Goal: Ask a question

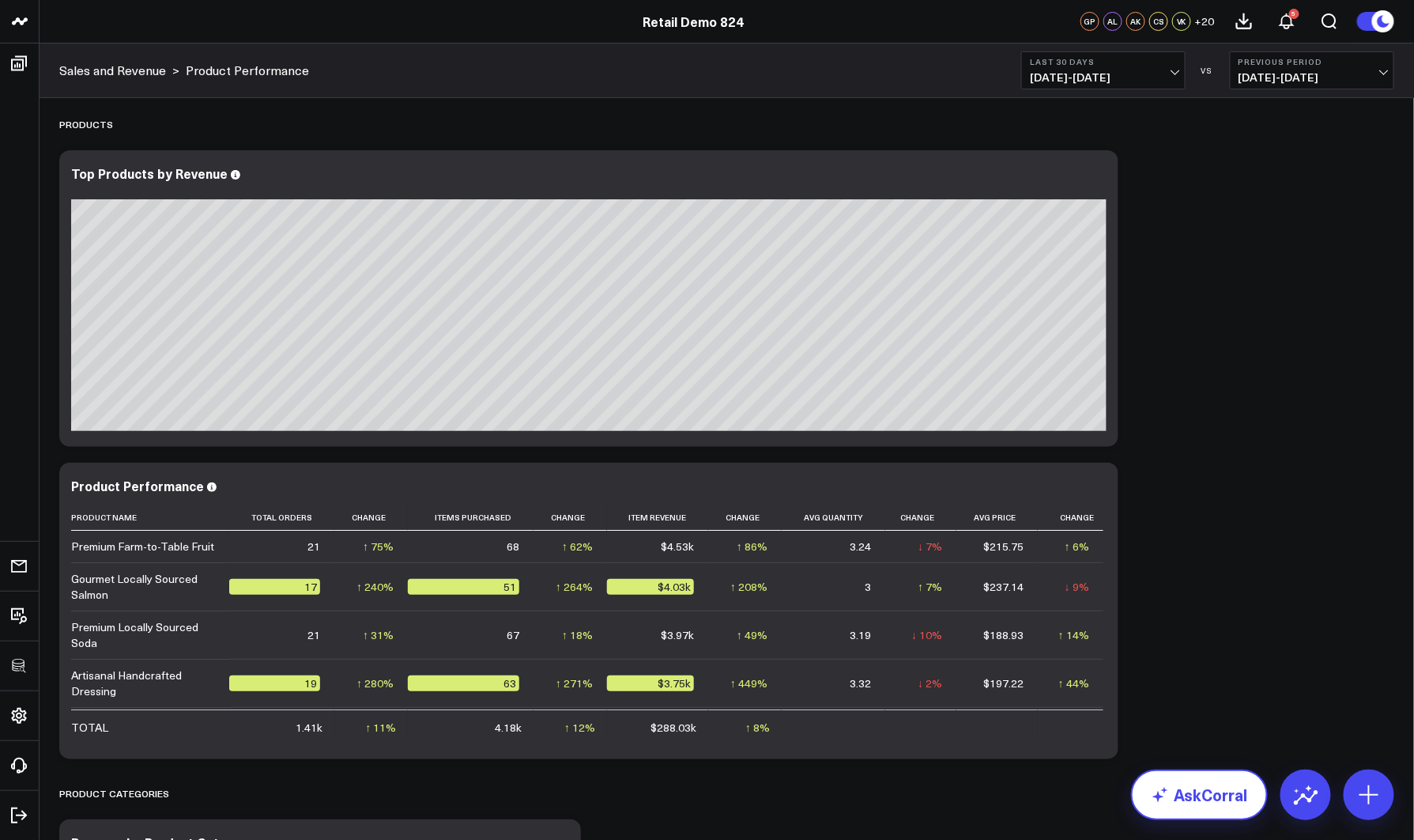
click at [1204, 792] on link "AskCorral" at bounding box center [1199, 794] width 137 height 51
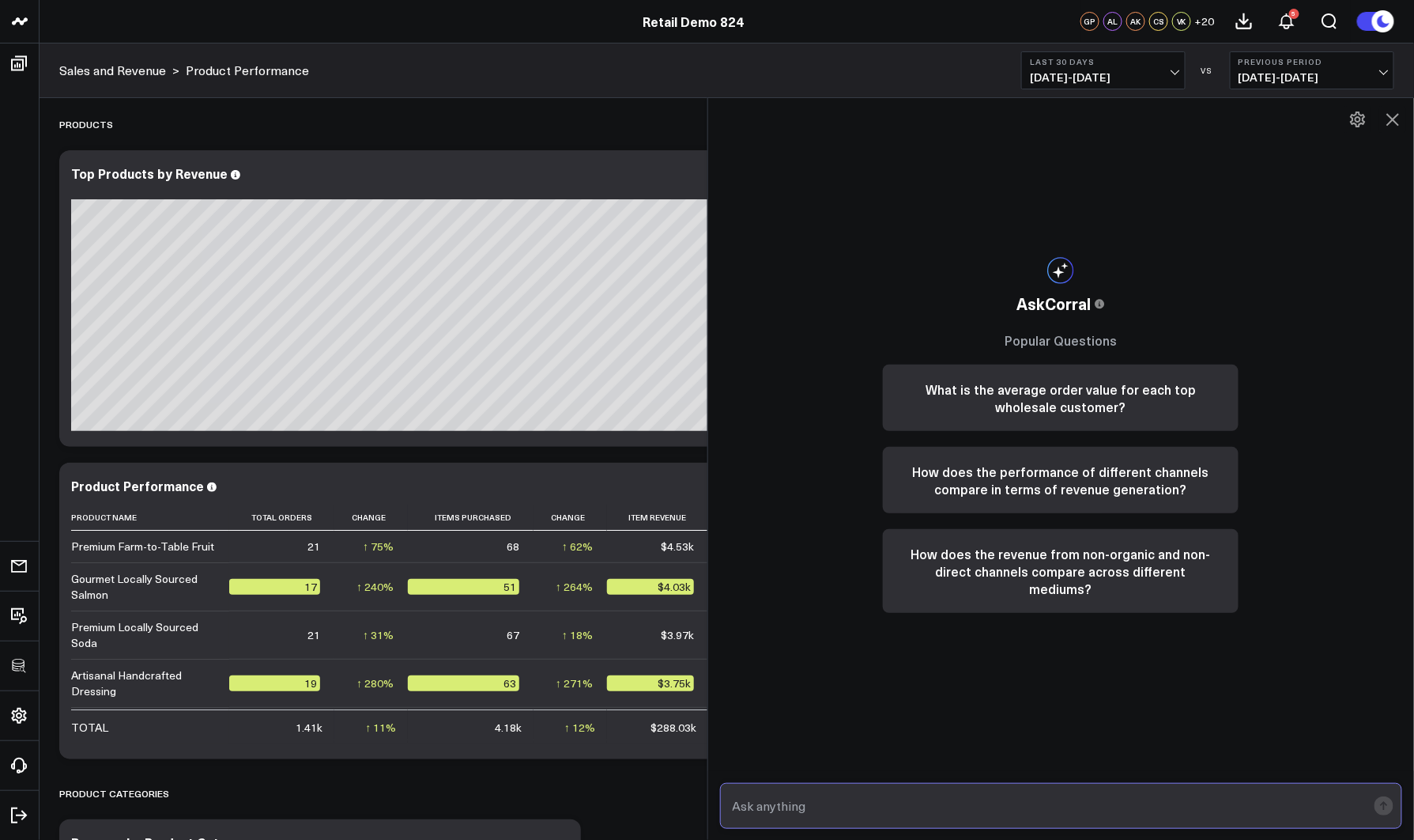
click at [1030, 798] on input "text" at bounding box center [1049, 806] width 639 height 29
type input "what are my top sources of revenue?"
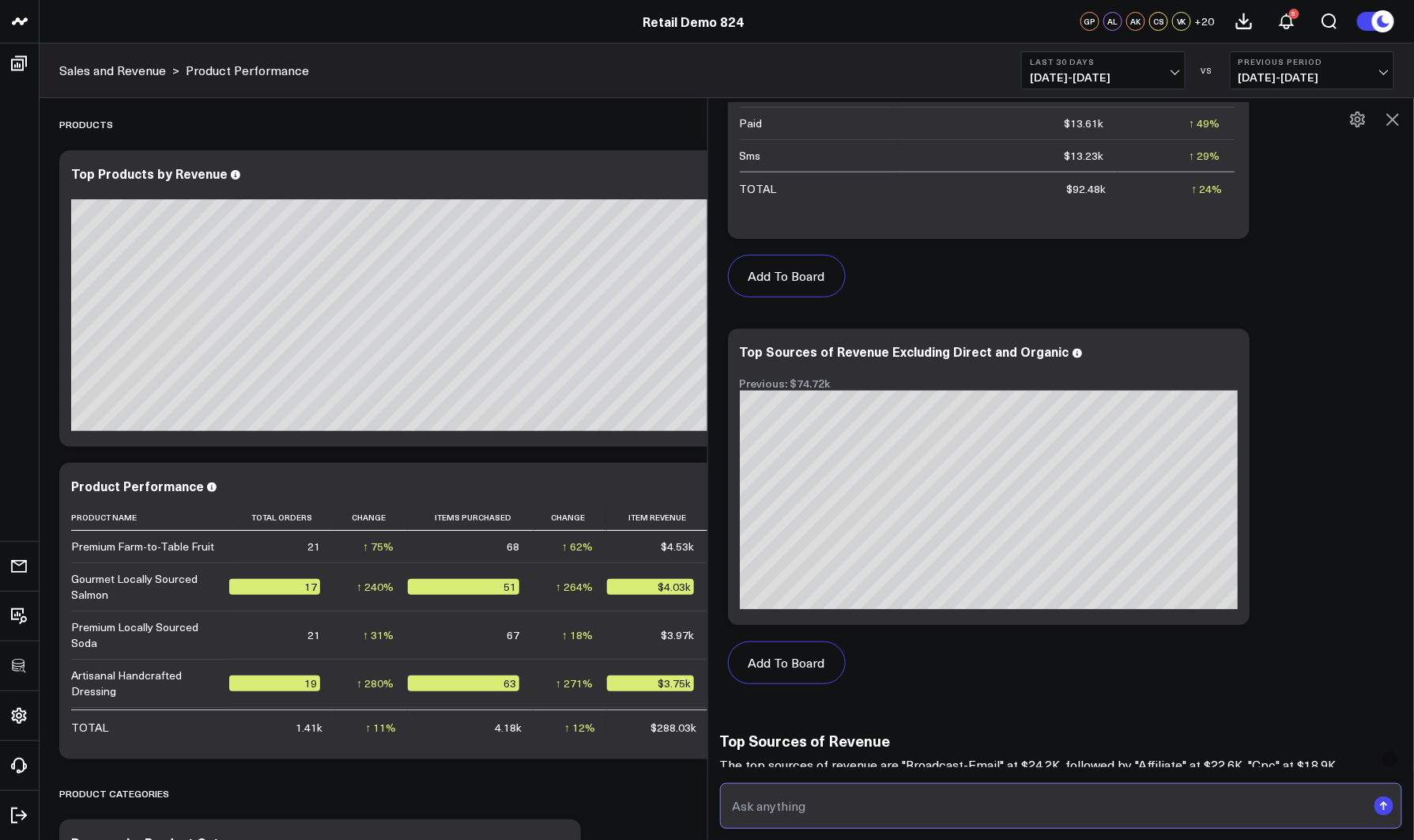
scroll to position [1107, 0]
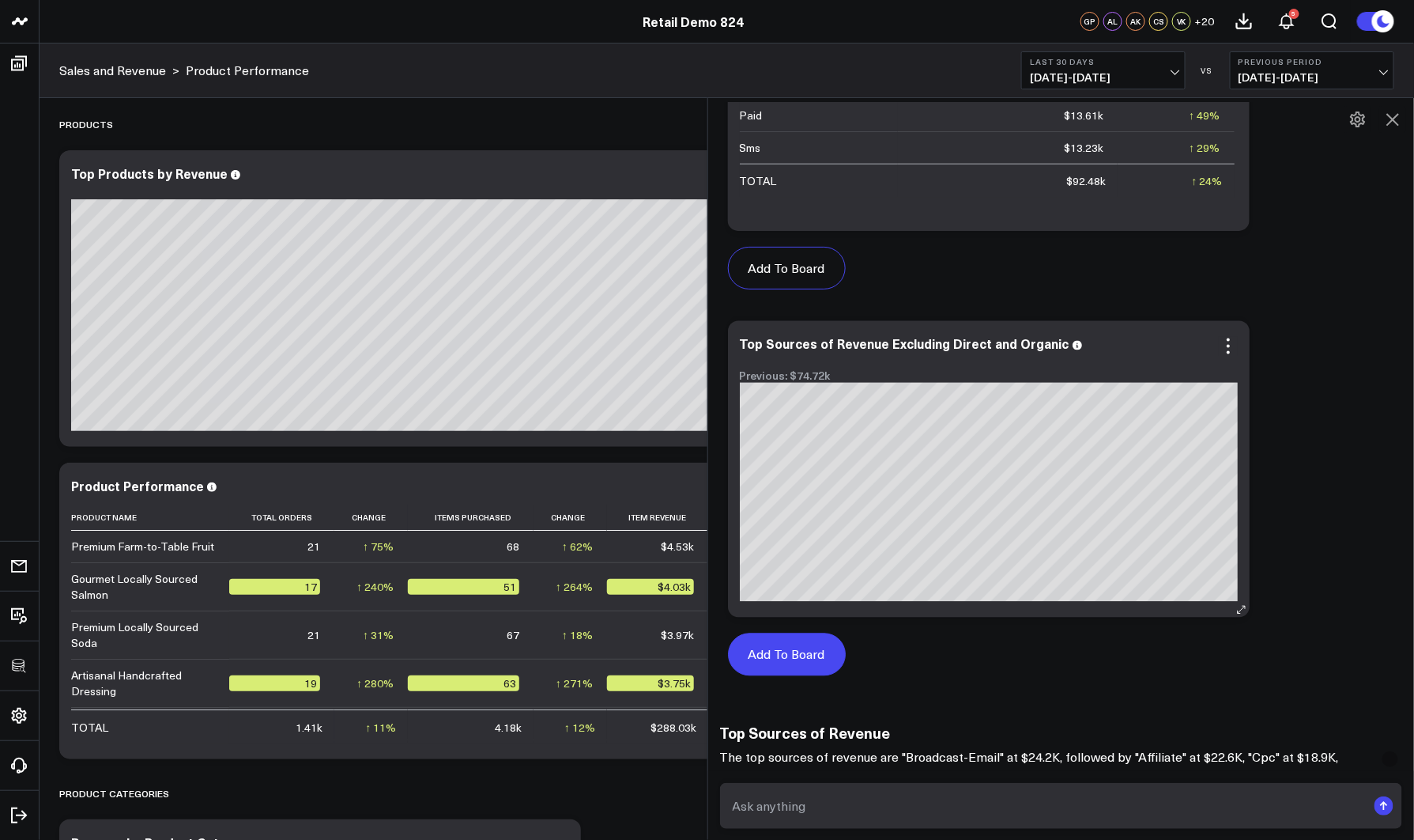
click at [751, 663] on button "Add To Board" at bounding box center [786, 654] width 118 height 43
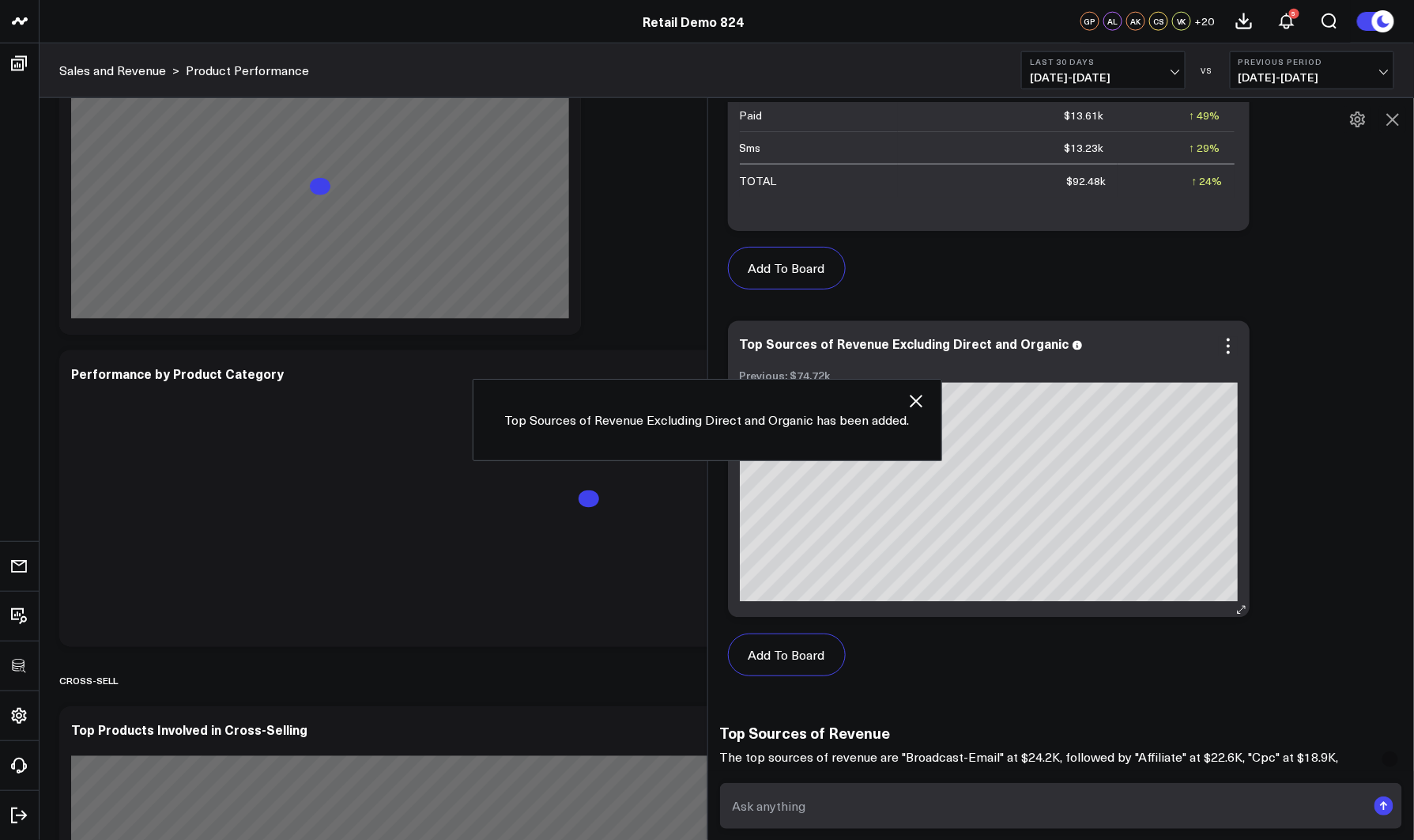
scroll to position [2608, 0]
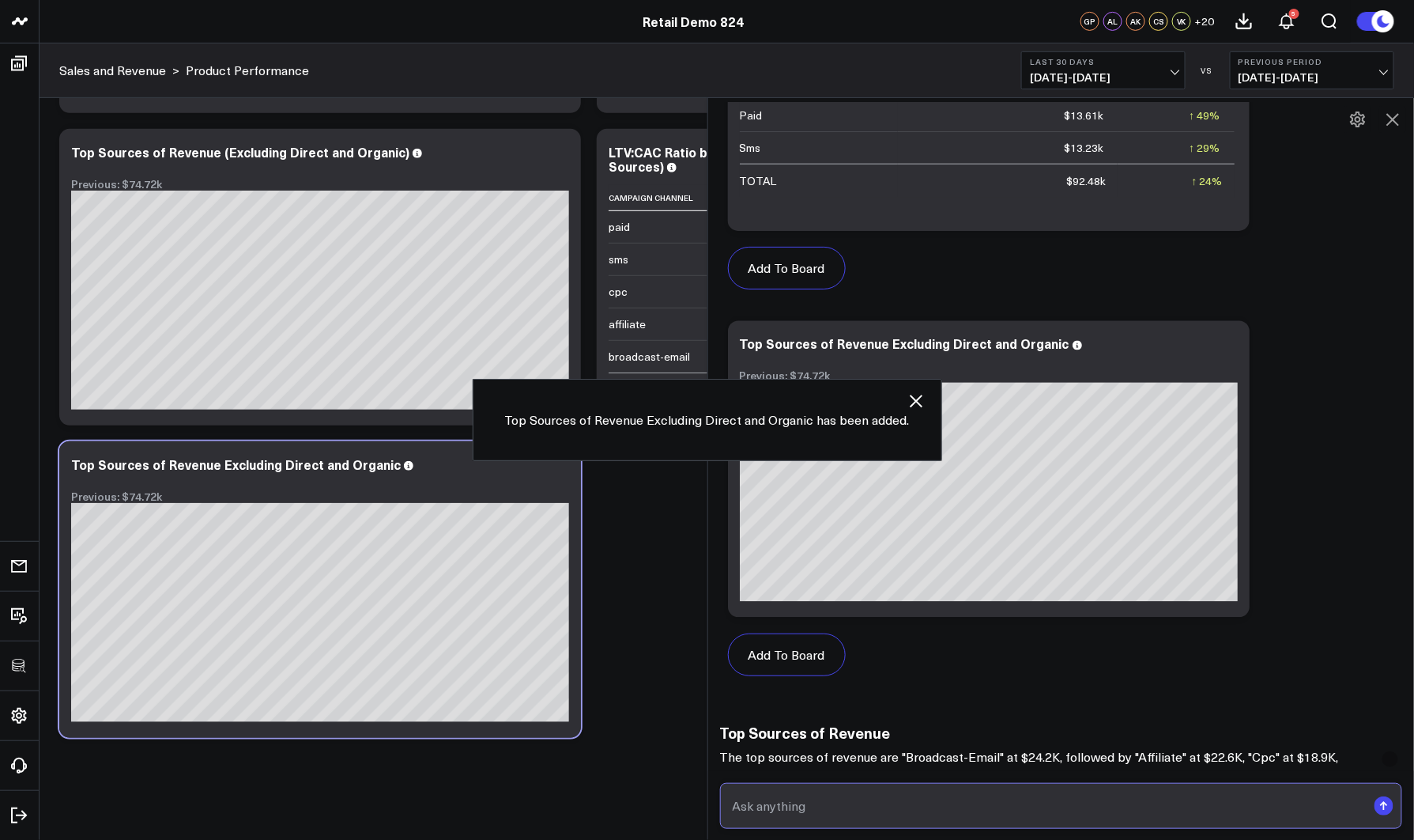
click at [797, 808] on input "text" at bounding box center [1049, 806] width 639 height 29
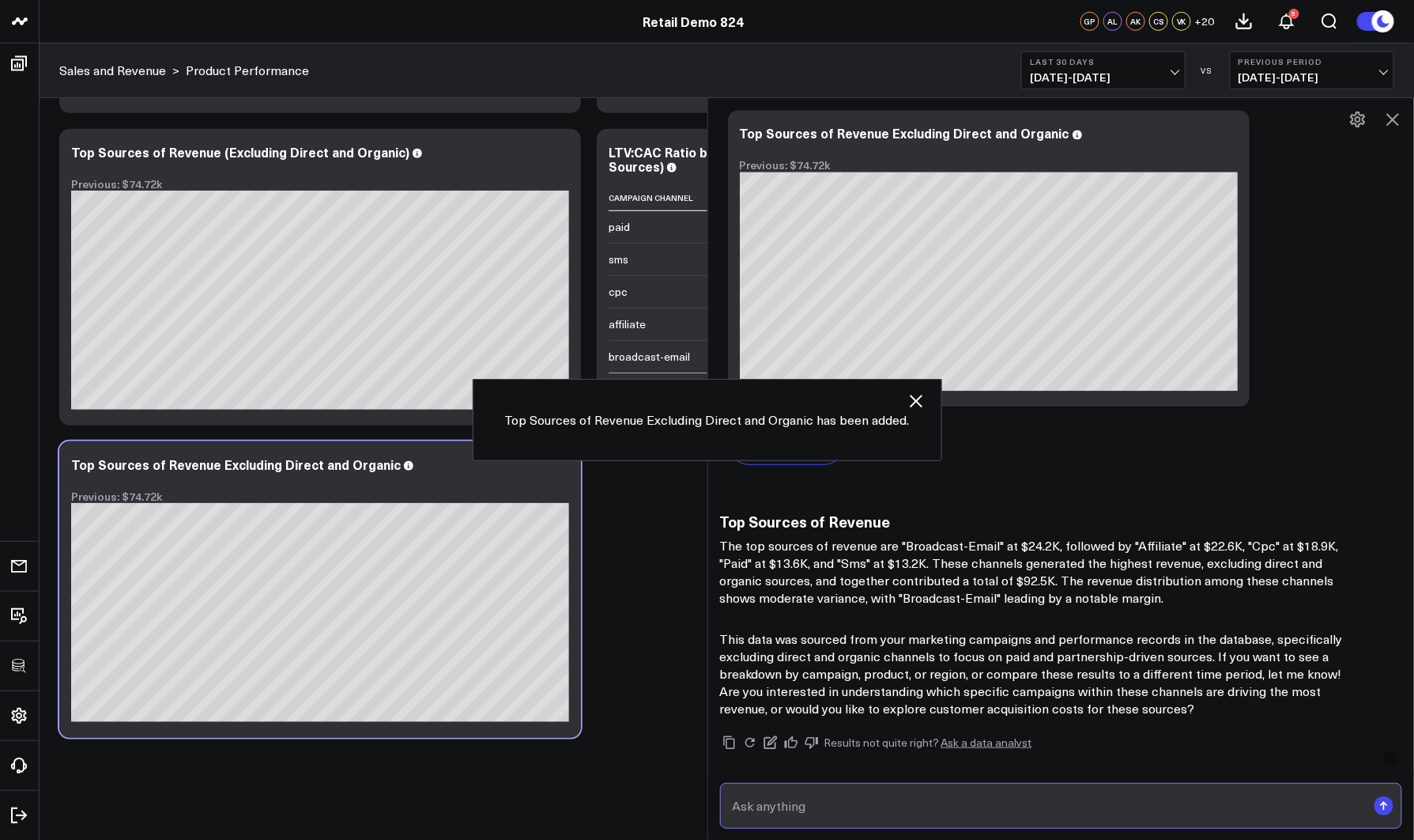
scroll to position [1318, 0]
type input "h"
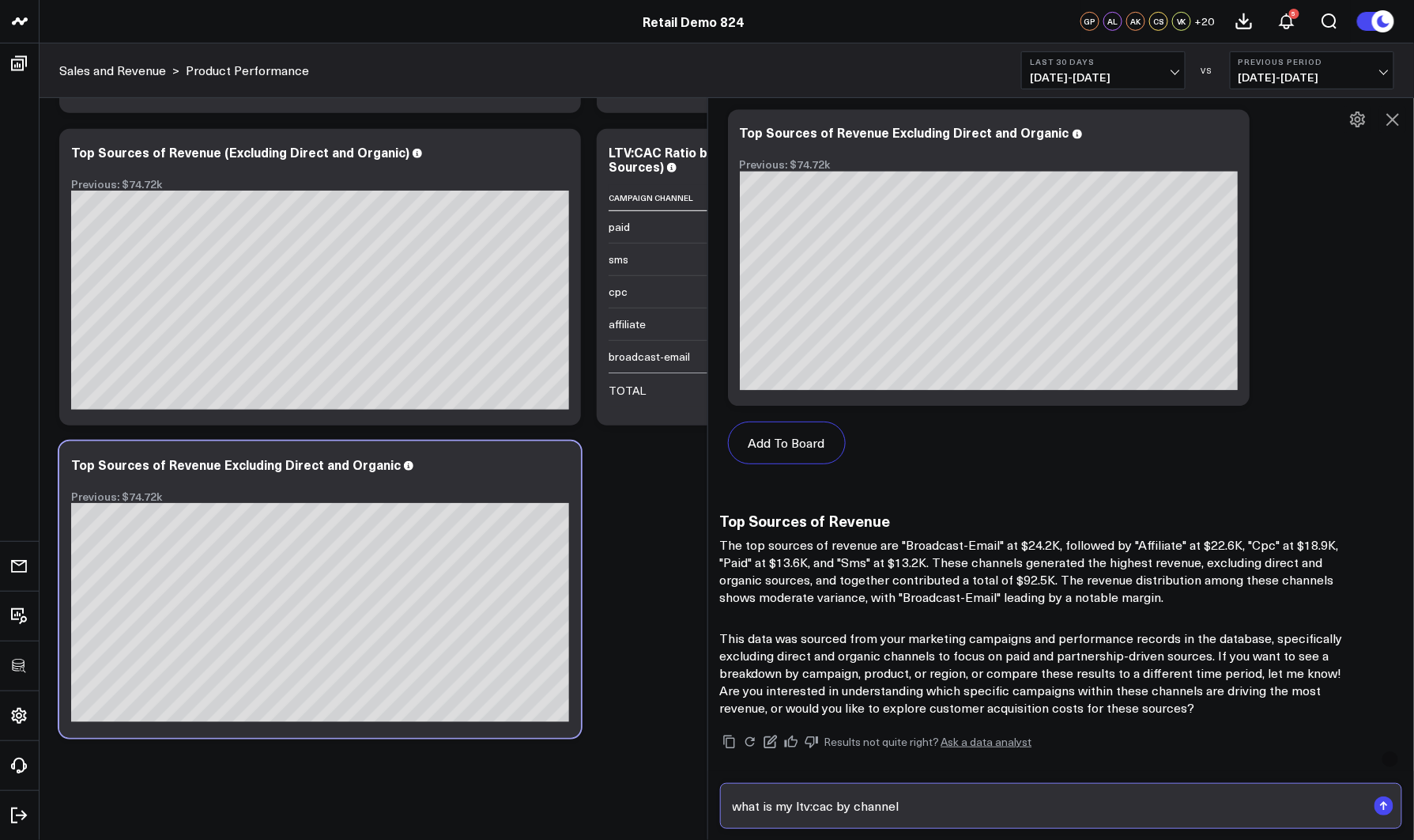
type input "what is my ltv:cac by channel?"
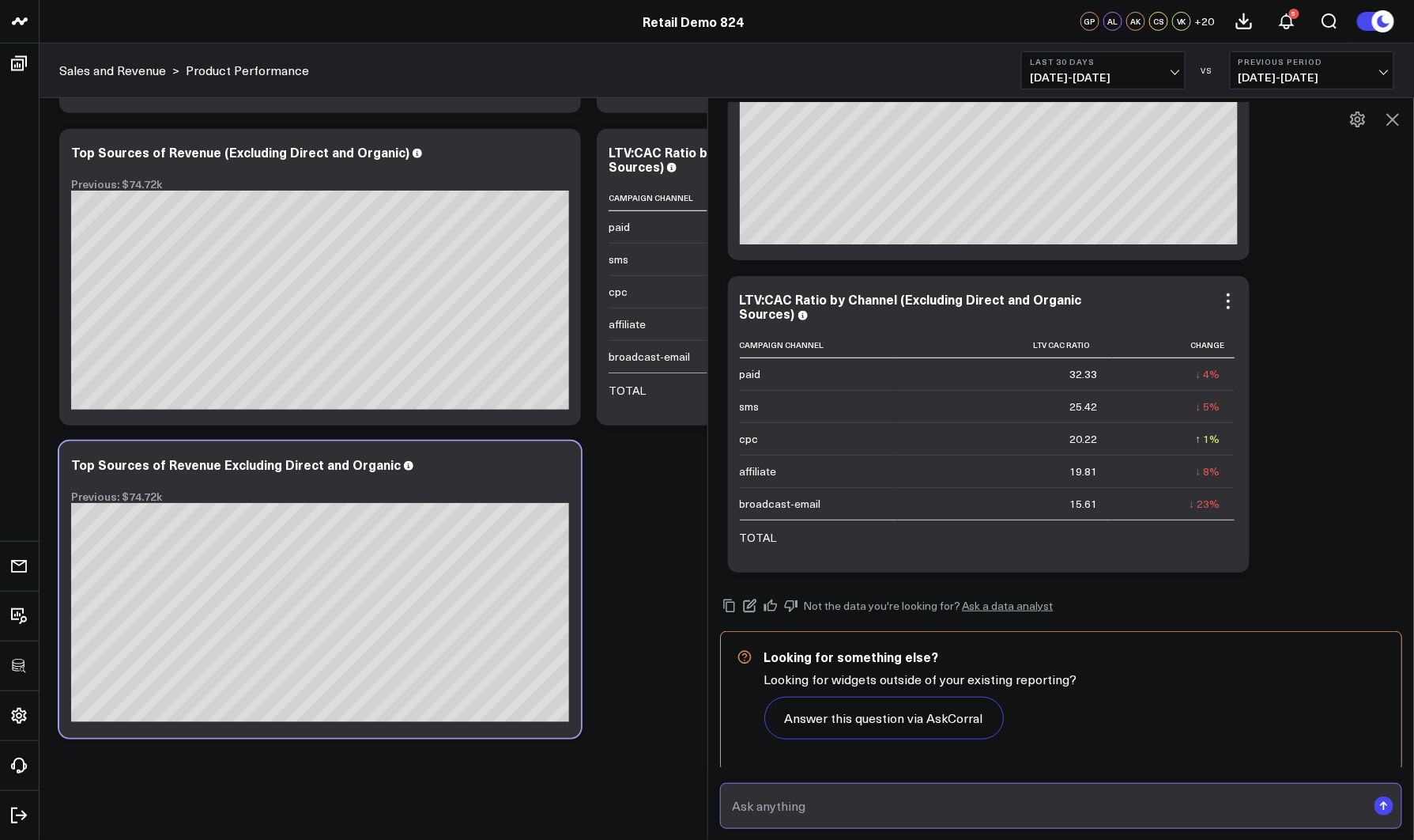
scroll to position [2524, 0]
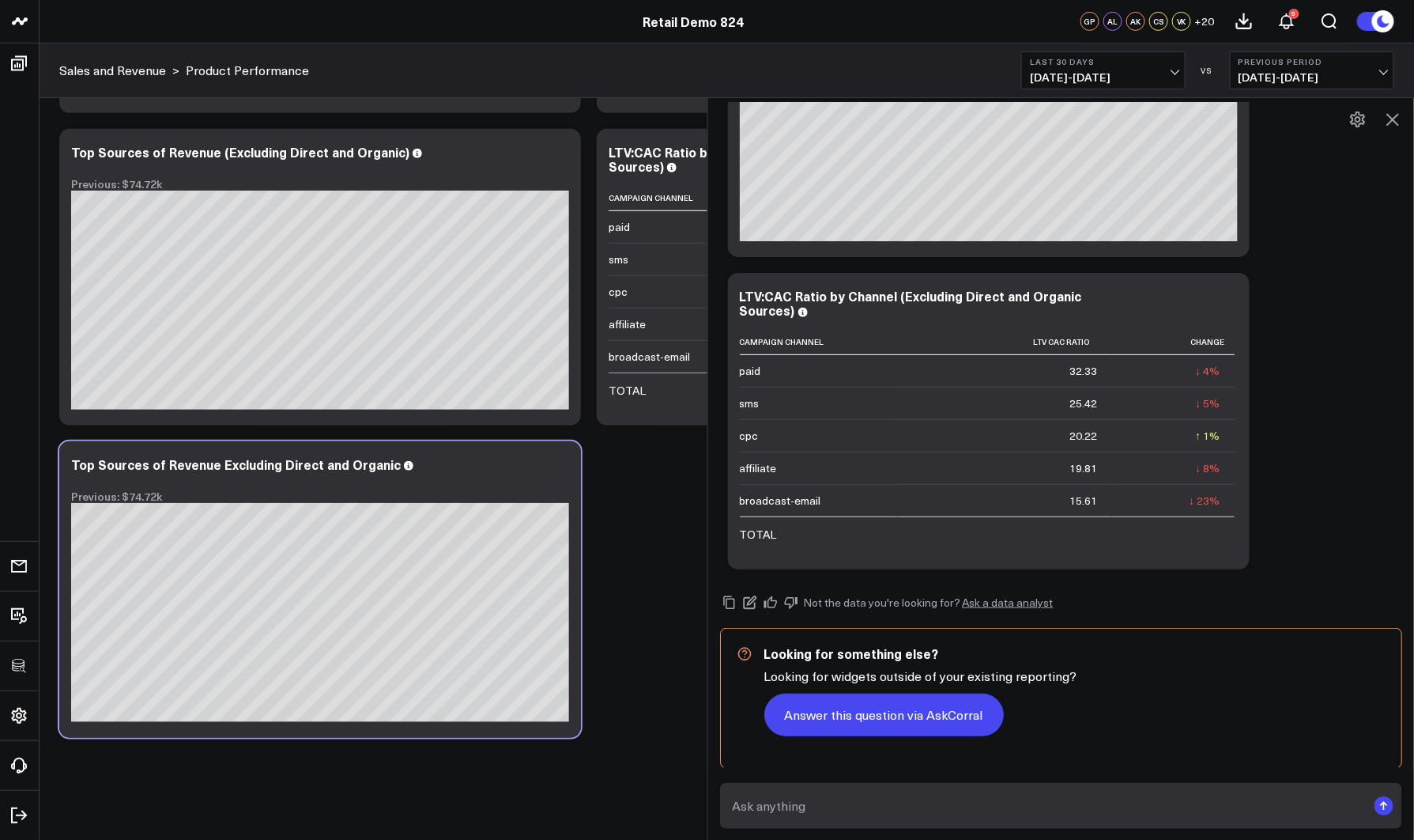
click at [858, 719] on button "Answer this question via AskCorral" at bounding box center [884, 715] width 239 height 43
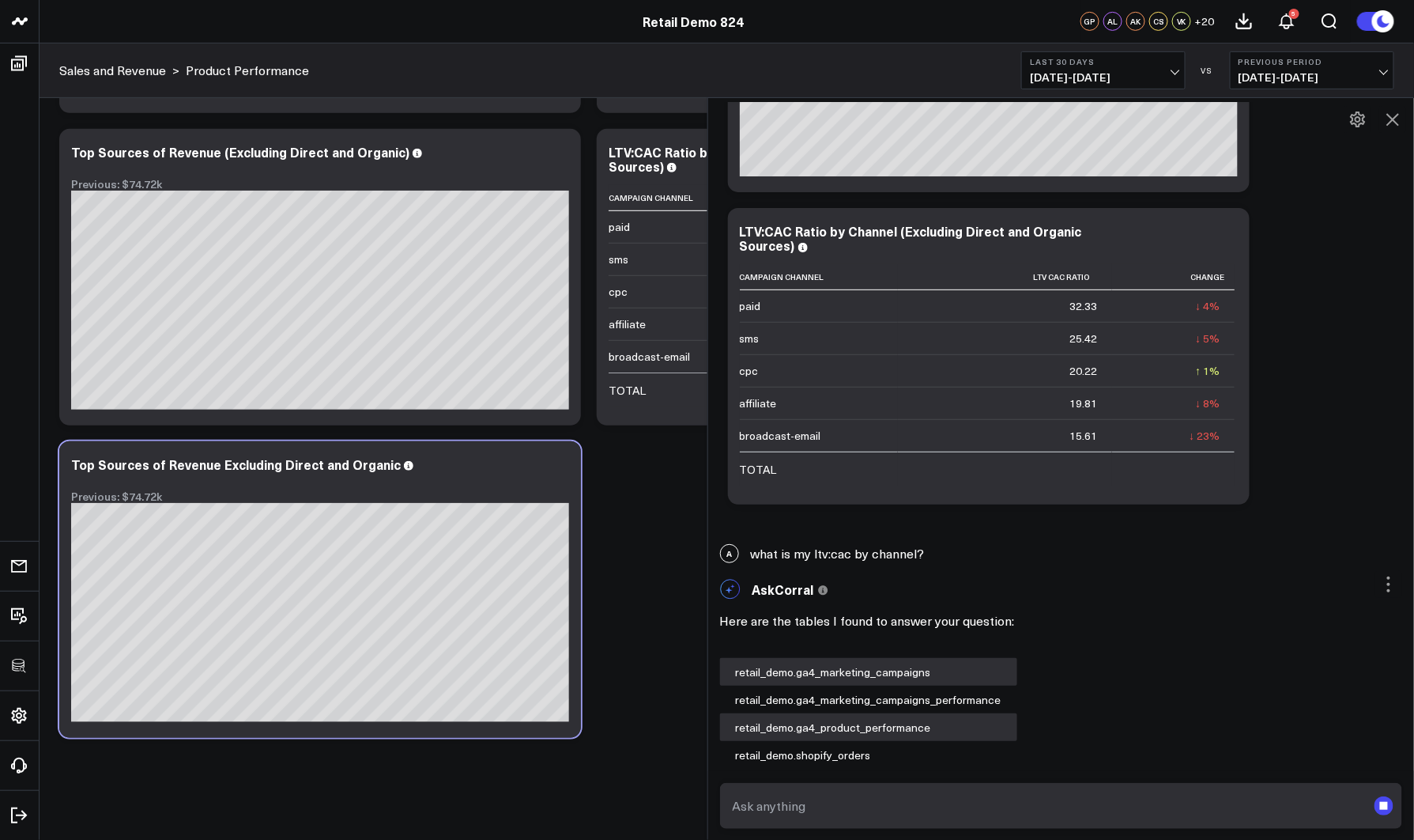
scroll to position [2801, 0]
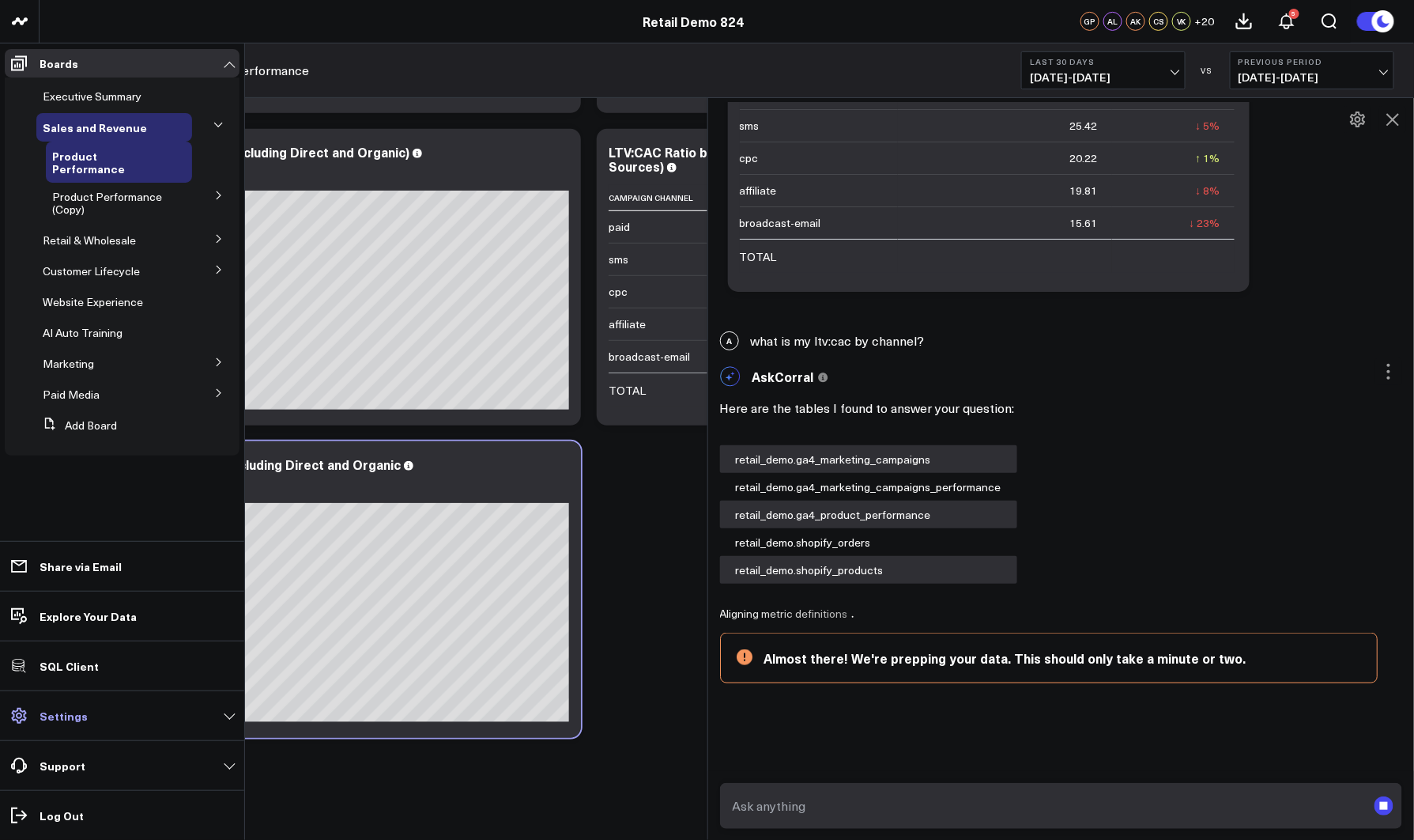
click at [199, 709] on link "Settings" at bounding box center [122, 716] width 234 height 29
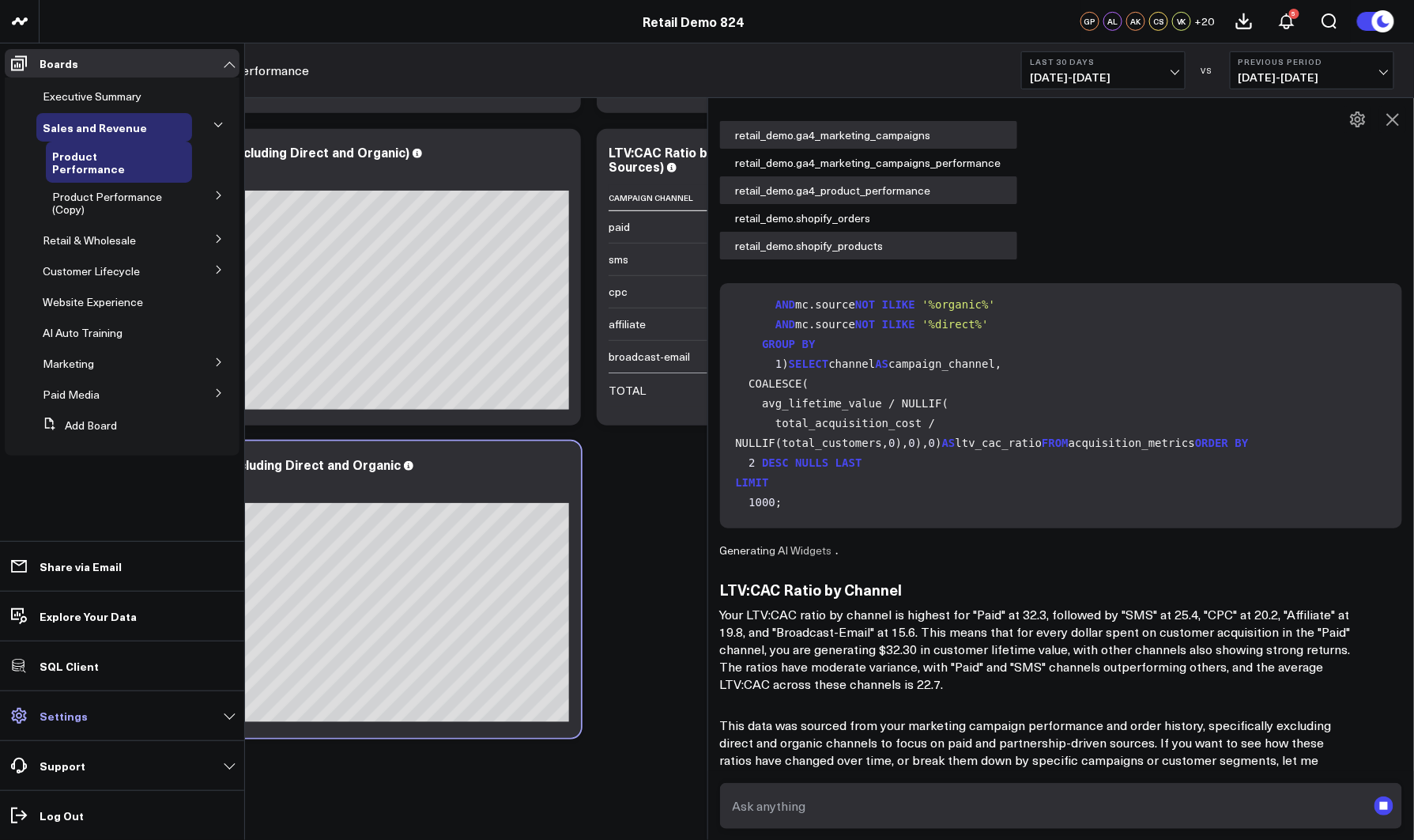
scroll to position [3143, 0]
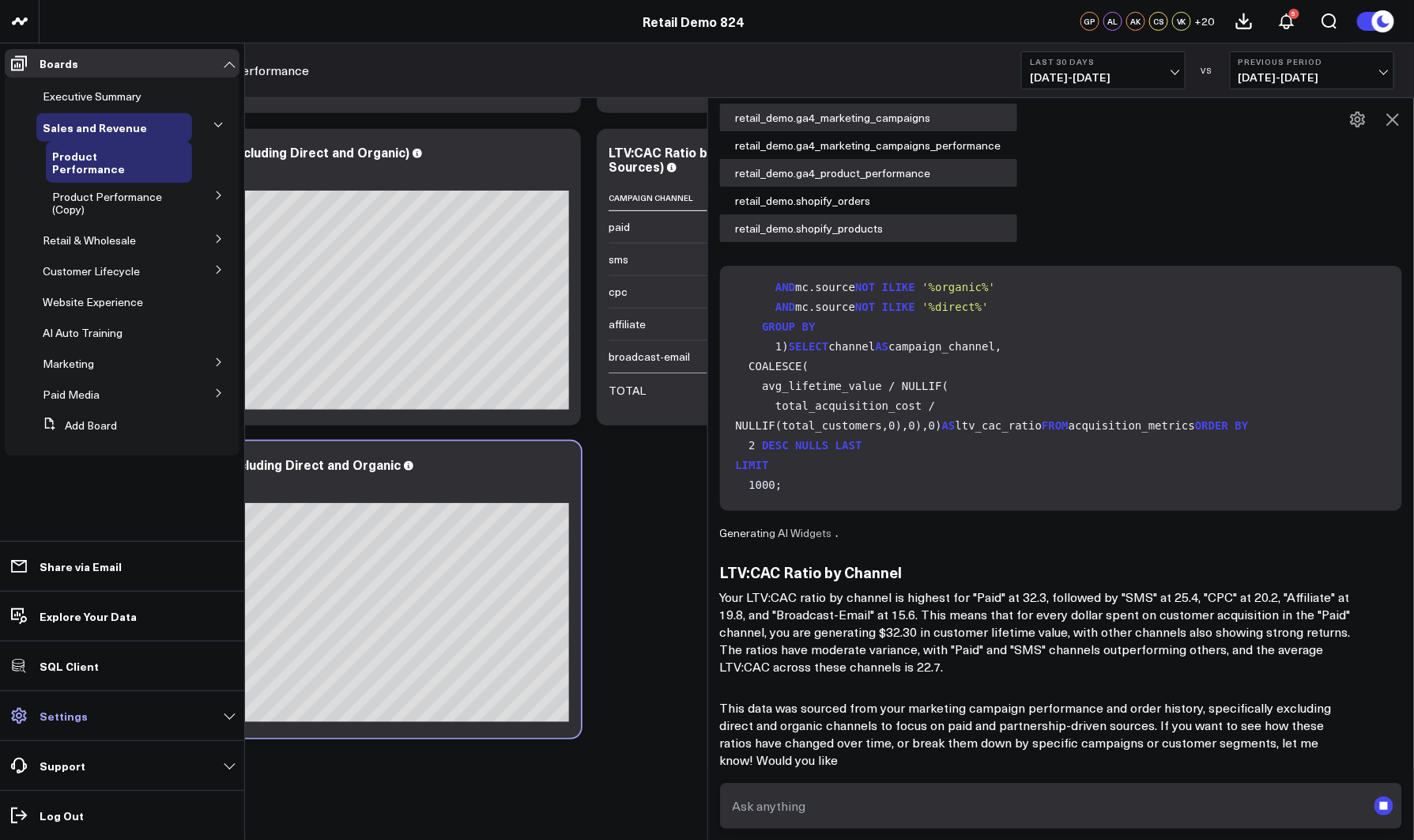
click at [71, 715] on p "Settings" at bounding box center [63, 715] width 48 height 12
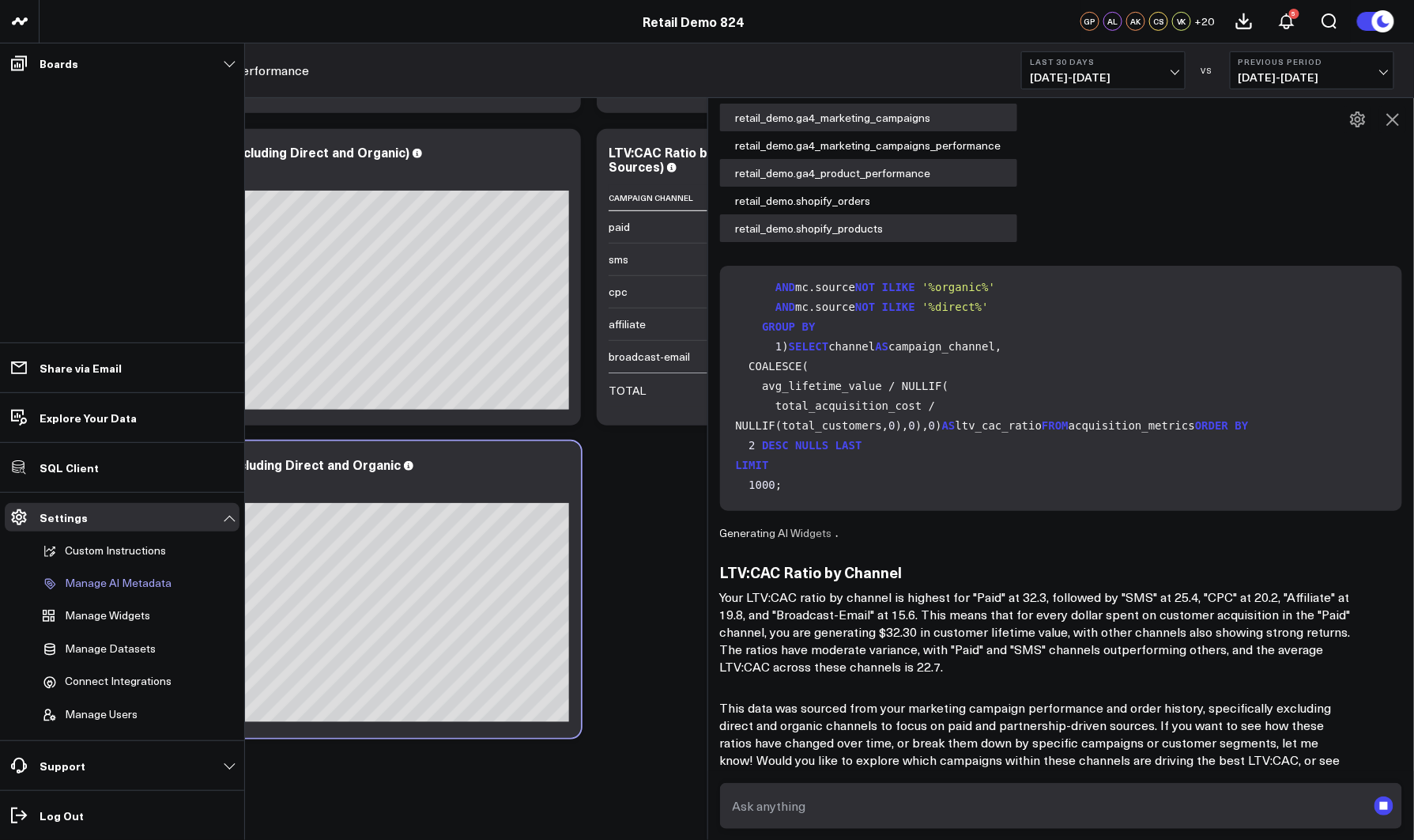
click at [106, 579] on p "Manage AI Metadata" at bounding box center [119, 583] width 107 height 14
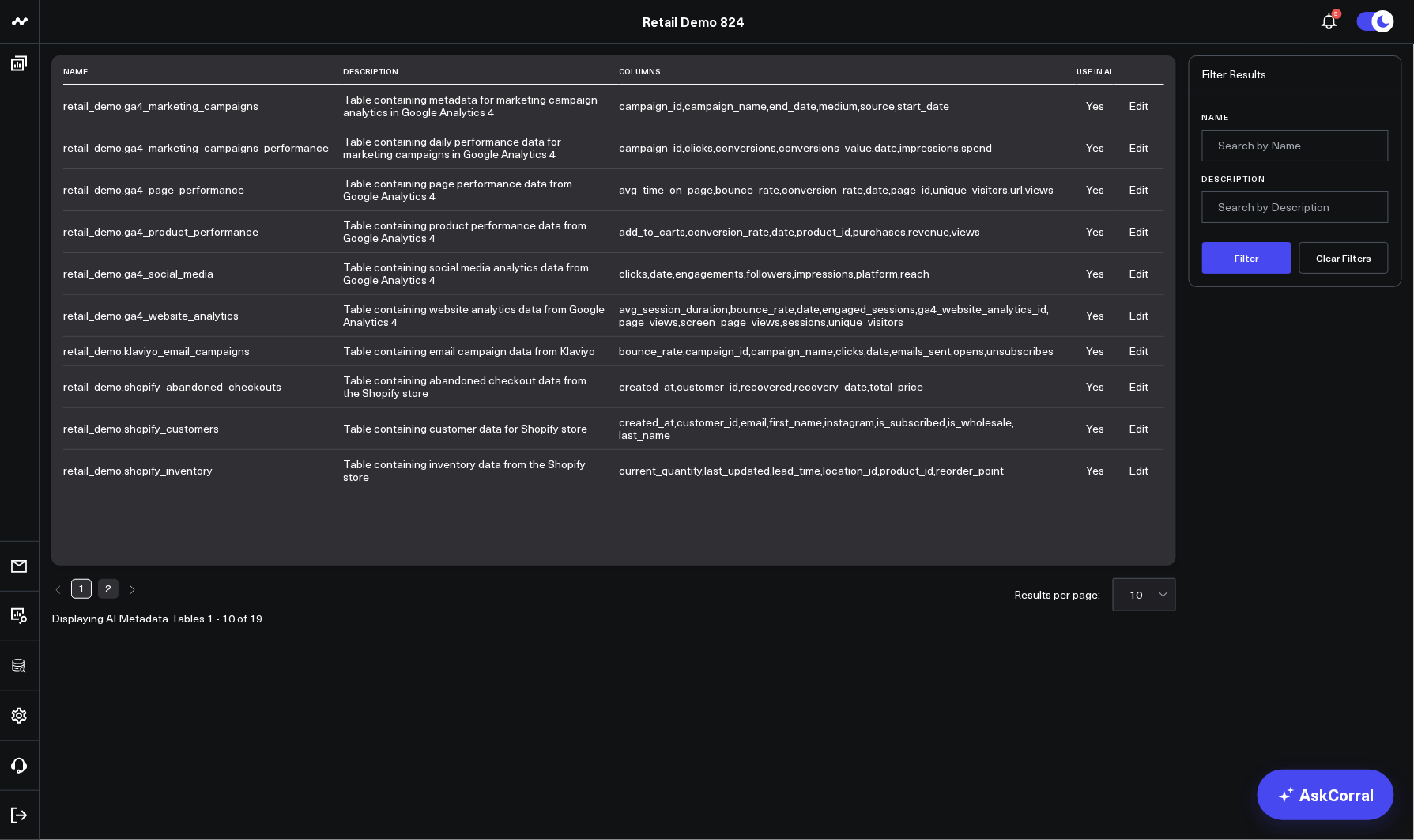
click at [1127, 594] on div "10" at bounding box center [1144, 594] width 63 height 33
click at [1130, 682] on div "50" at bounding box center [1144, 693] width 61 height 33
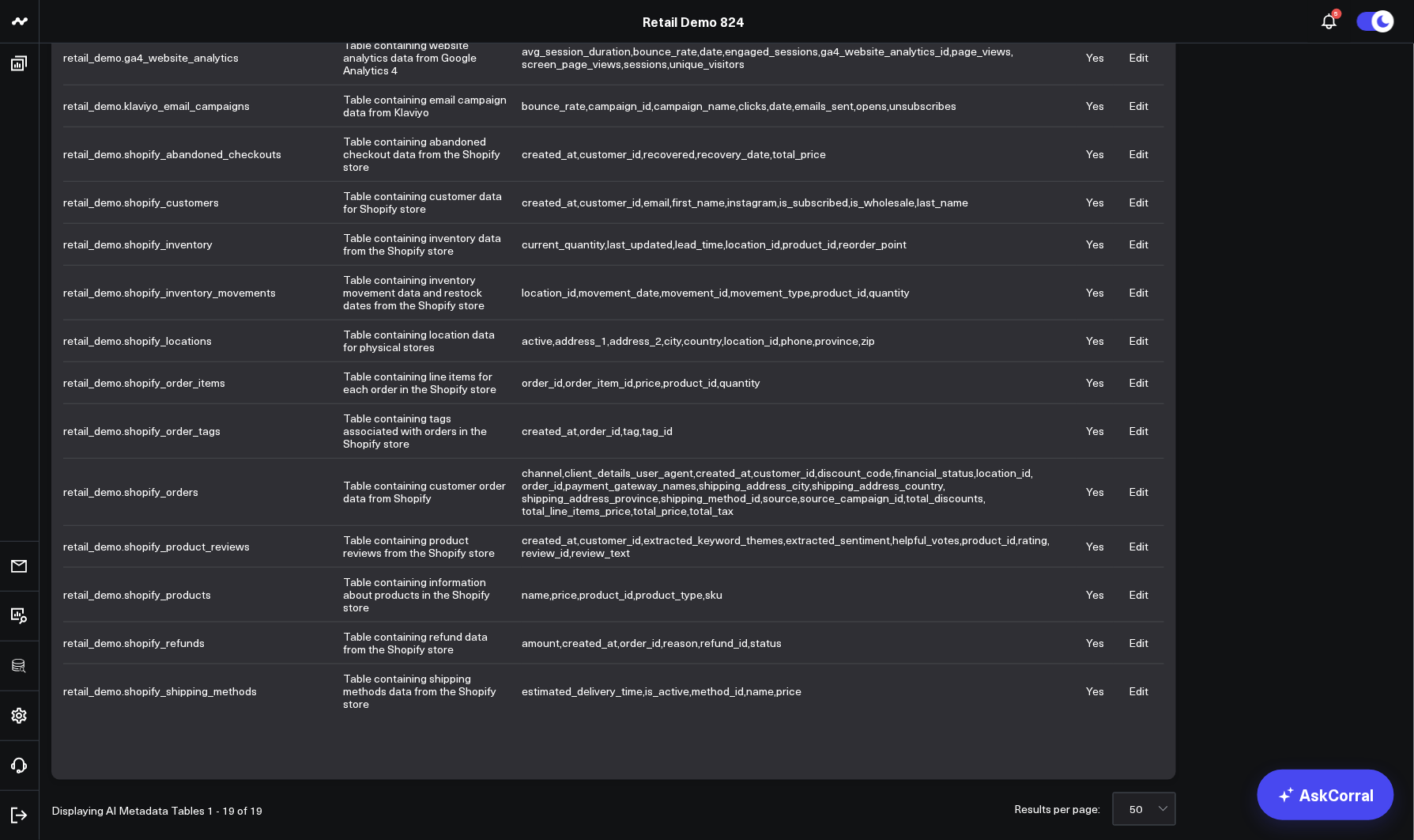
scroll to position [345, 0]
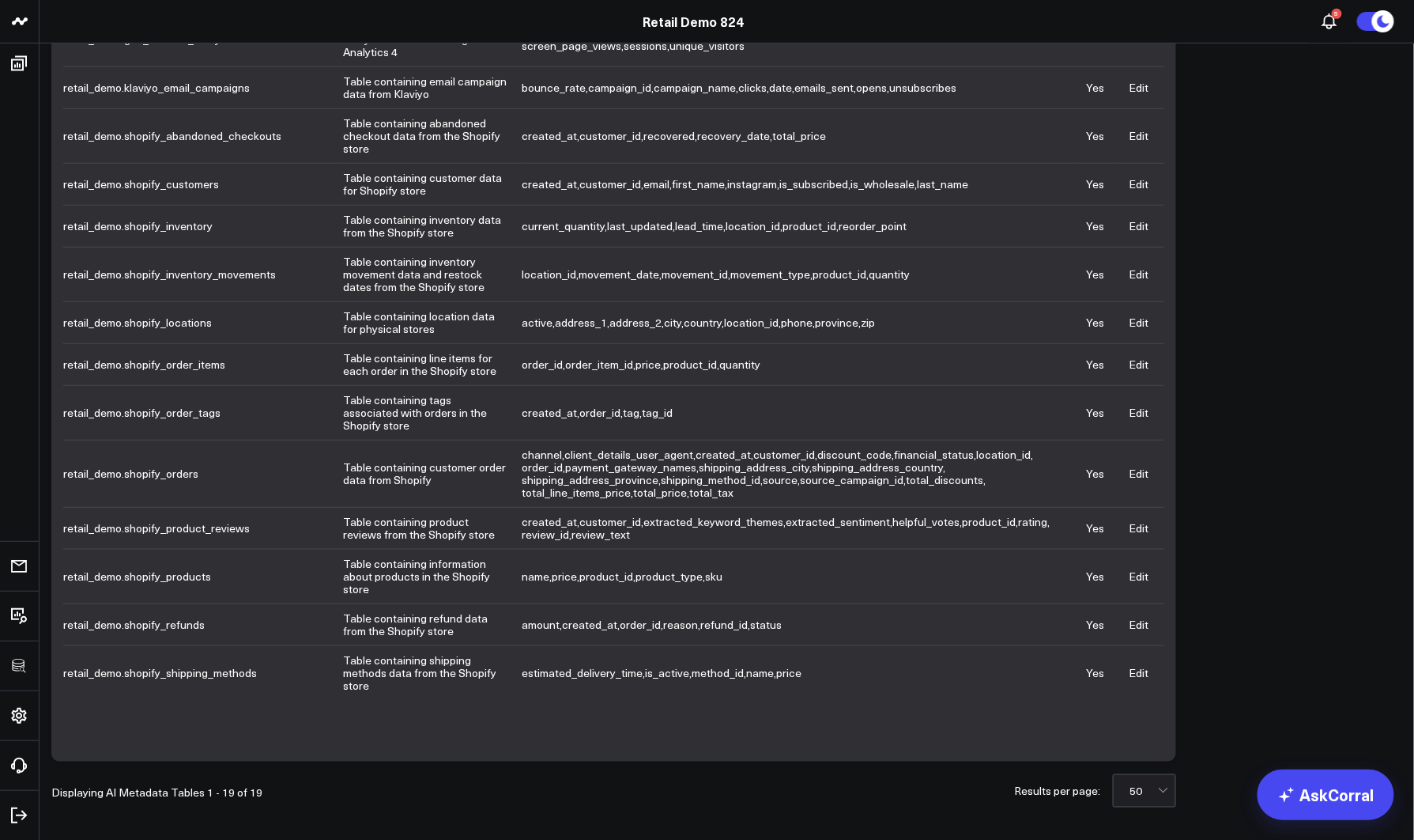
click at [1139, 466] on link "Edit" at bounding box center [1139, 474] width 20 height 15
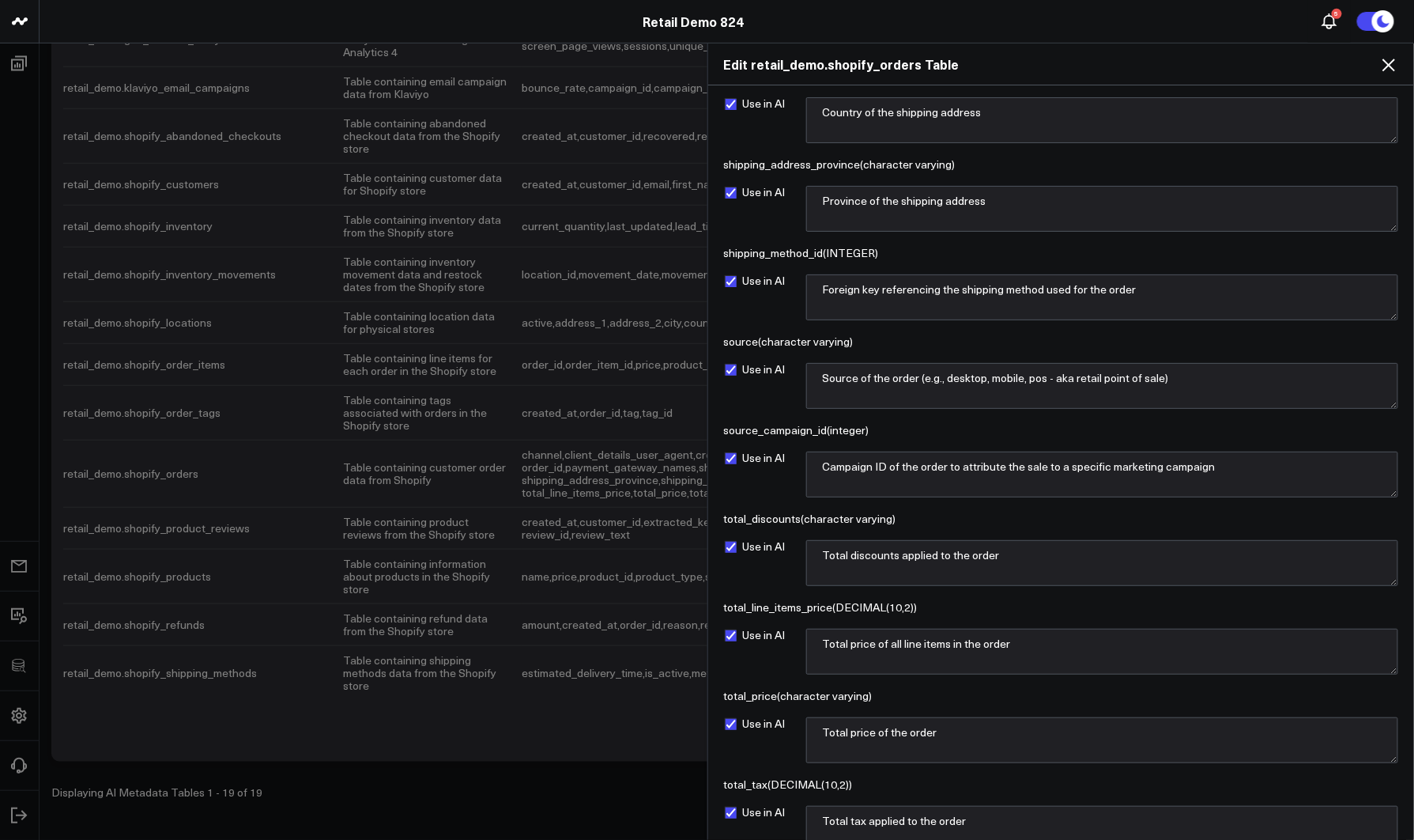
scroll to position [1116, 0]
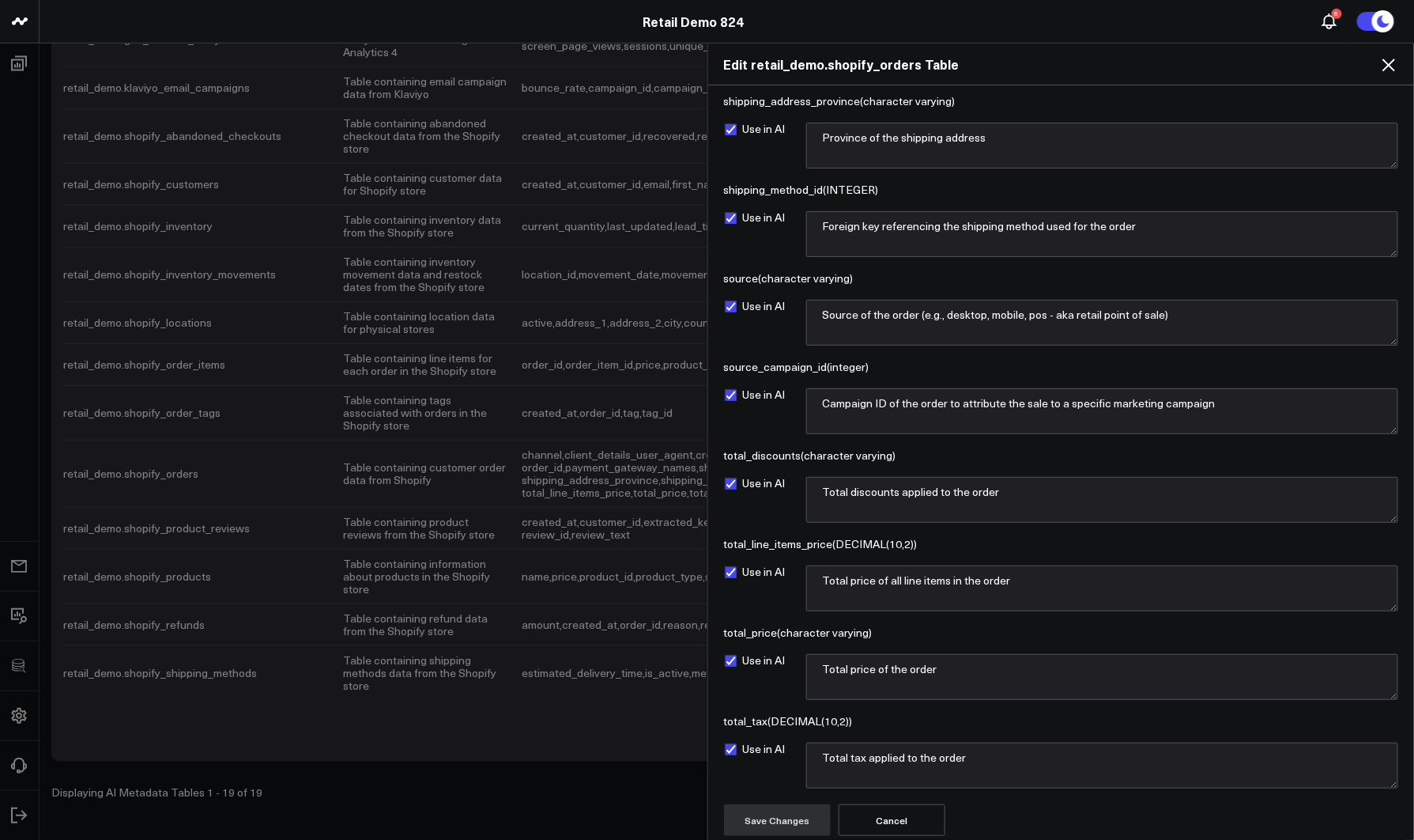
click at [1388, 66] on icon at bounding box center [1388, 64] width 12 height 12
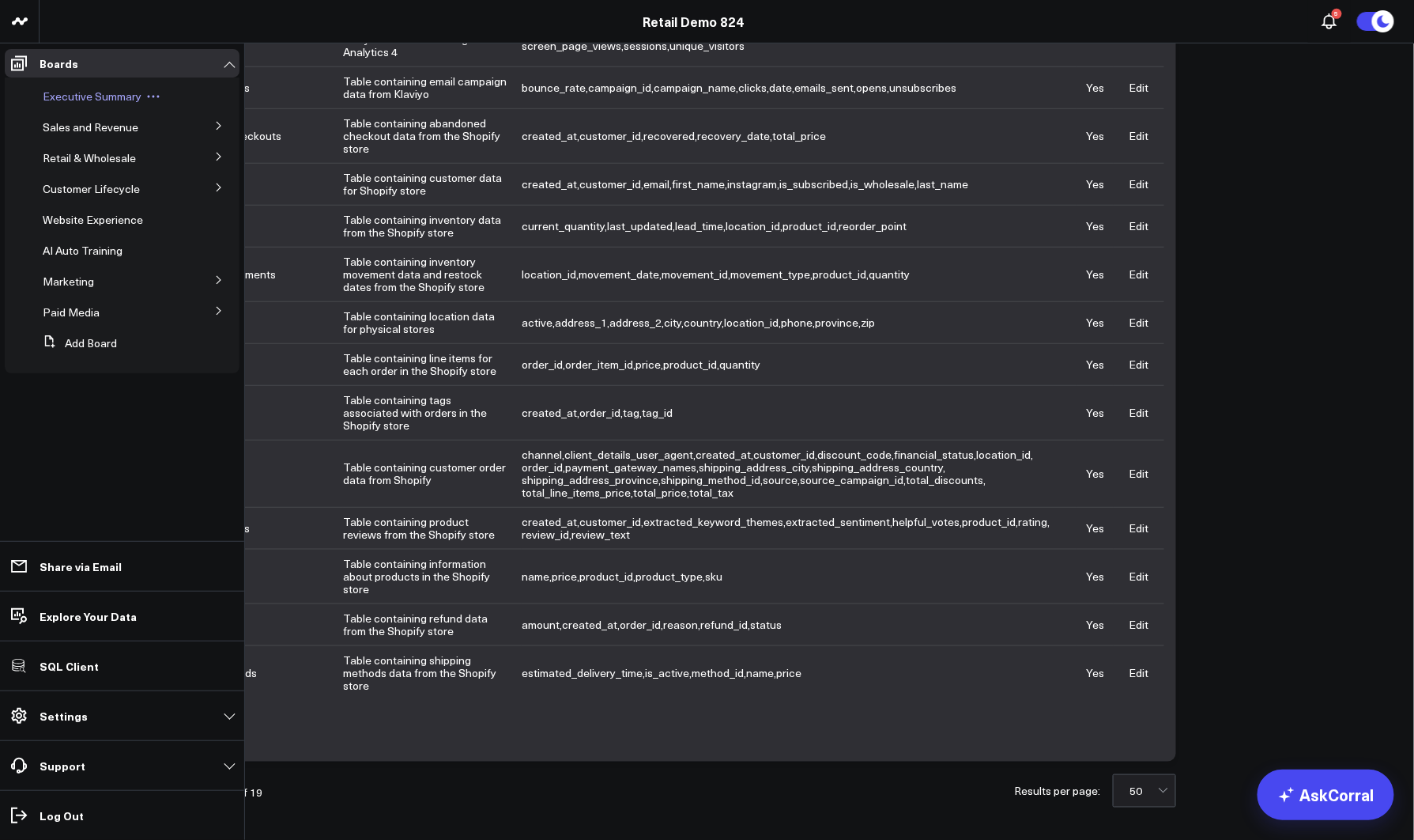
click at [65, 98] on span "Executive Summary" at bounding box center [92, 97] width 99 height 15
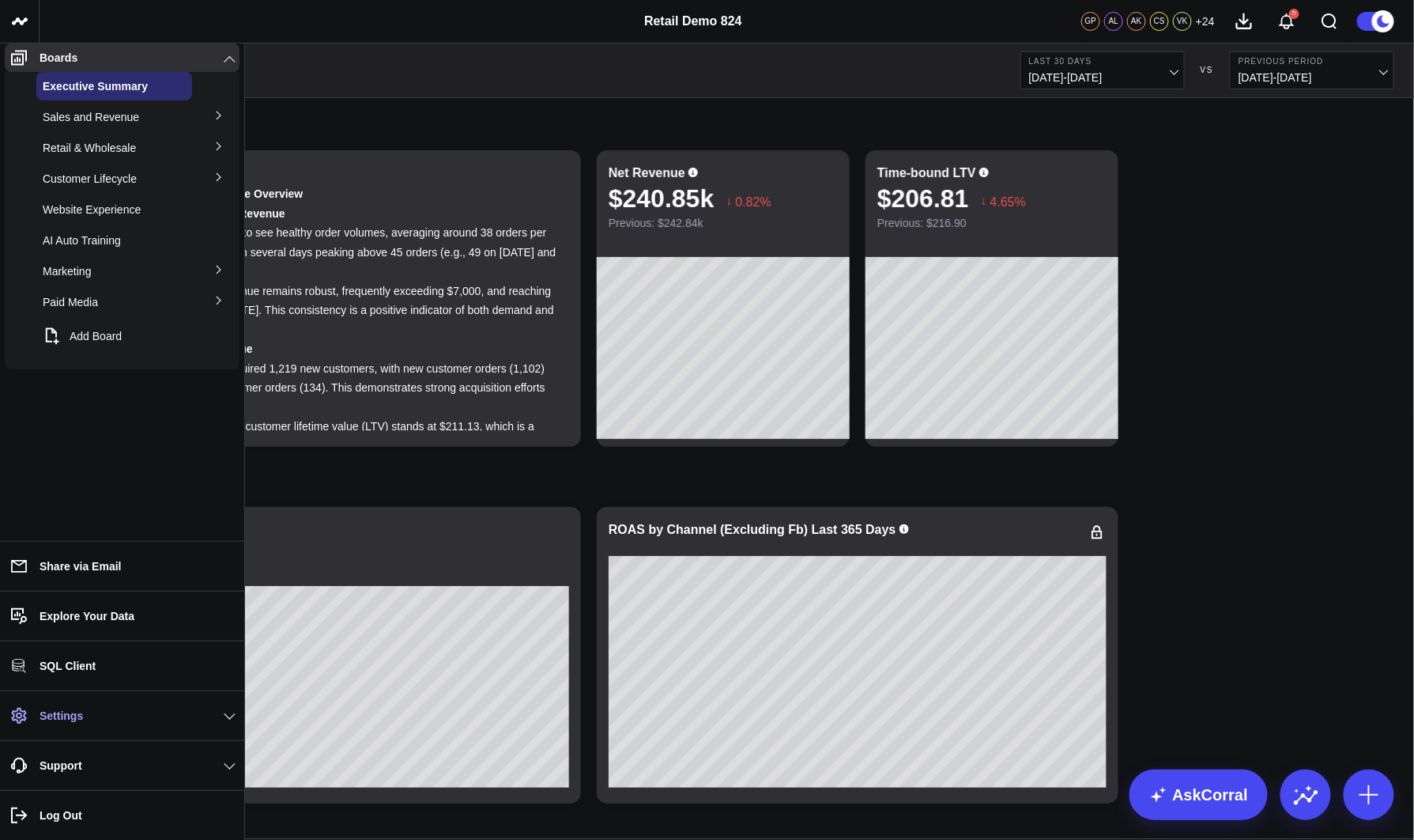
click at [66, 720] on p "Settings" at bounding box center [60, 715] width 43 height 12
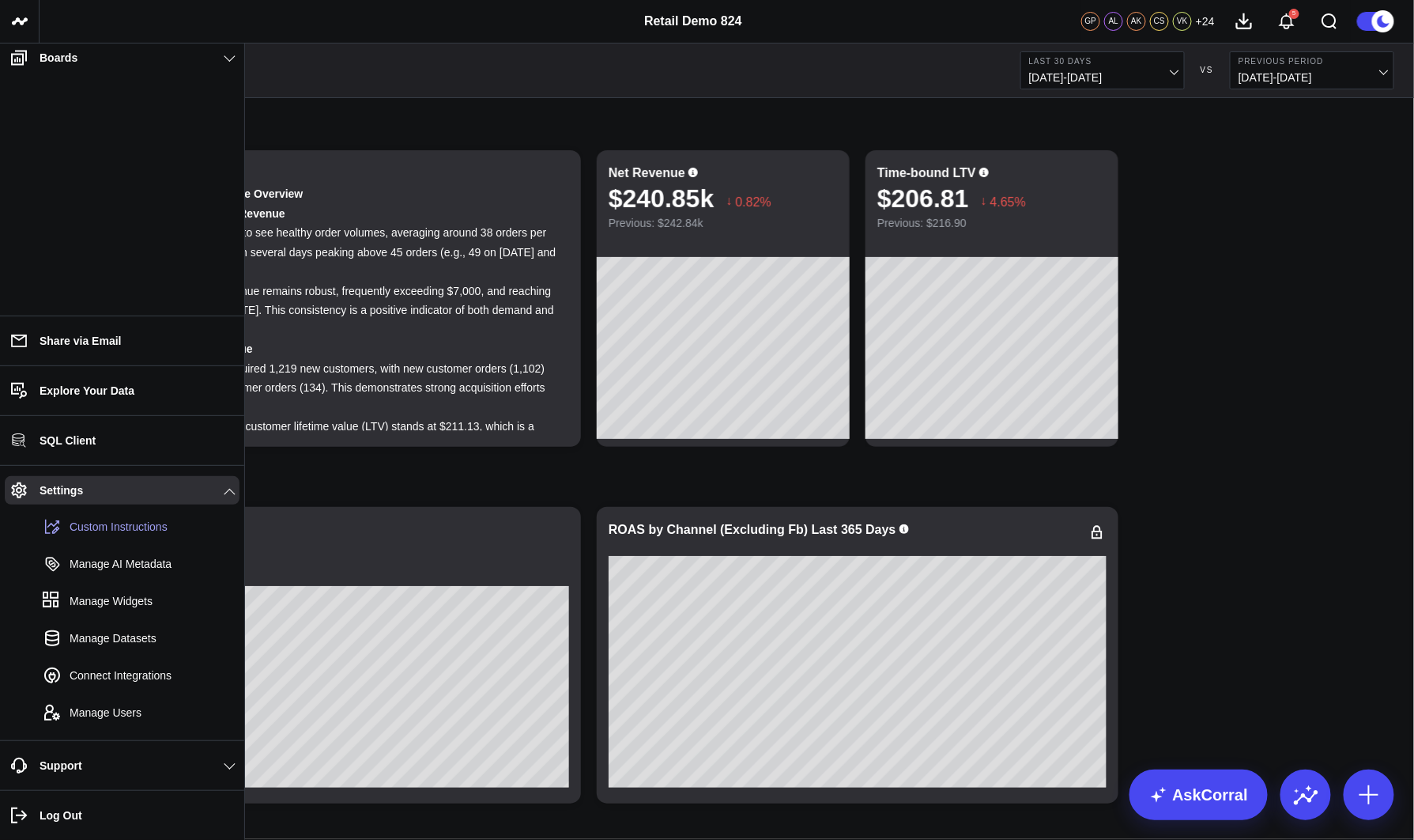
click at [110, 533] on p "Custom Instructions" at bounding box center [119, 526] width 98 height 12
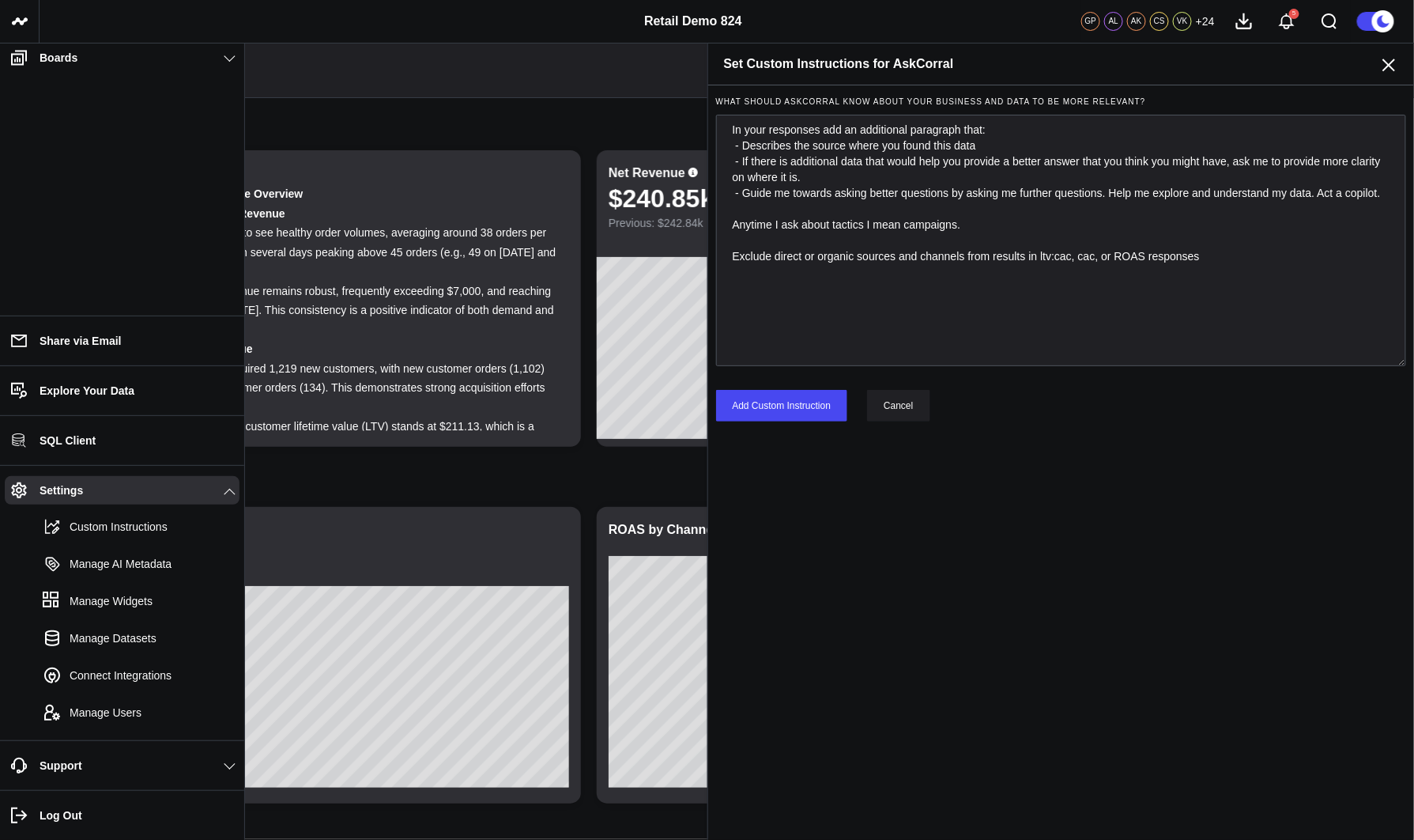
click at [1389, 61] on icon at bounding box center [1389, 65] width 19 height 19
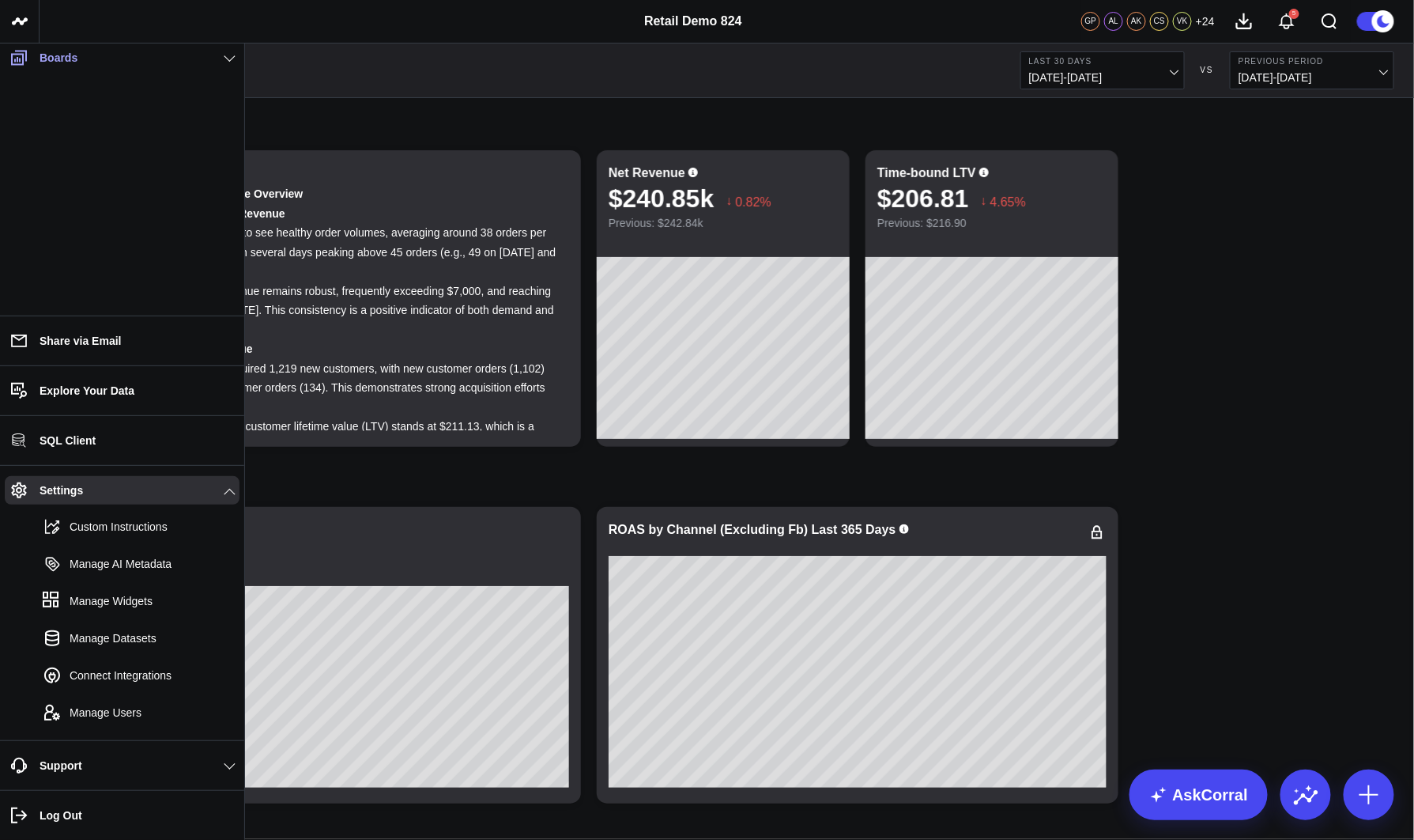
click at [60, 64] on p "Boards" at bounding box center [58, 57] width 38 height 12
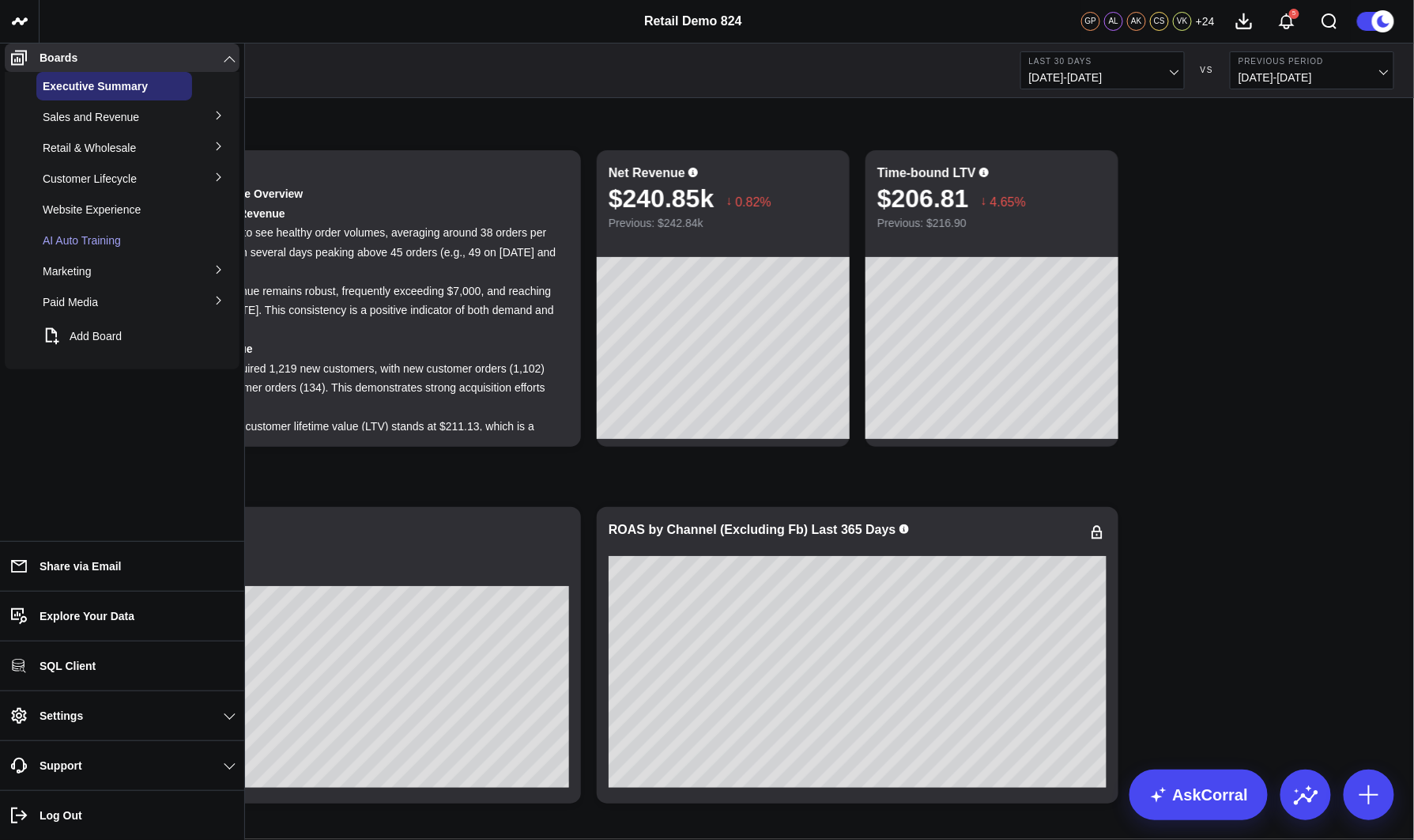
click at [84, 247] on span "AI Auto Training" at bounding box center [82, 240] width 78 height 12
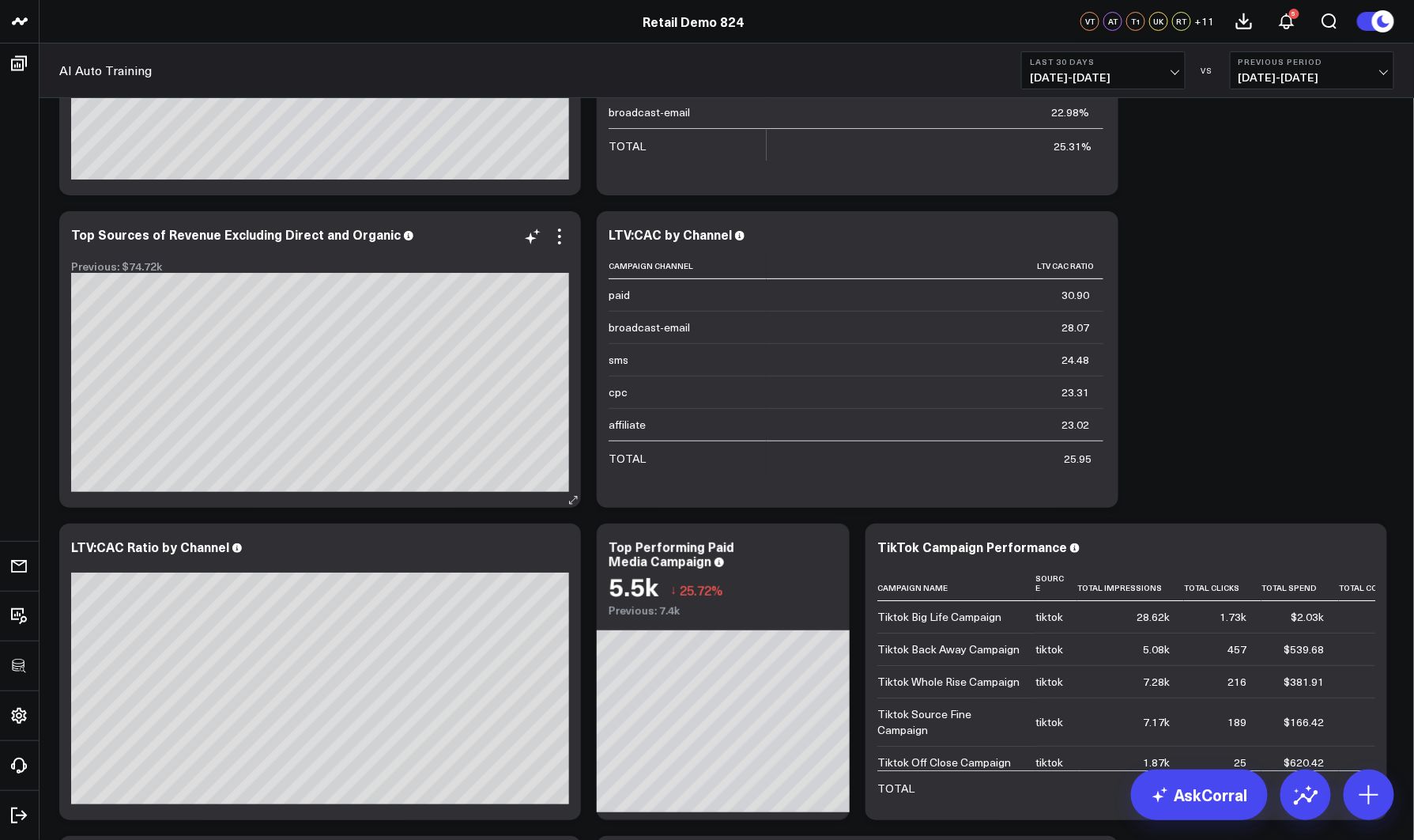
scroll to position [2406, 0]
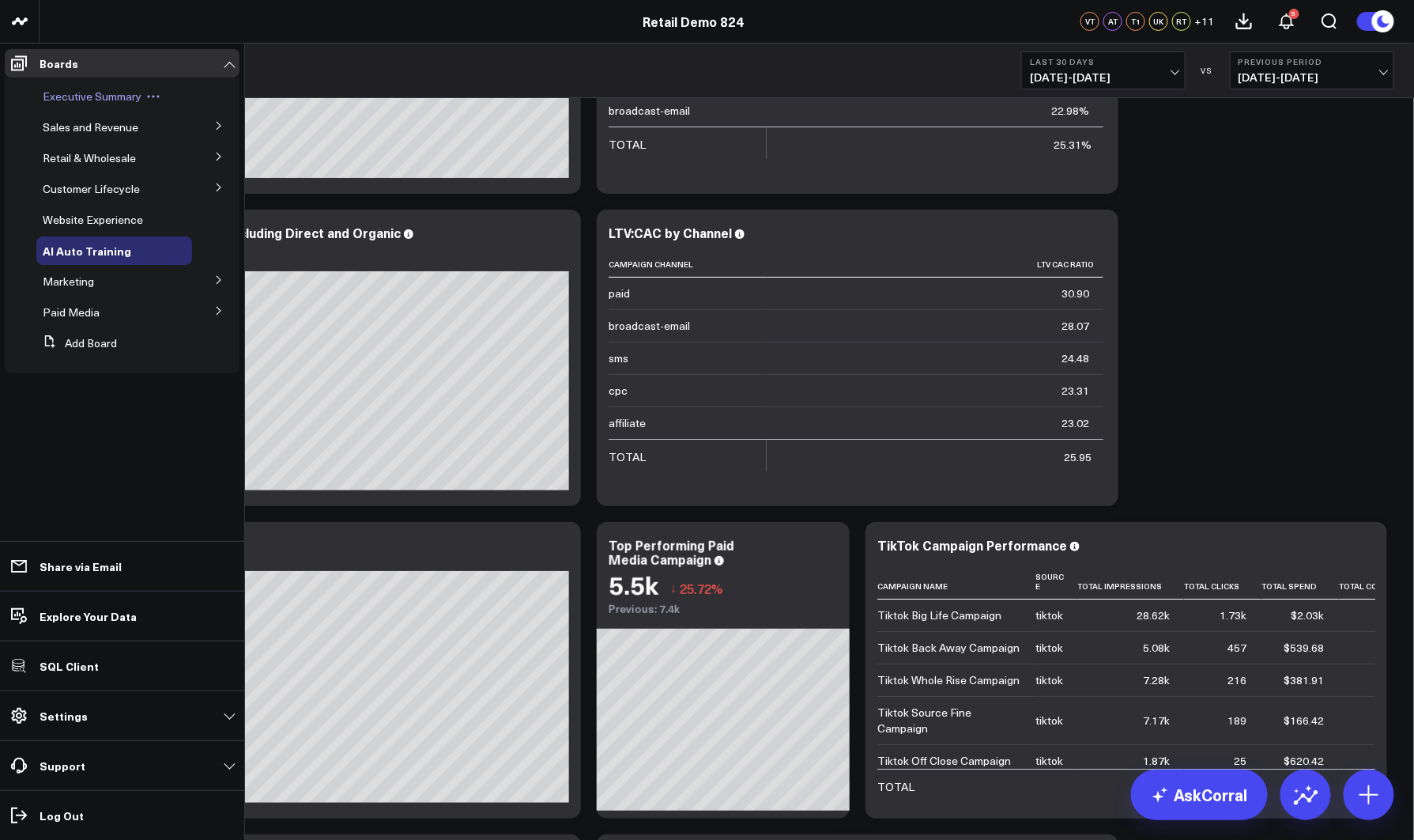
click at [63, 100] on span "Executive Summary" at bounding box center [92, 97] width 99 height 15
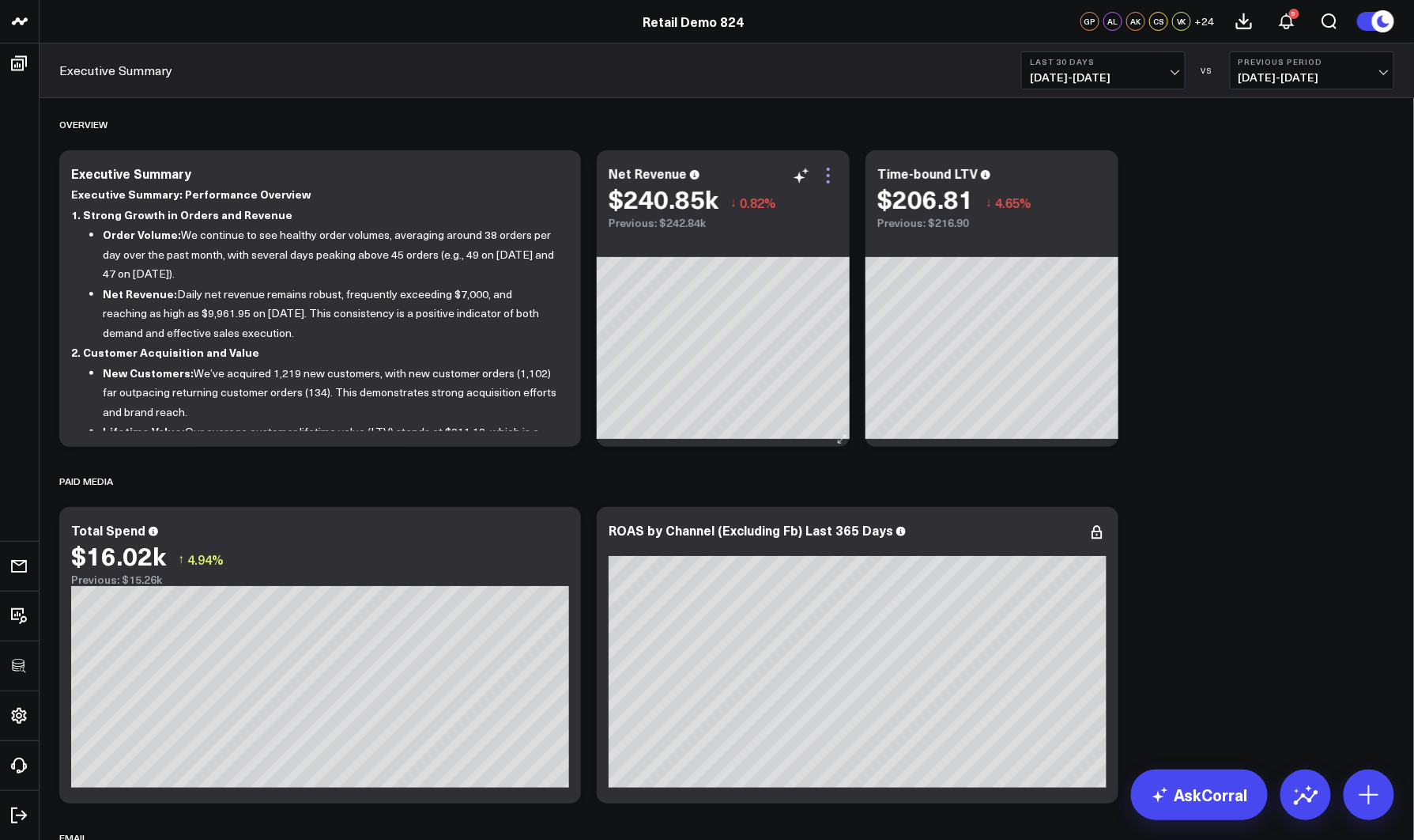
click at [829, 170] on icon at bounding box center [829, 176] width 19 height 19
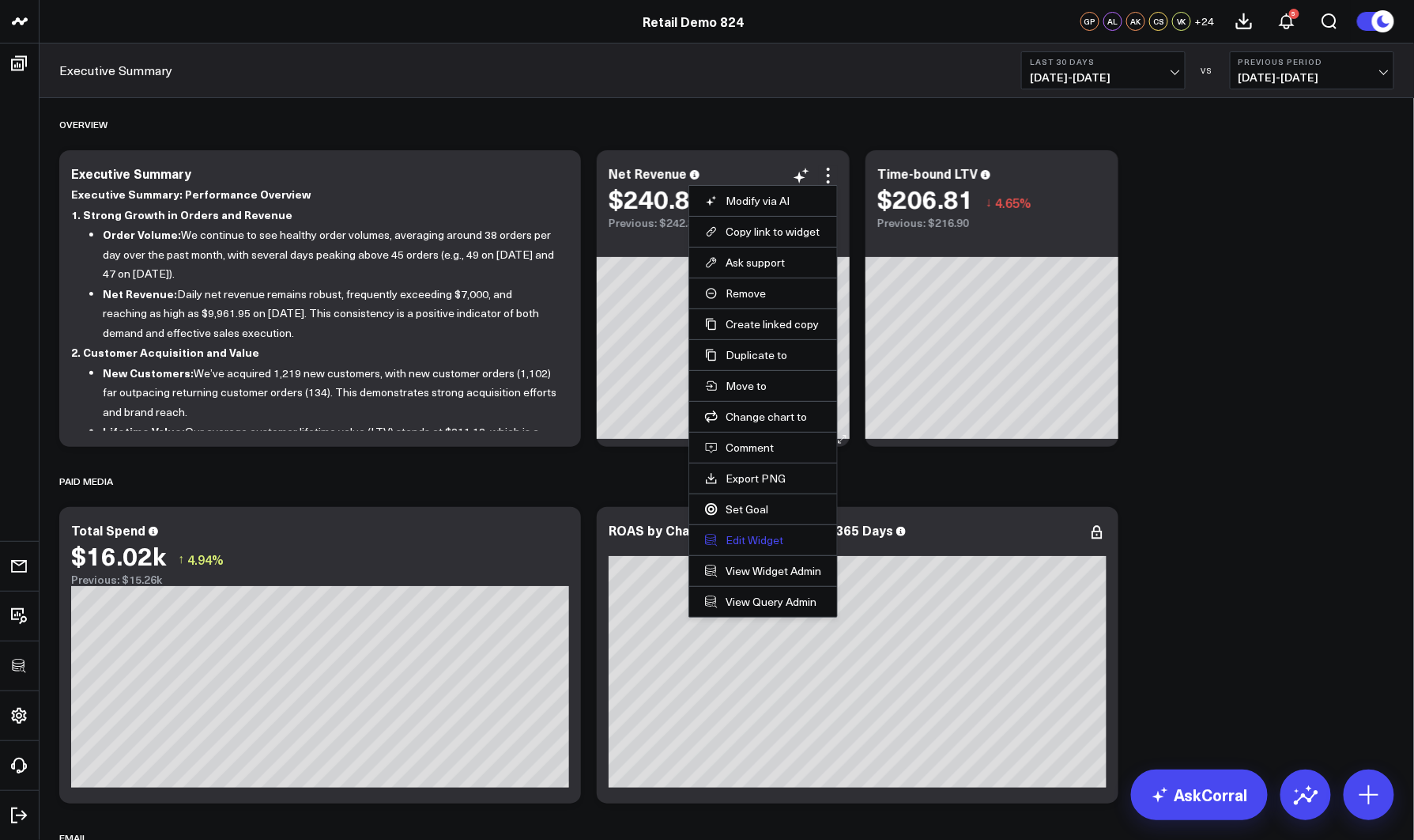
click at [737, 535] on button "Edit Widget" at bounding box center [762, 540] width 116 height 14
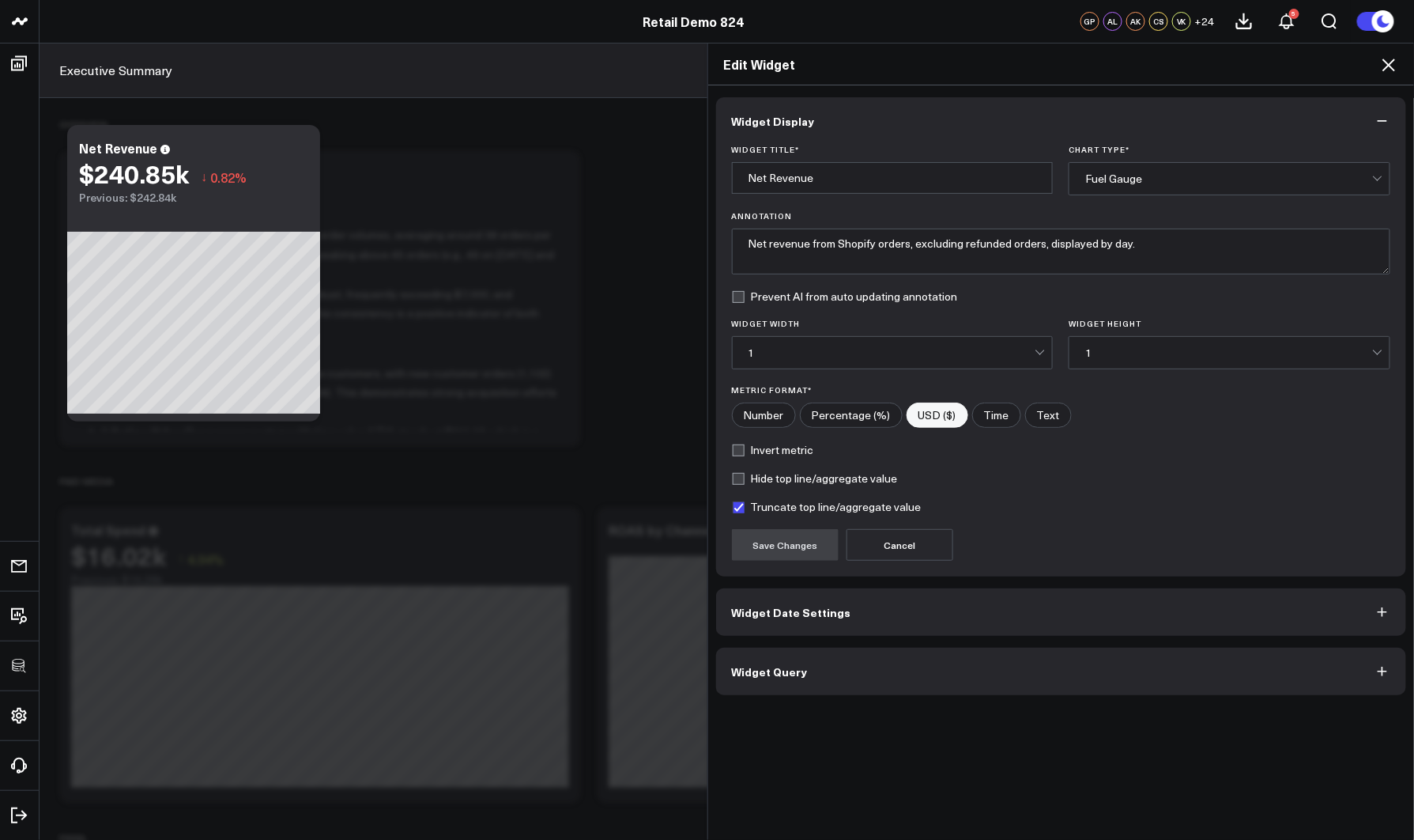
click at [794, 674] on span "Widget Query" at bounding box center [769, 671] width 76 height 12
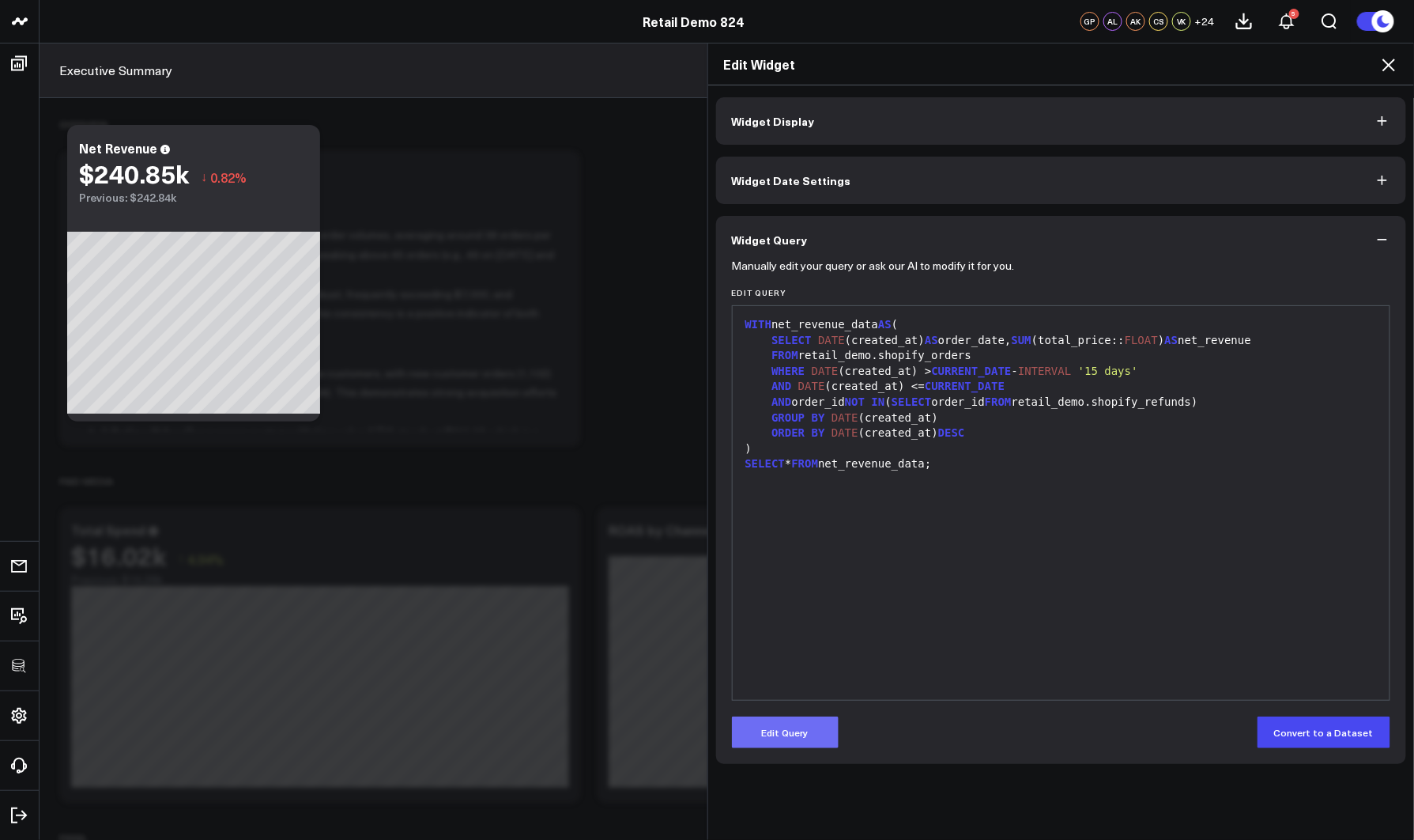
click at [806, 731] on button "Edit Query" at bounding box center [785, 732] width 107 height 32
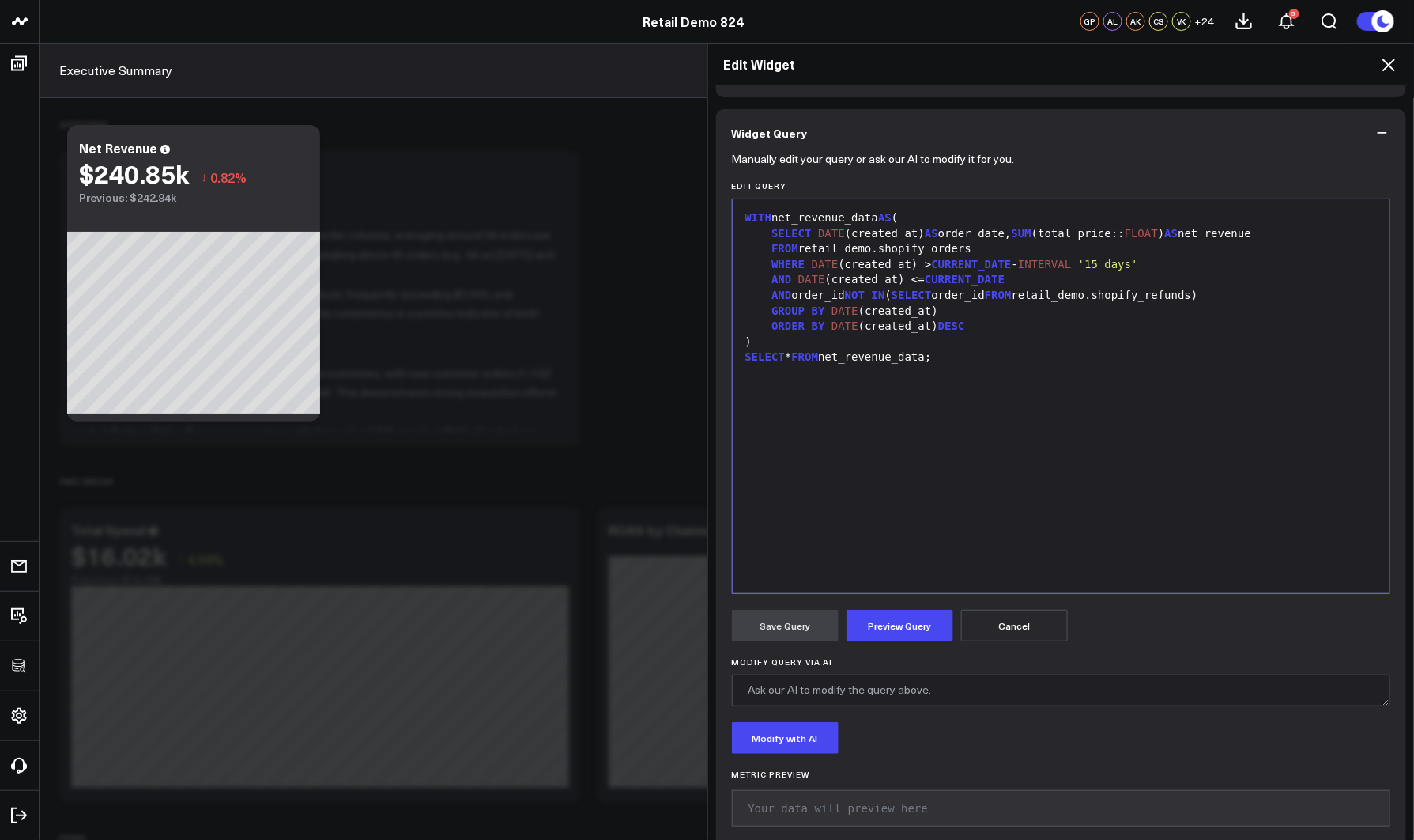
scroll to position [110, 0]
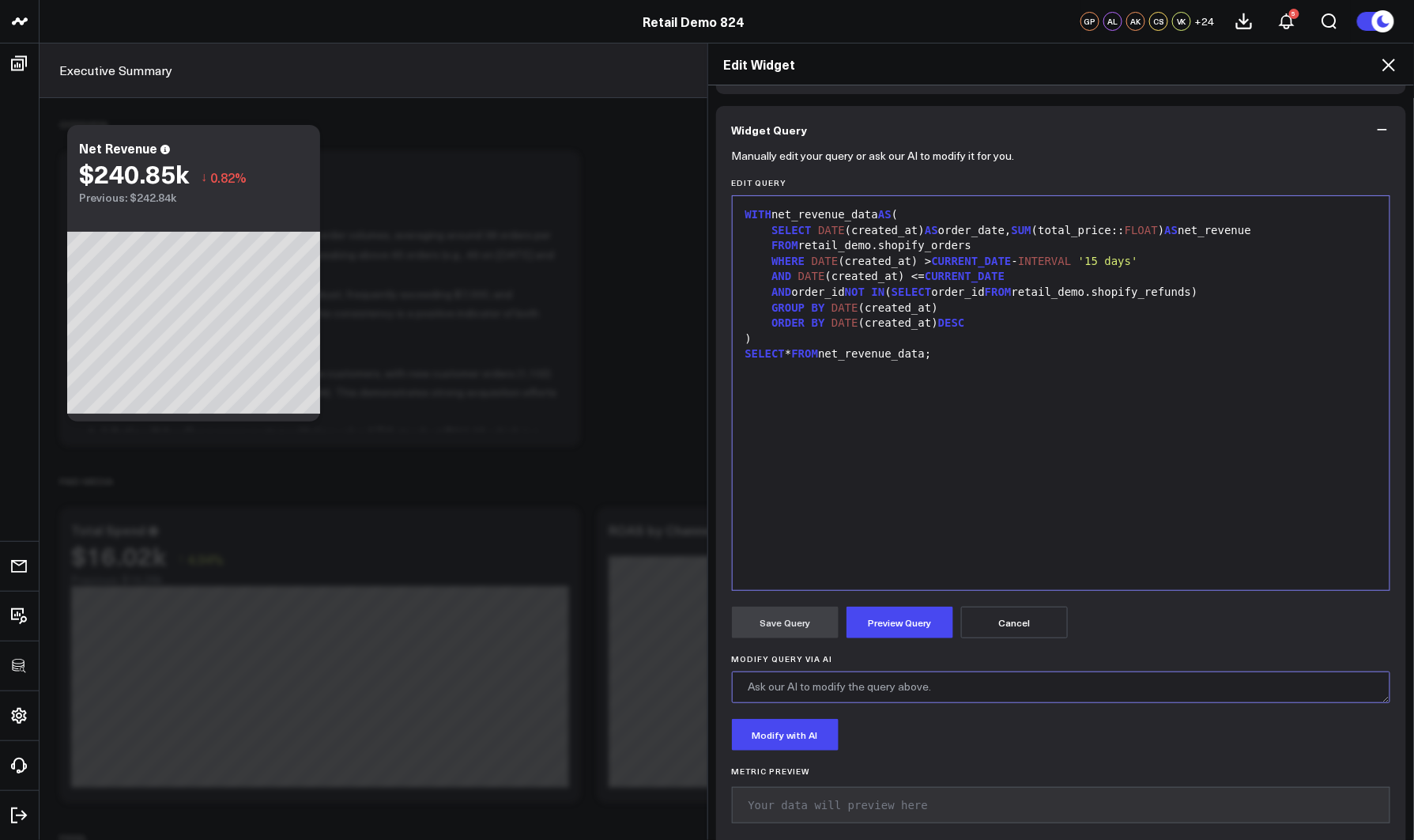
click at [851, 695] on textarea "Modify Query via AI" at bounding box center [1061, 687] width 659 height 32
click at [1390, 64] on icon at bounding box center [1388, 64] width 12 height 12
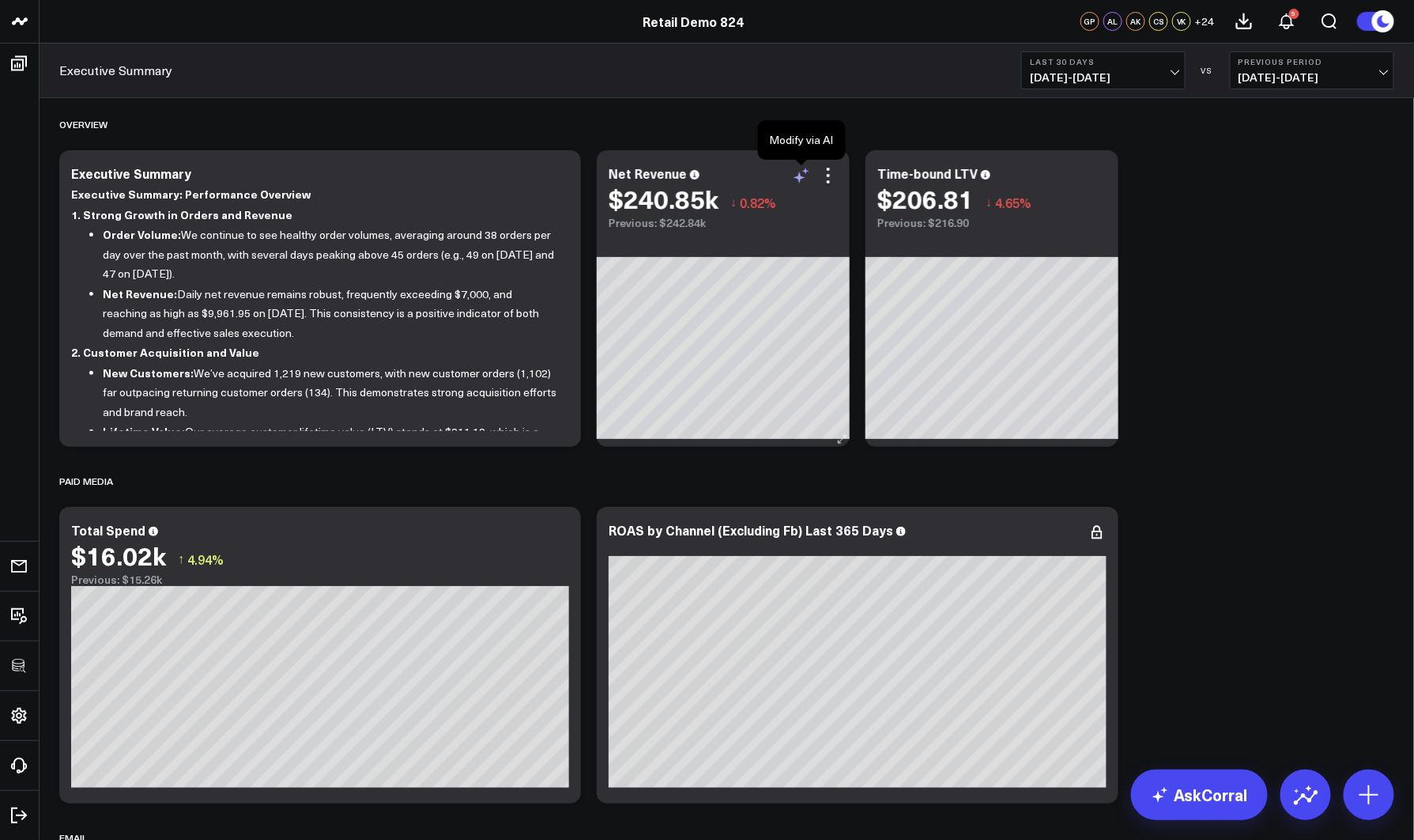
click at [806, 176] on icon at bounding box center [802, 176] width 19 height 19
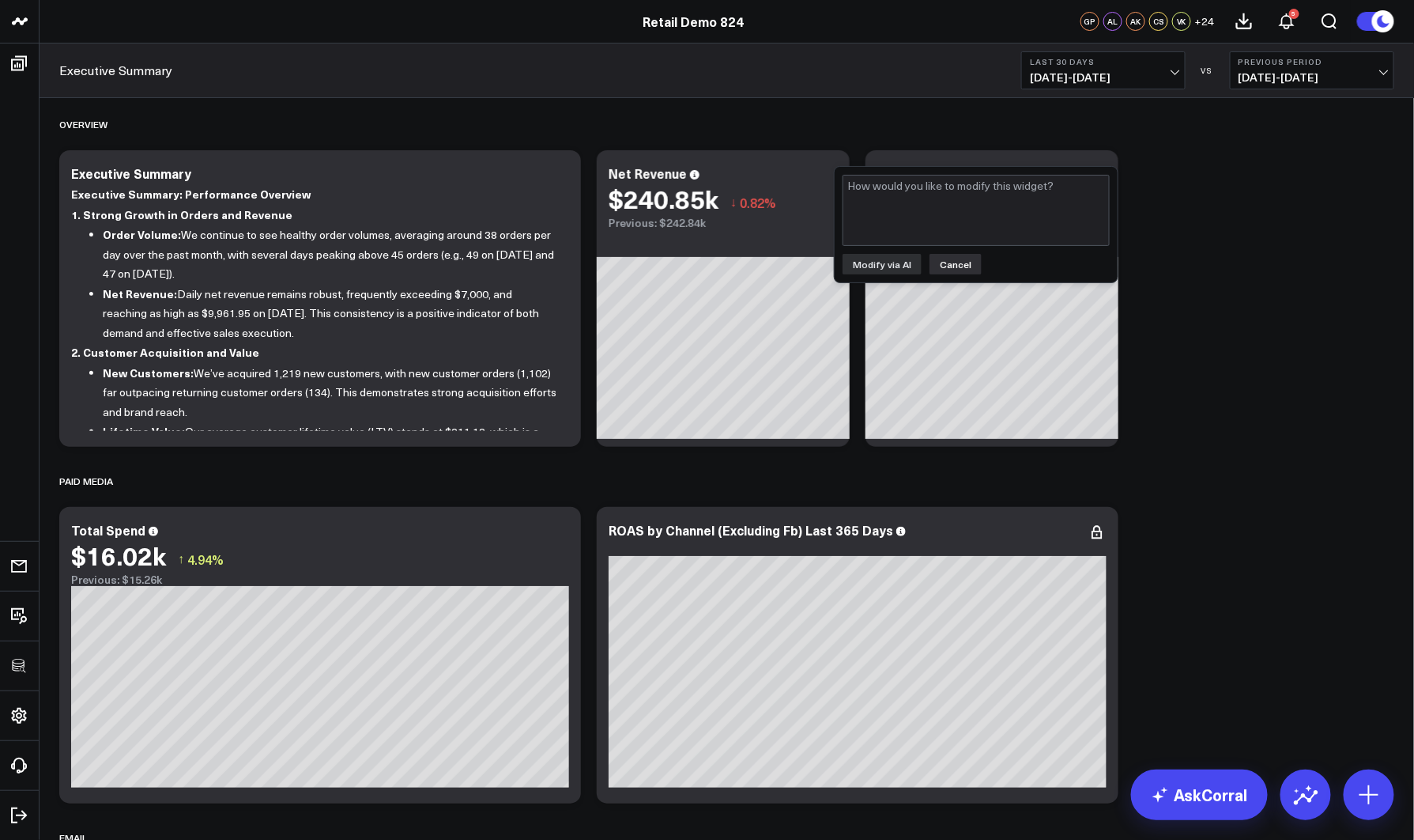
click at [954, 258] on button "Cancel" at bounding box center [956, 263] width 53 height 20
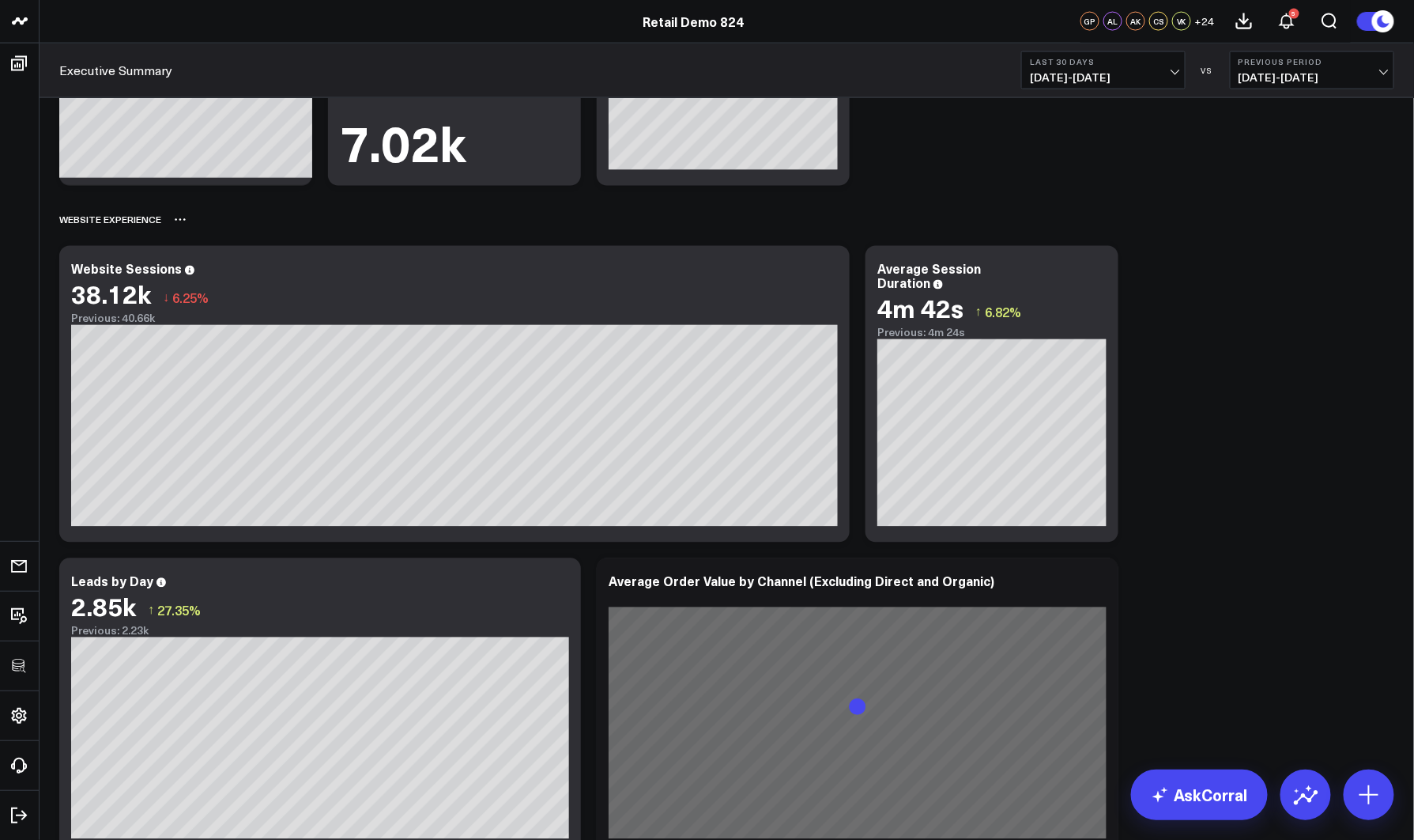
scroll to position [987, 0]
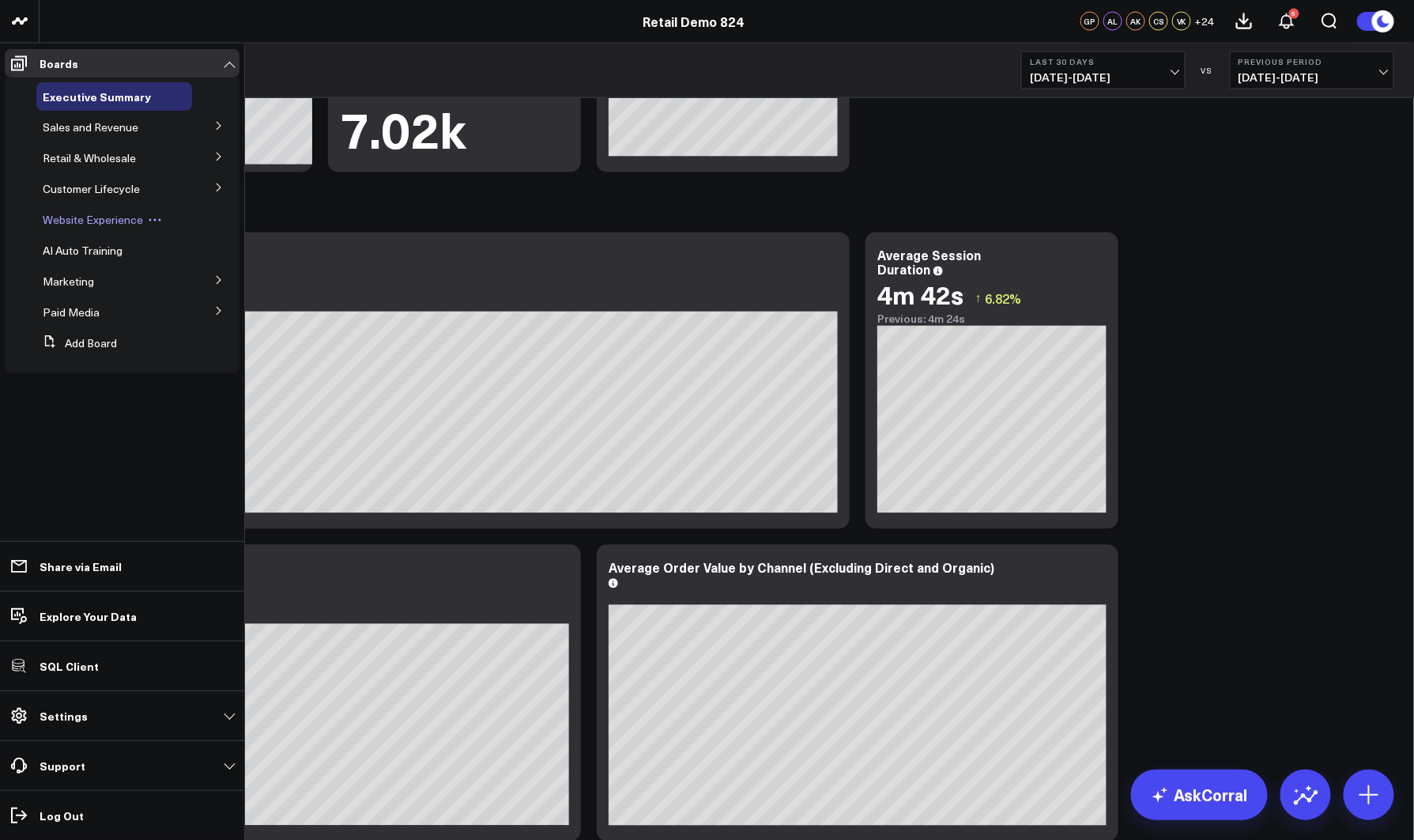
click at [89, 218] on span "Website Experience" at bounding box center [93, 219] width 100 height 15
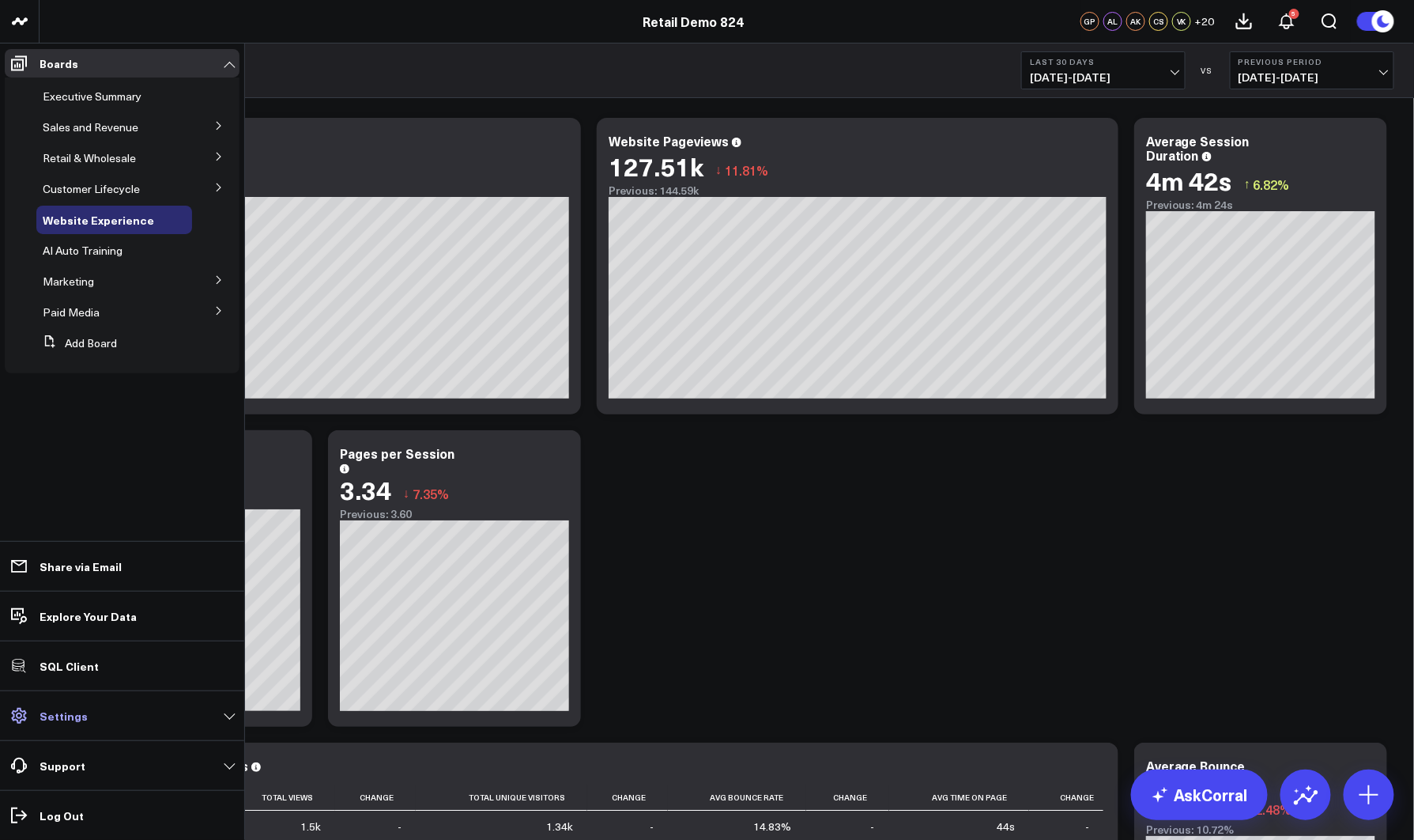
click at [47, 711] on p "Settings" at bounding box center [63, 715] width 48 height 12
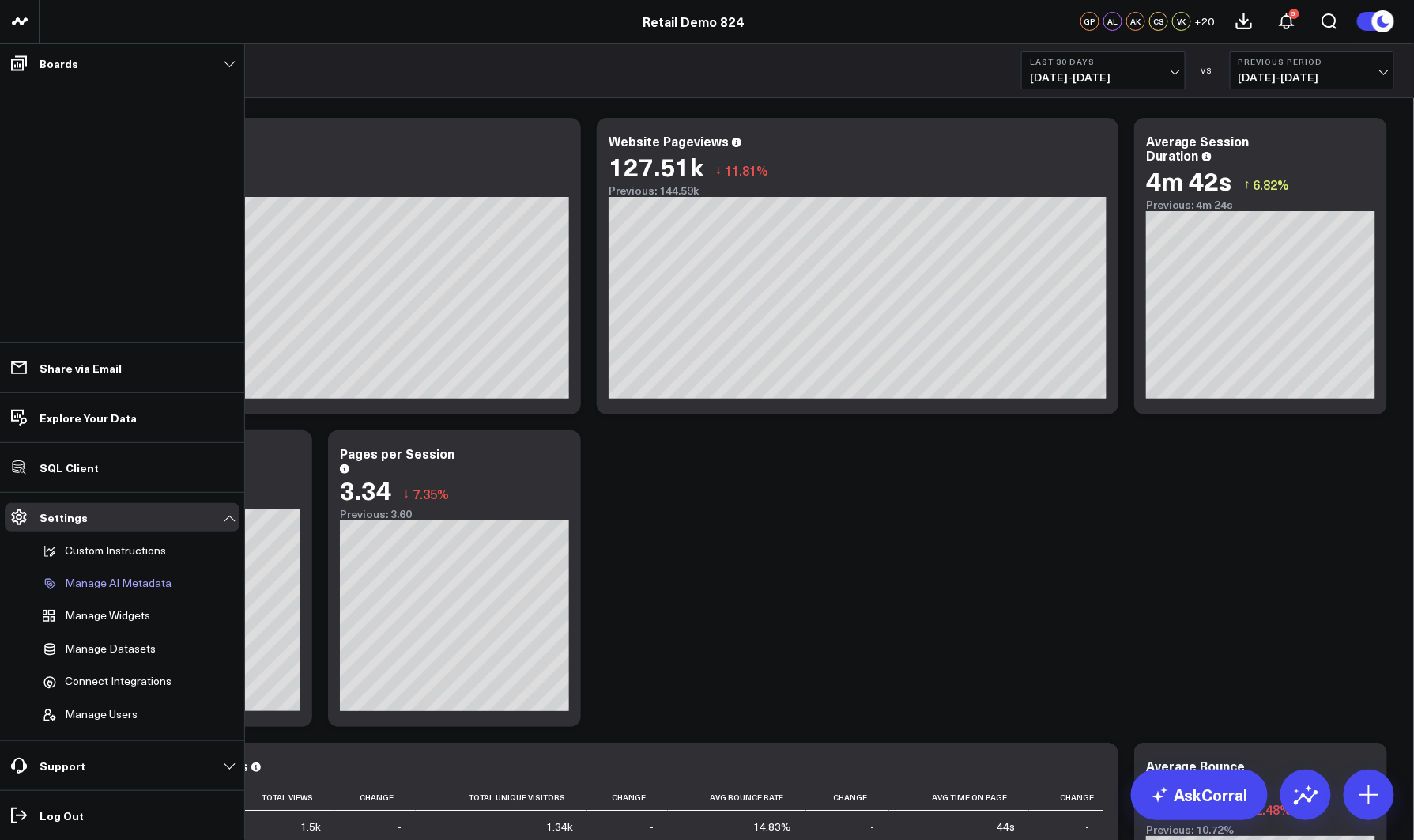
click at [114, 583] on p "Manage AI Metadata" at bounding box center [119, 583] width 107 height 14
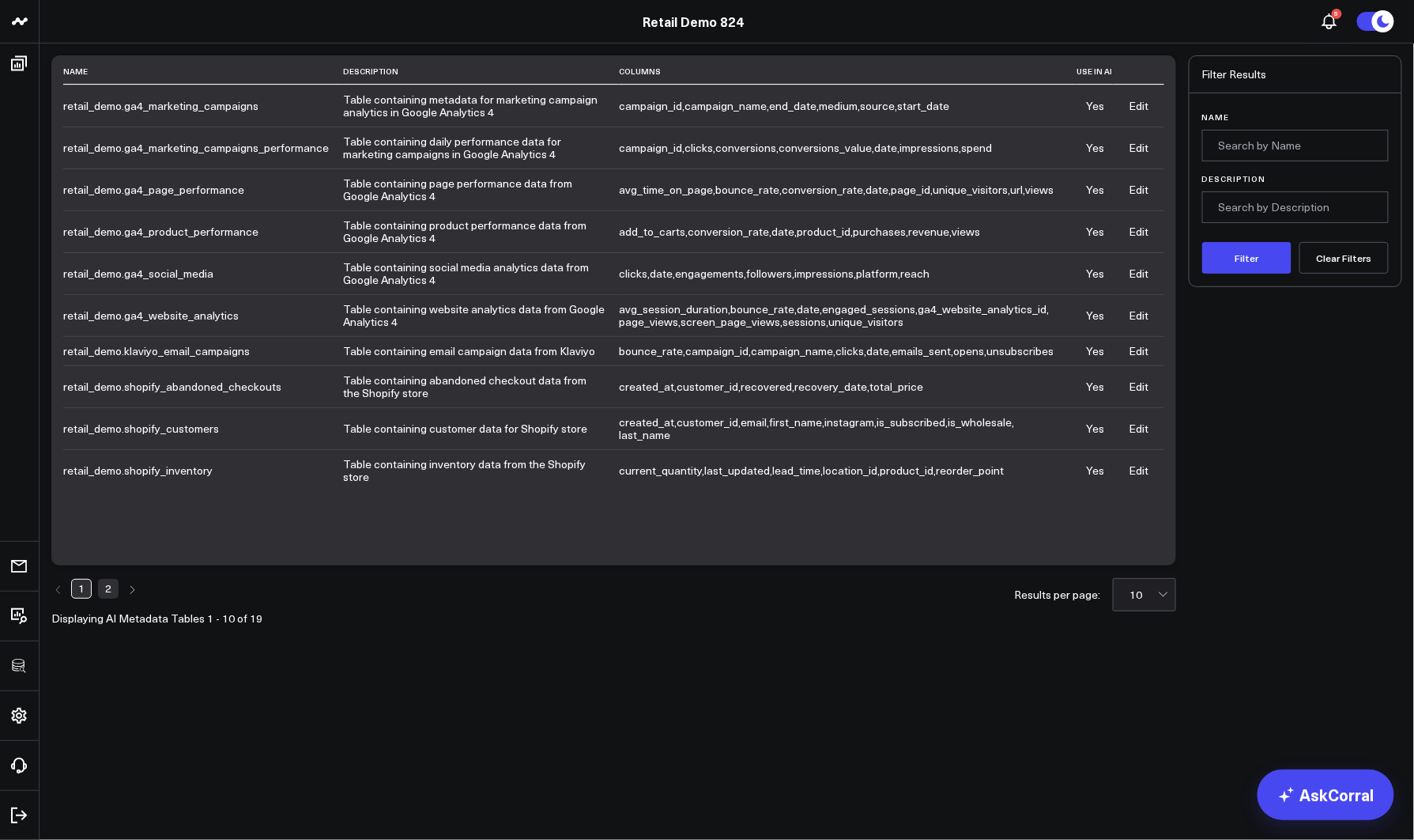
click at [1141, 385] on link "Edit" at bounding box center [1139, 387] width 20 height 15
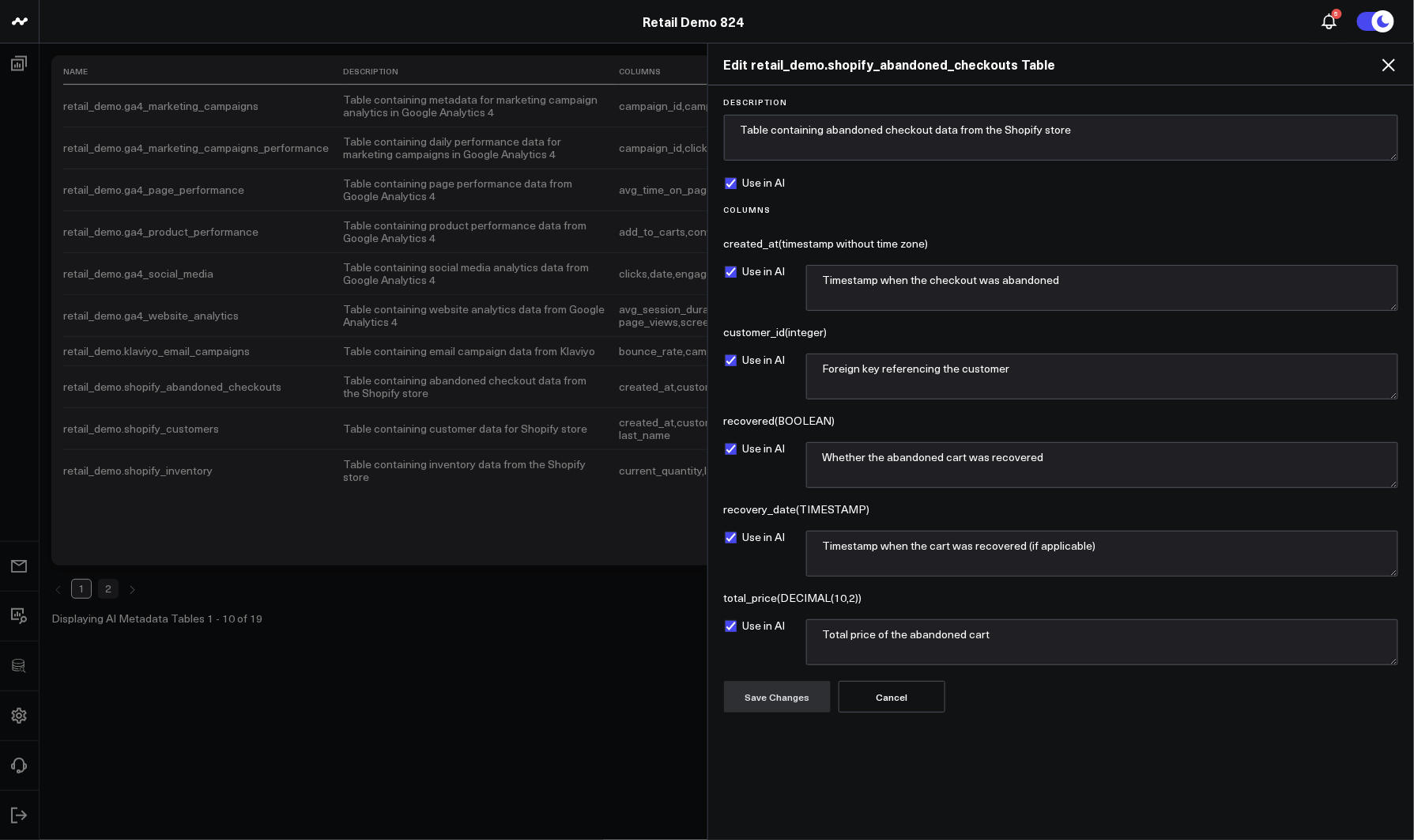
drag, startPoint x: 1393, startPoint y: 71, endPoint x: 666, endPoint y: 3, distance: 730.2
click at [1393, 70] on icon at bounding box center [1389, 65] width 19 height 19
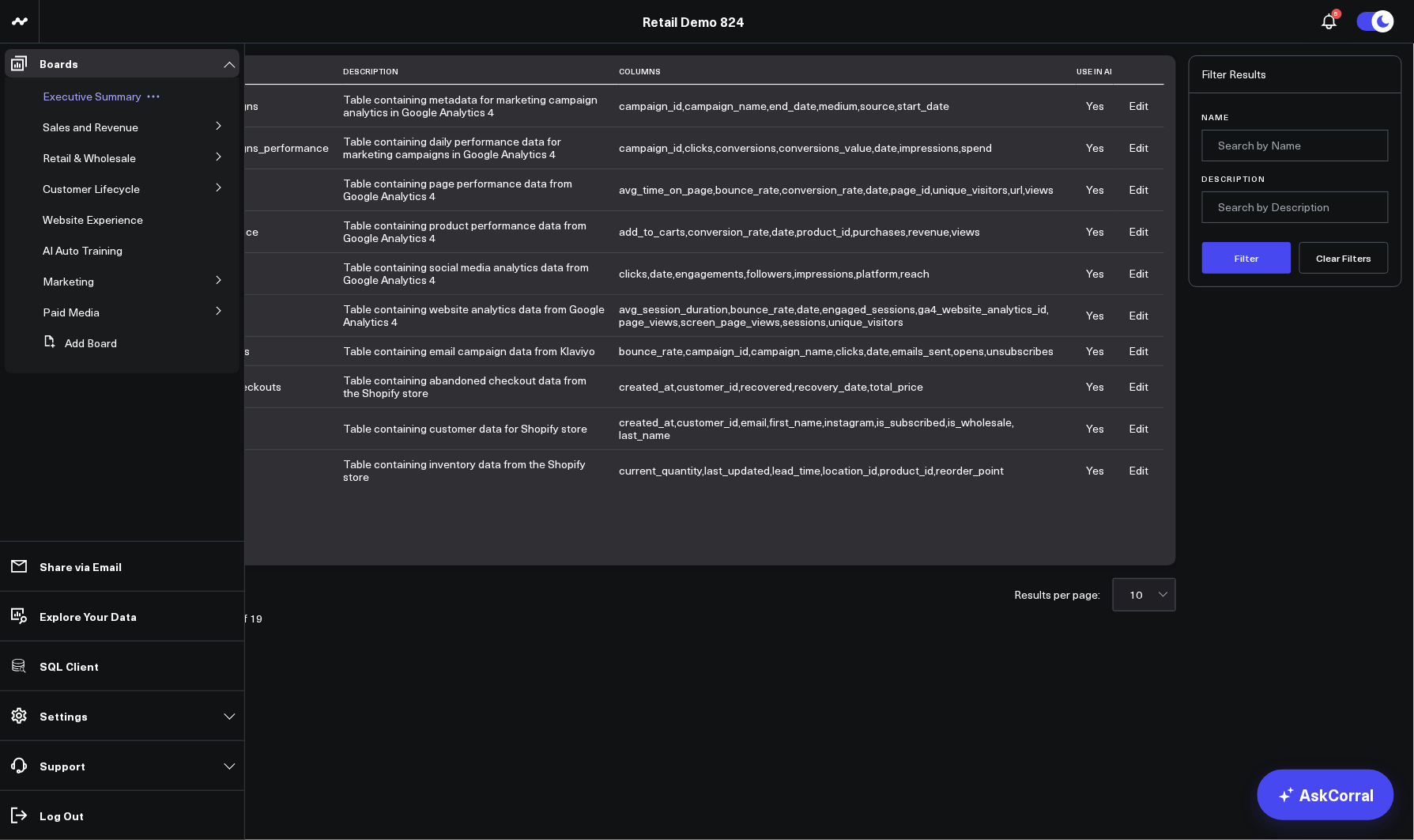
click at [55, 95] on span "Executive Summary" at bounding box center [92, 97] width 99 height 15
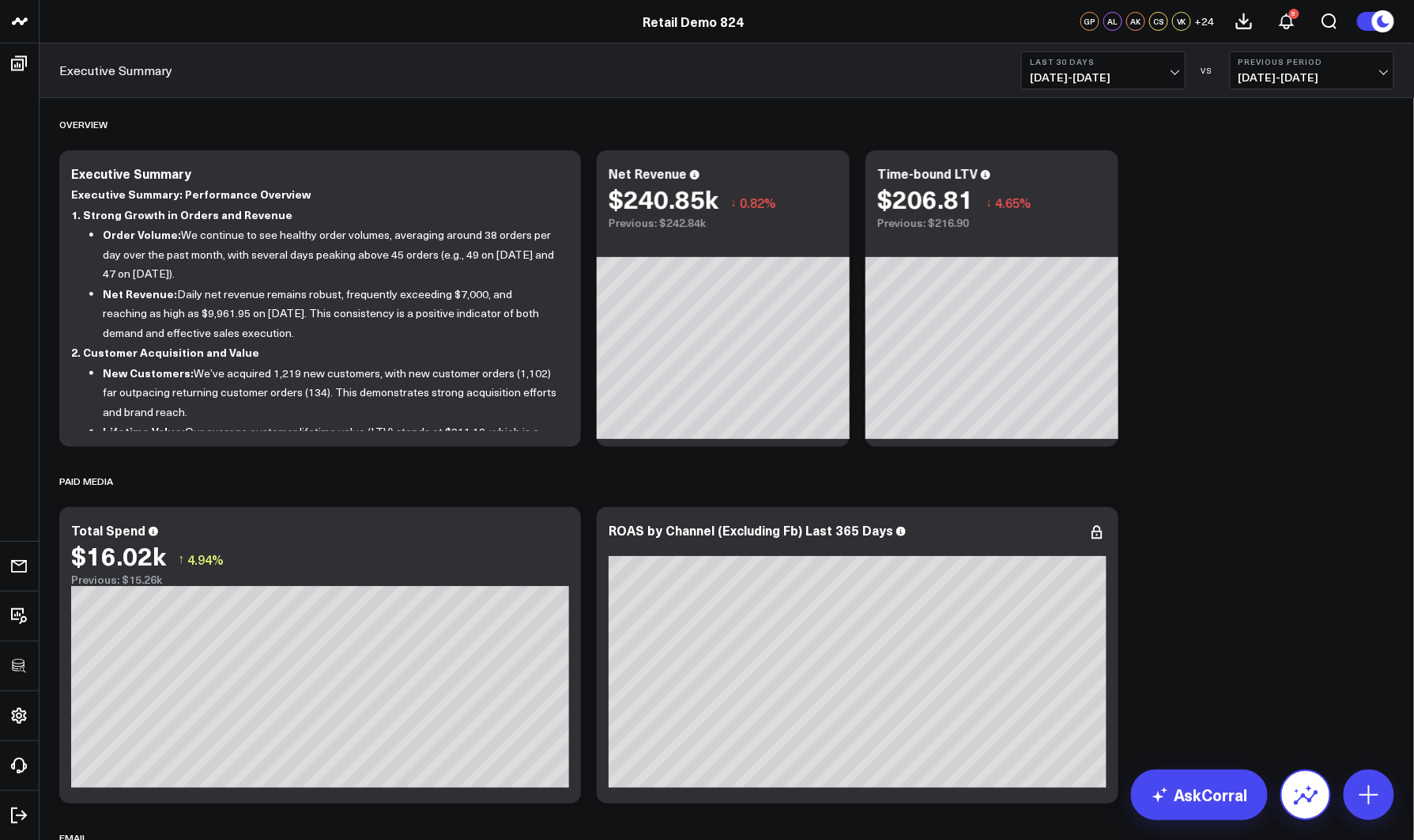
click at [1302, 785] on icon at bounding box center [1306, 794] width 25 height 25
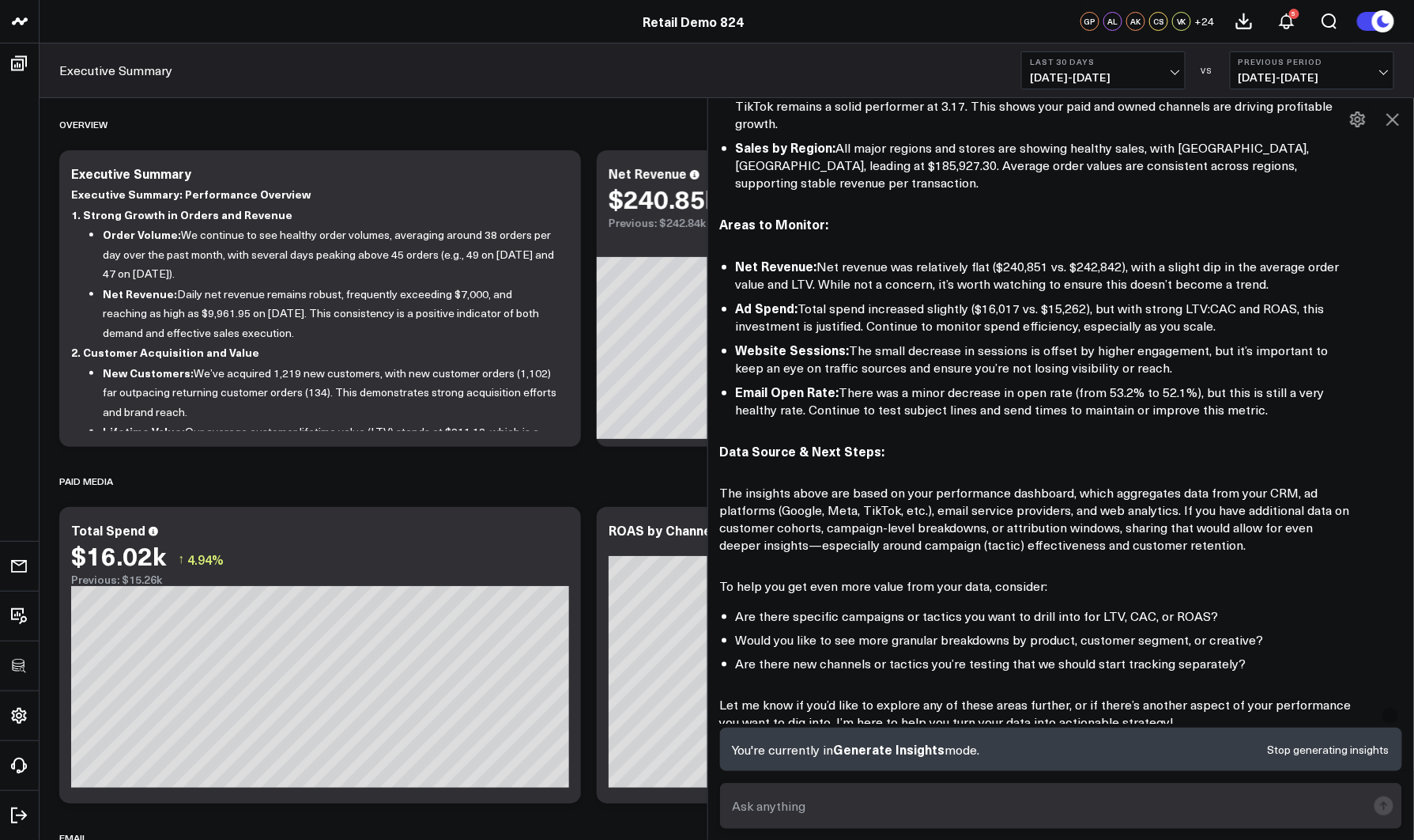
scroll to position [525, 0]
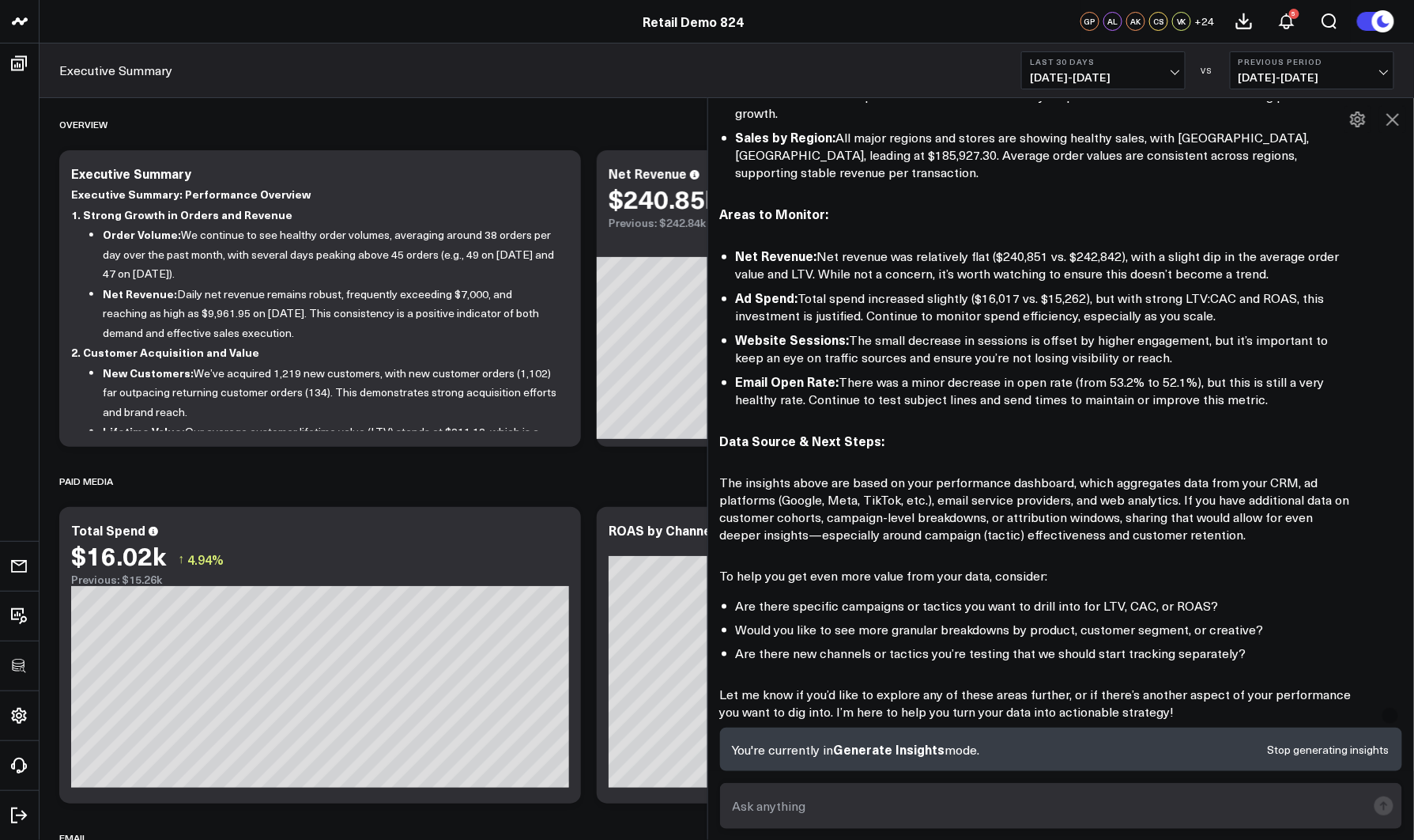
click at [1361, 122] on icon at bounding box center [1358, 120] width 15 height 16
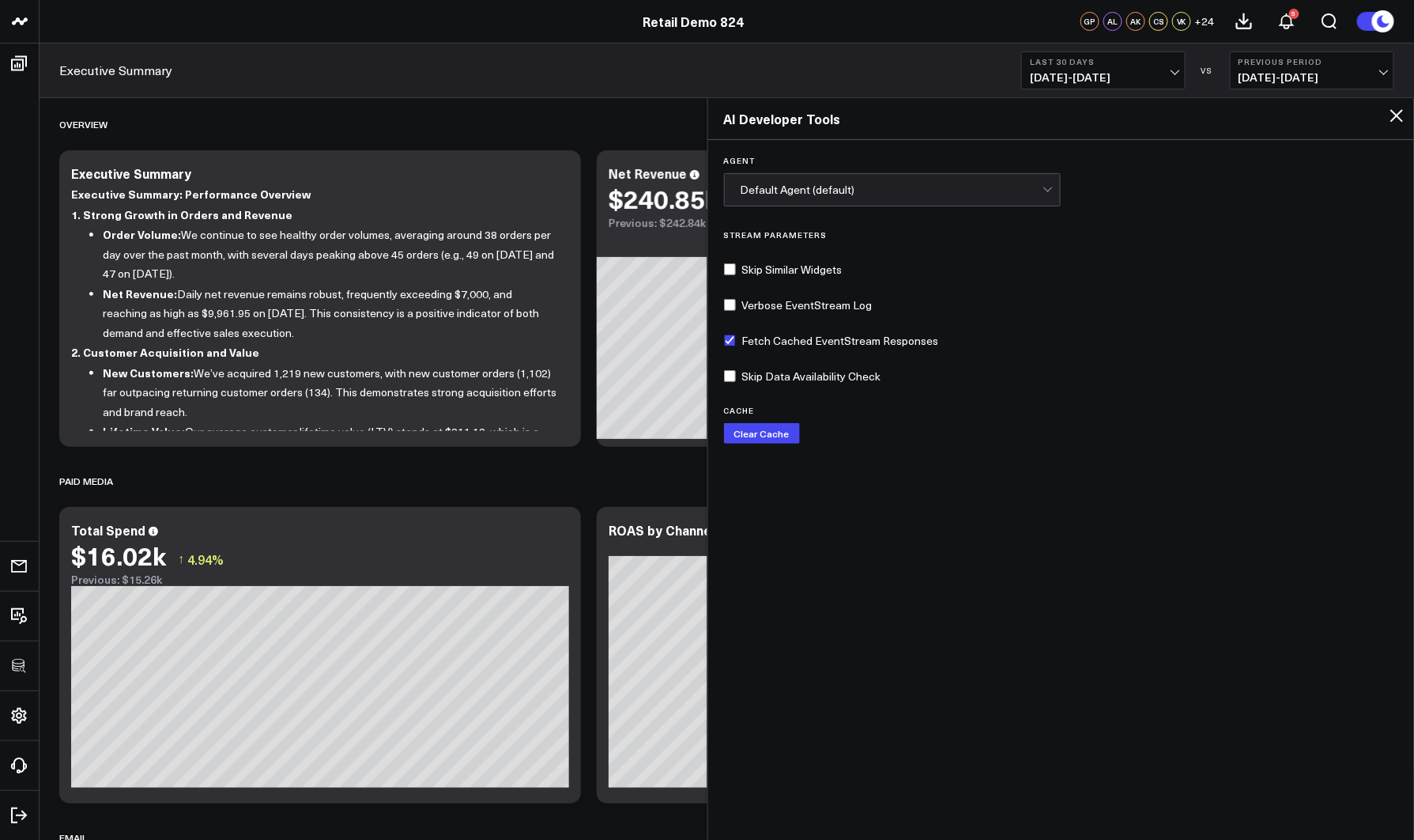
click at [962, 184] on div "Default Agent (default)" at bounding box center [892, 189] width 302 height 12
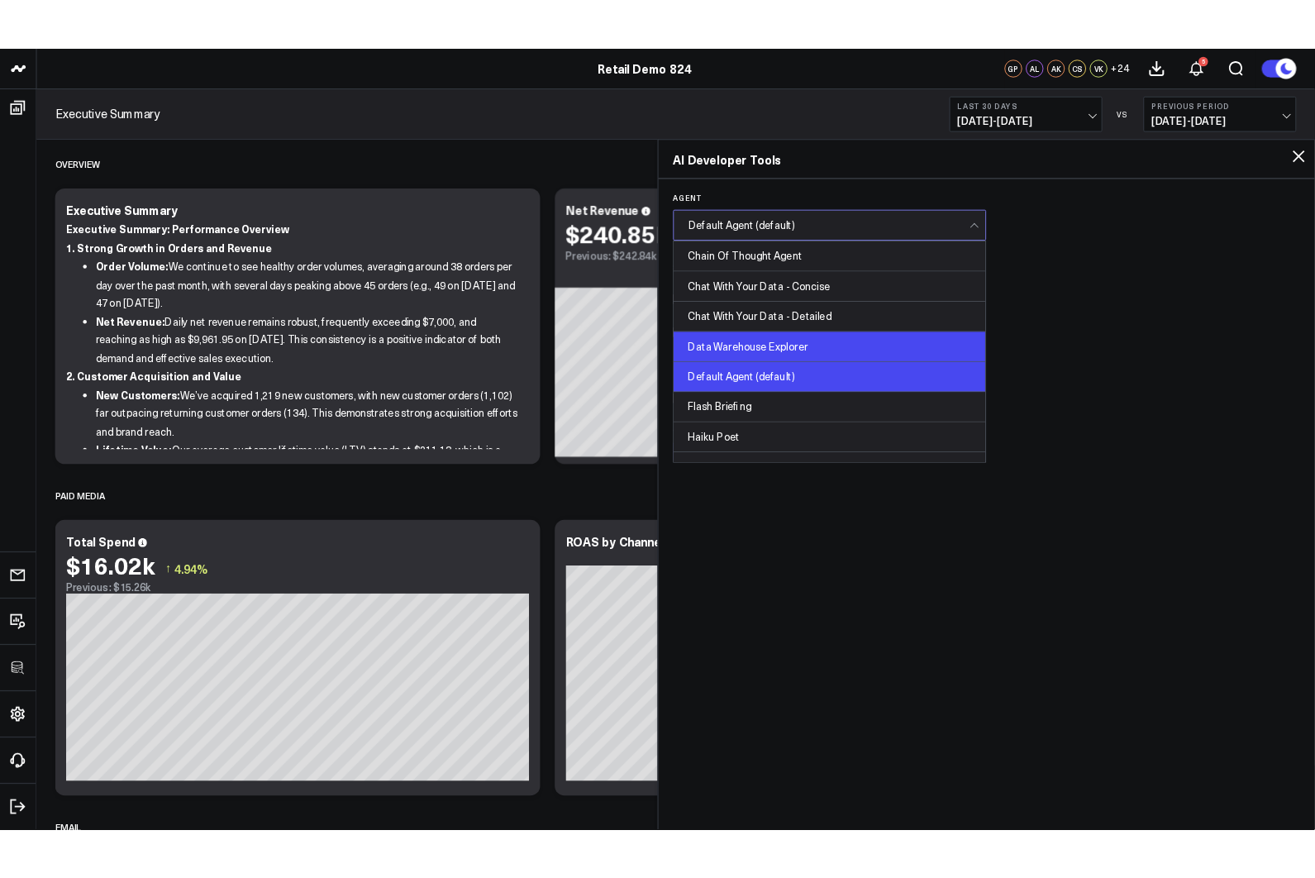
scroll to position [21, 0]
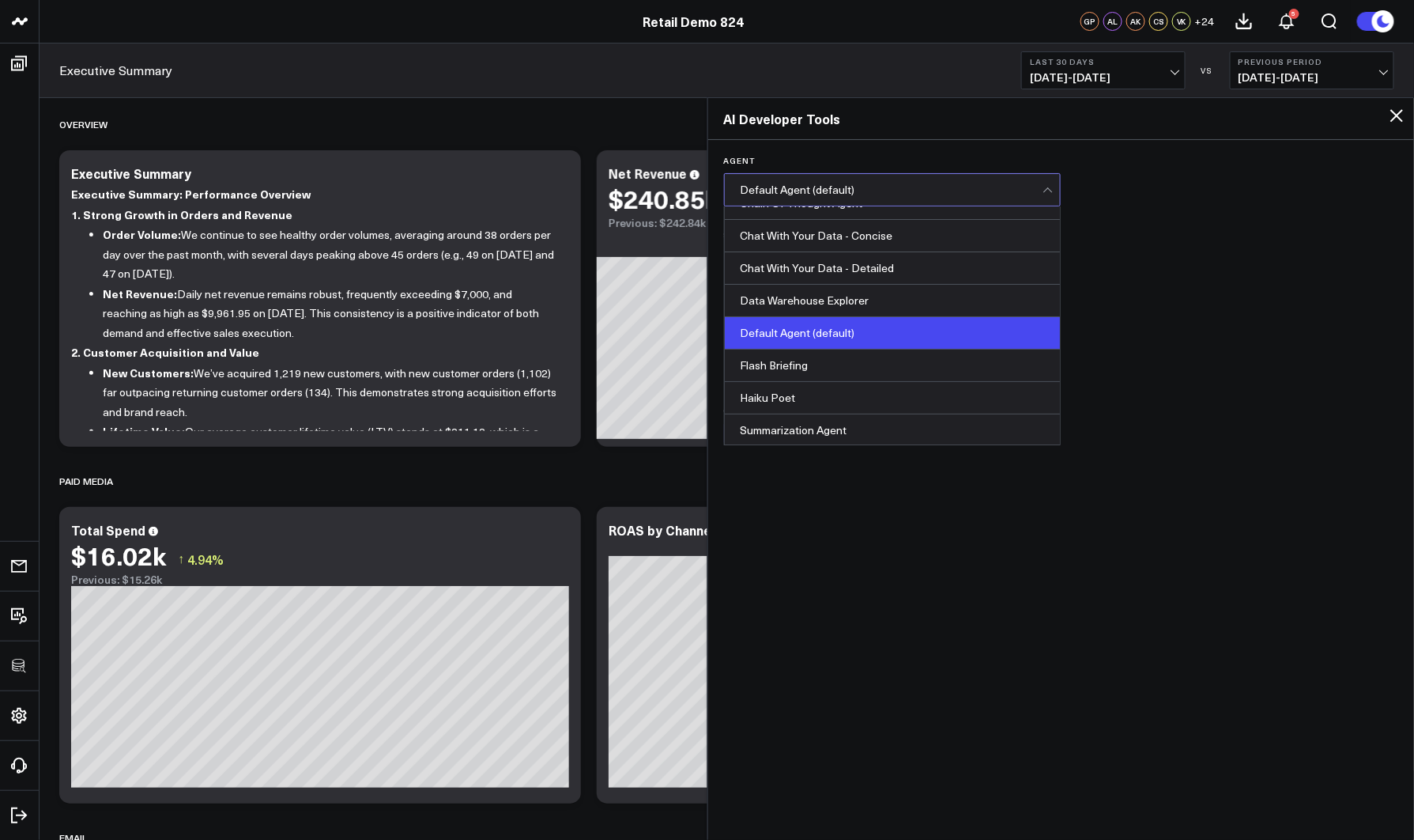
click at [1224, 280] on div "Agent Chat With Your Data - Detailed, 3 of 8. 8 results available. Use Up and D…" at bounding box center [1061, 488] width 707 height 697
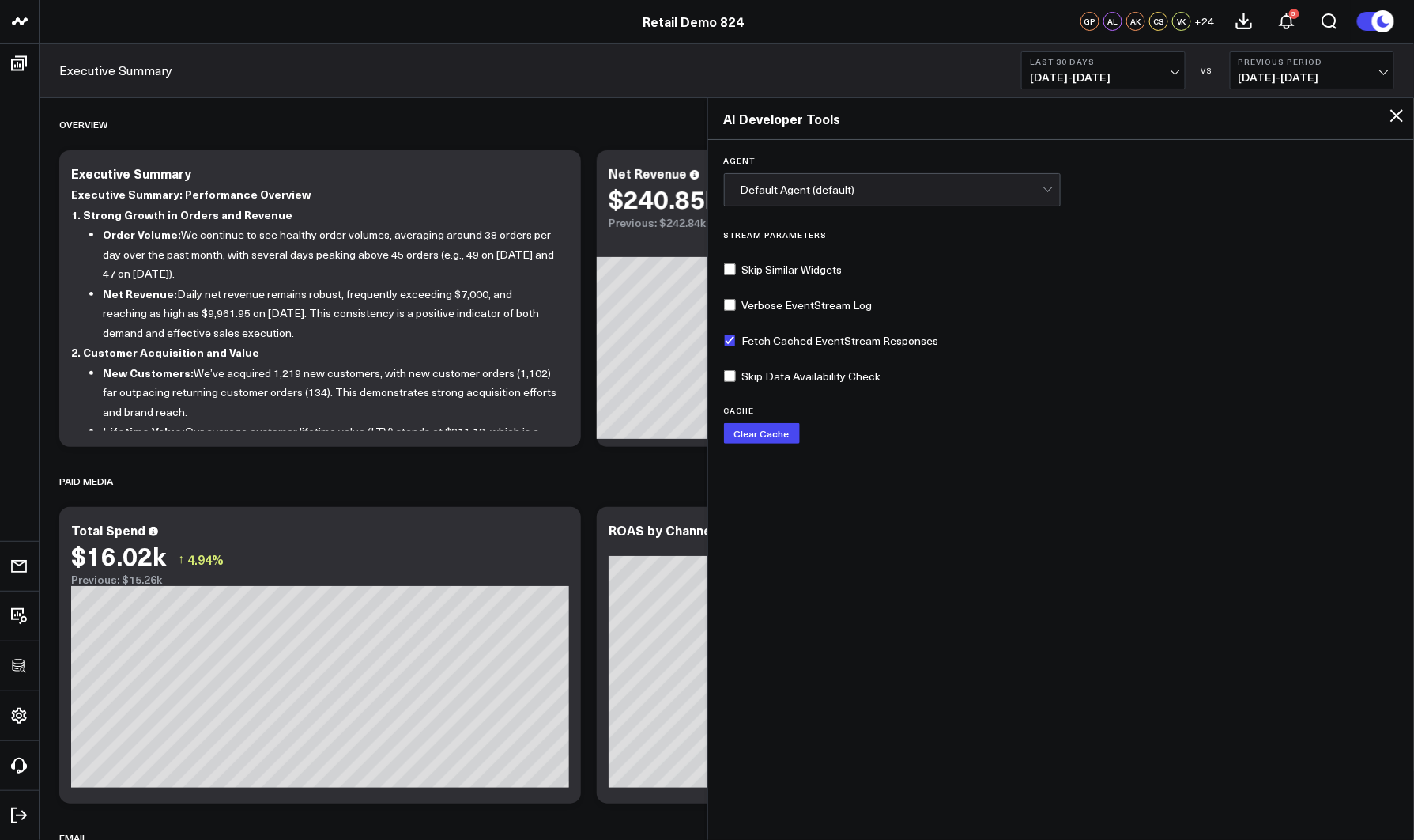
click at [1389, 119] on icon at bounding box center [1397, 116] width 19 height 19
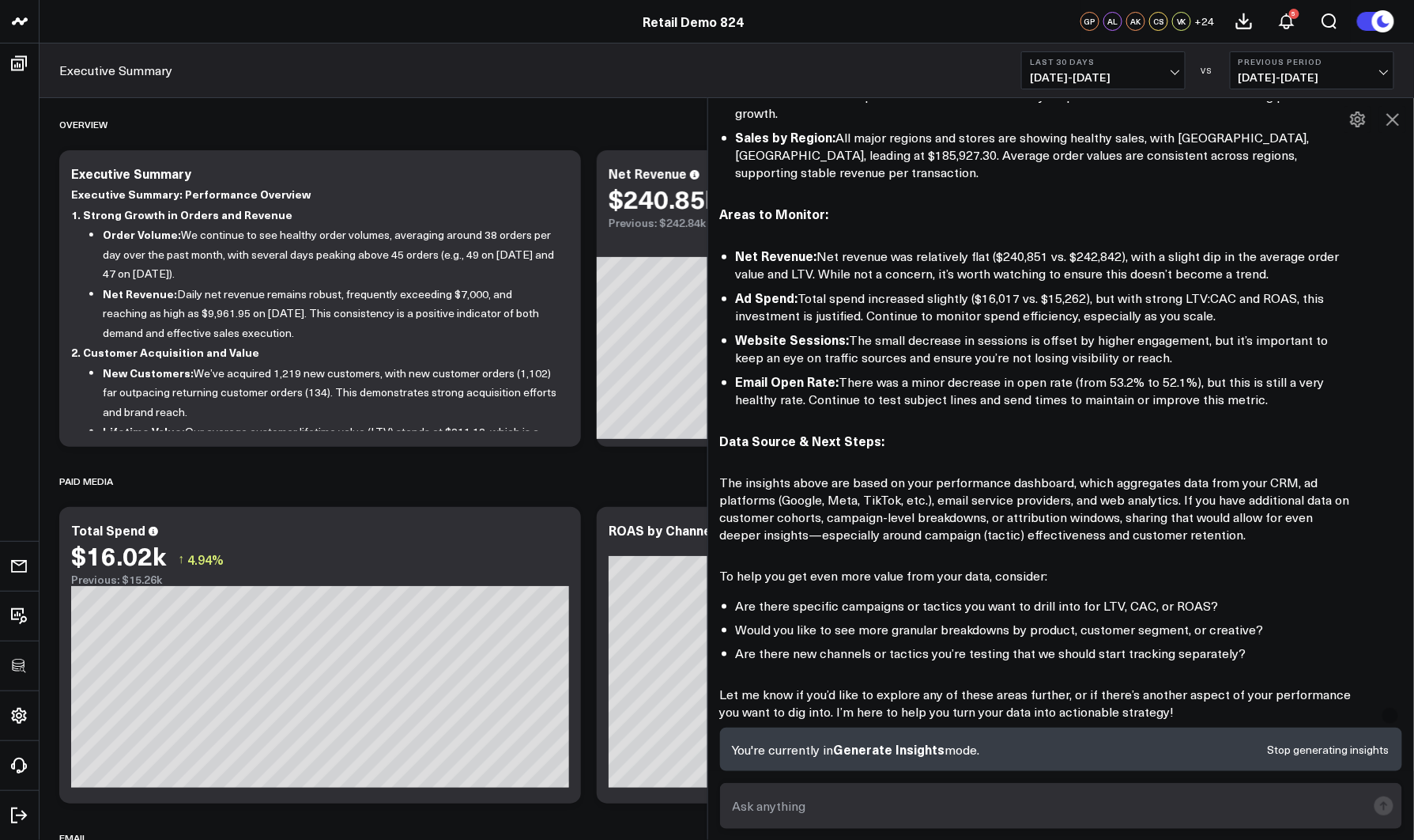
click at [1395, 121] on icon at bounding box center [1392, 119] width 12 height 12
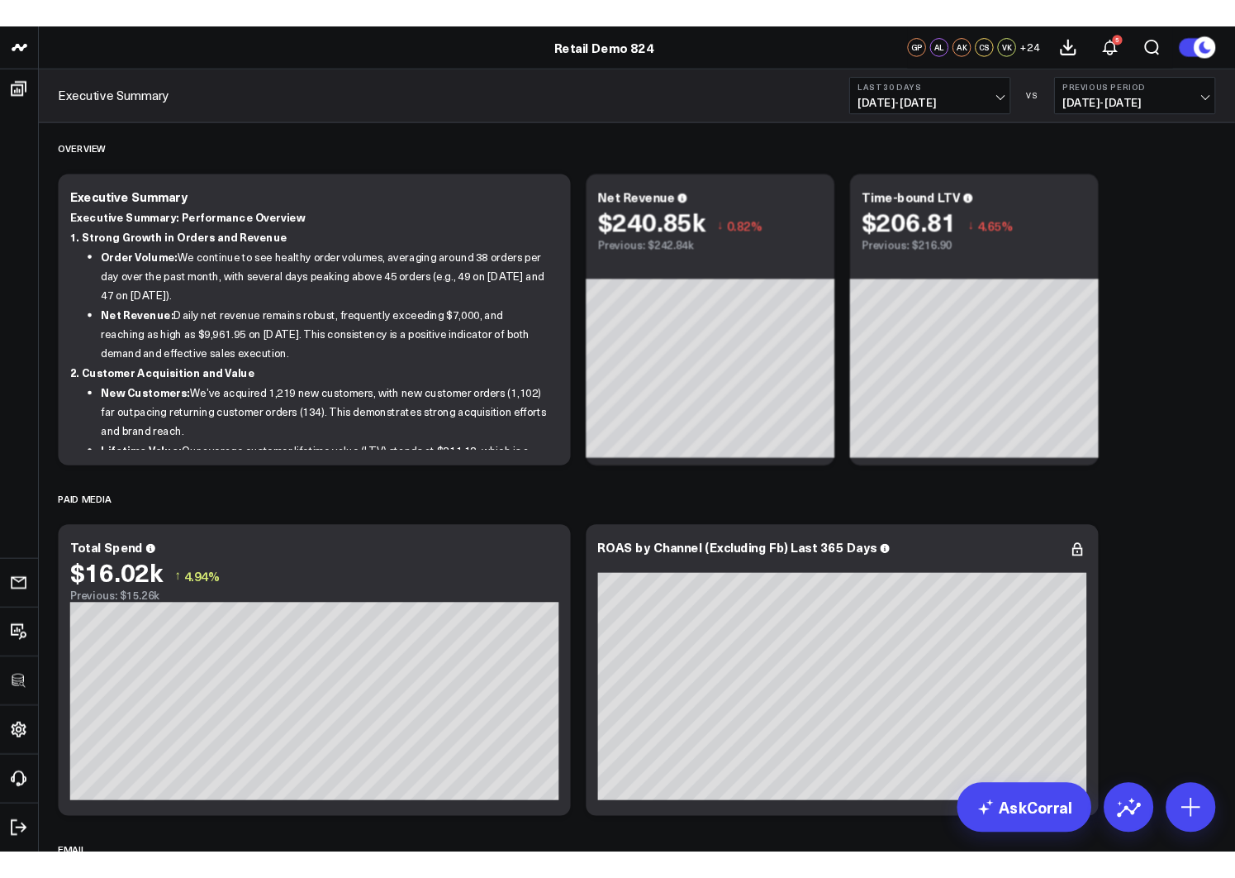
scroll to position [567, 0]
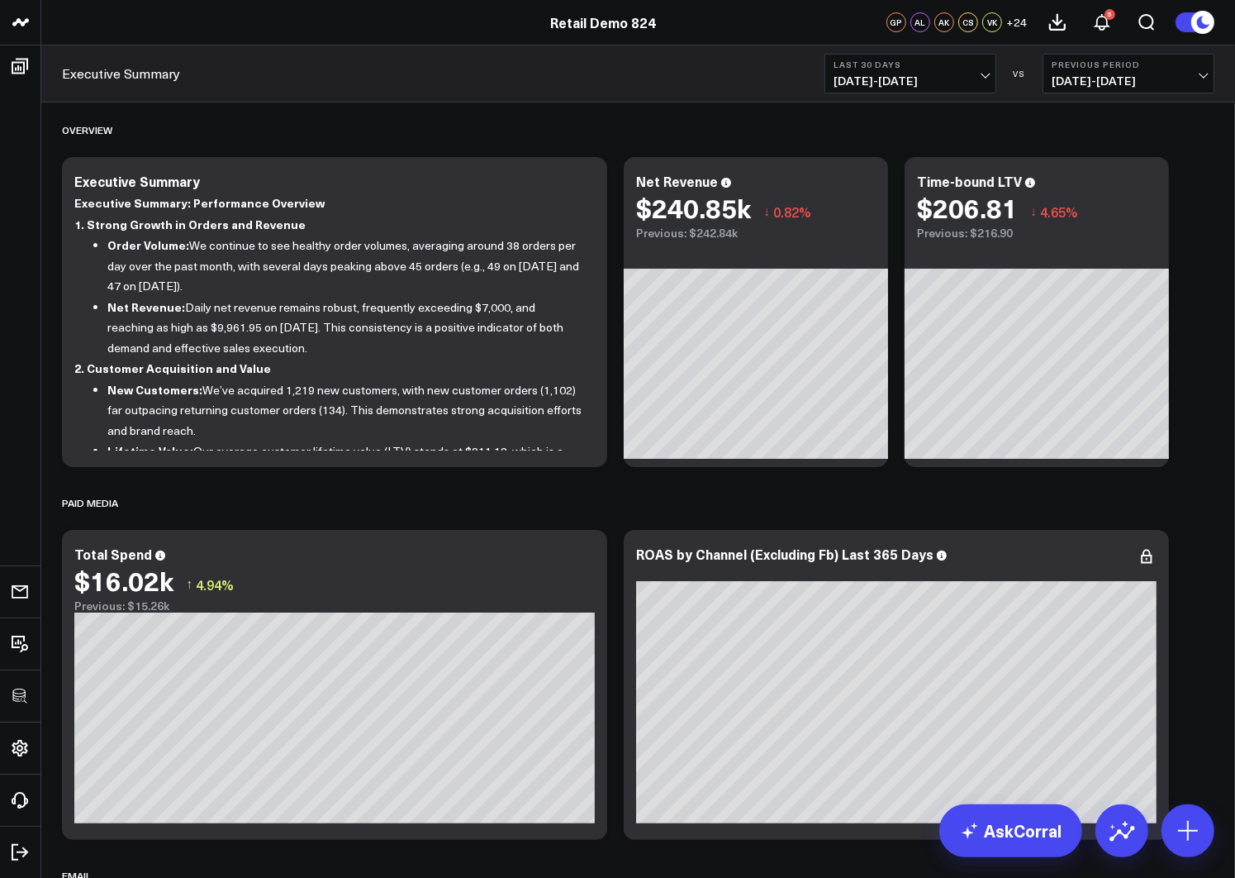
click at [536, 70] on div "Executive Summary Last 30 Days 07/15/25 - 08/13/25 VS Previous Period 06/15/25 …" at bounding box center [638, 73] width 1194 height 57
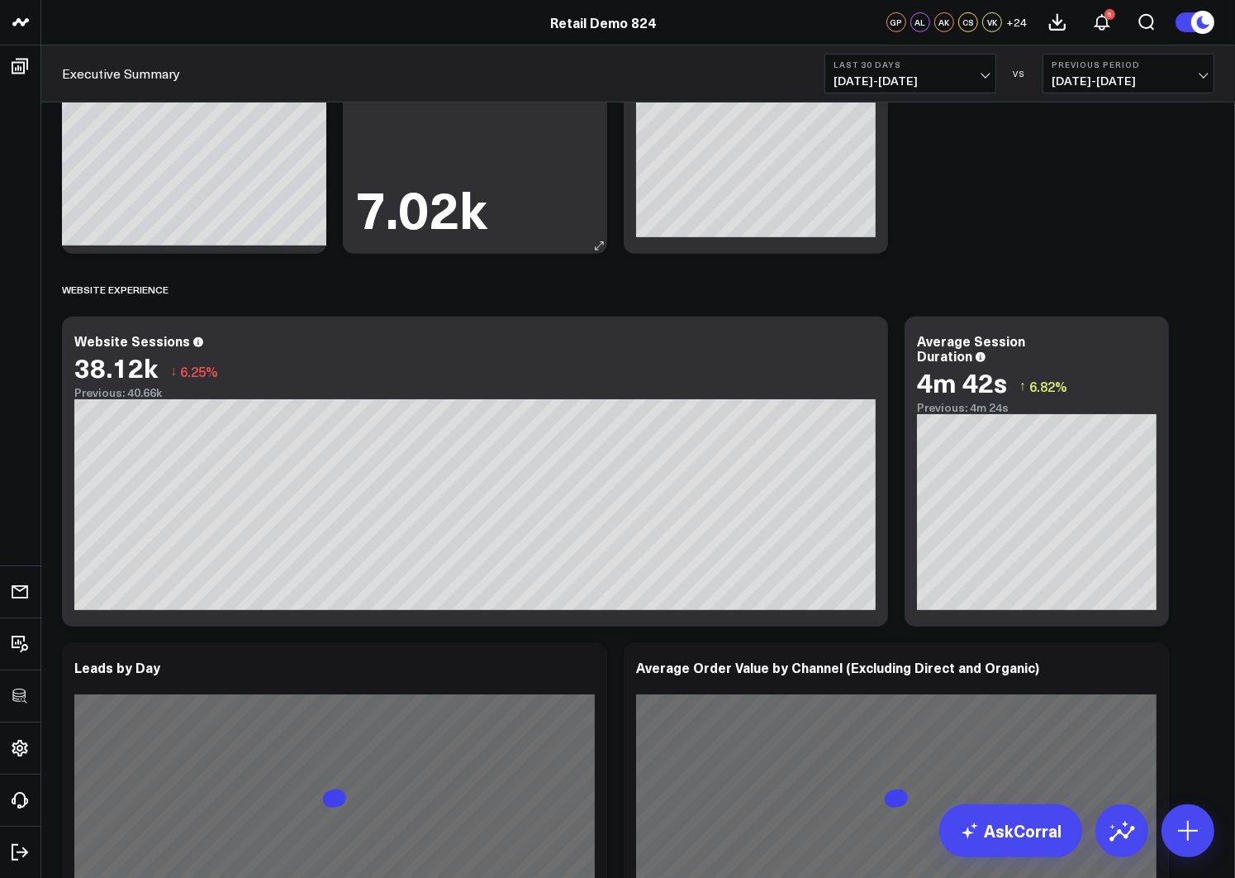
scroll to position [969, 0]
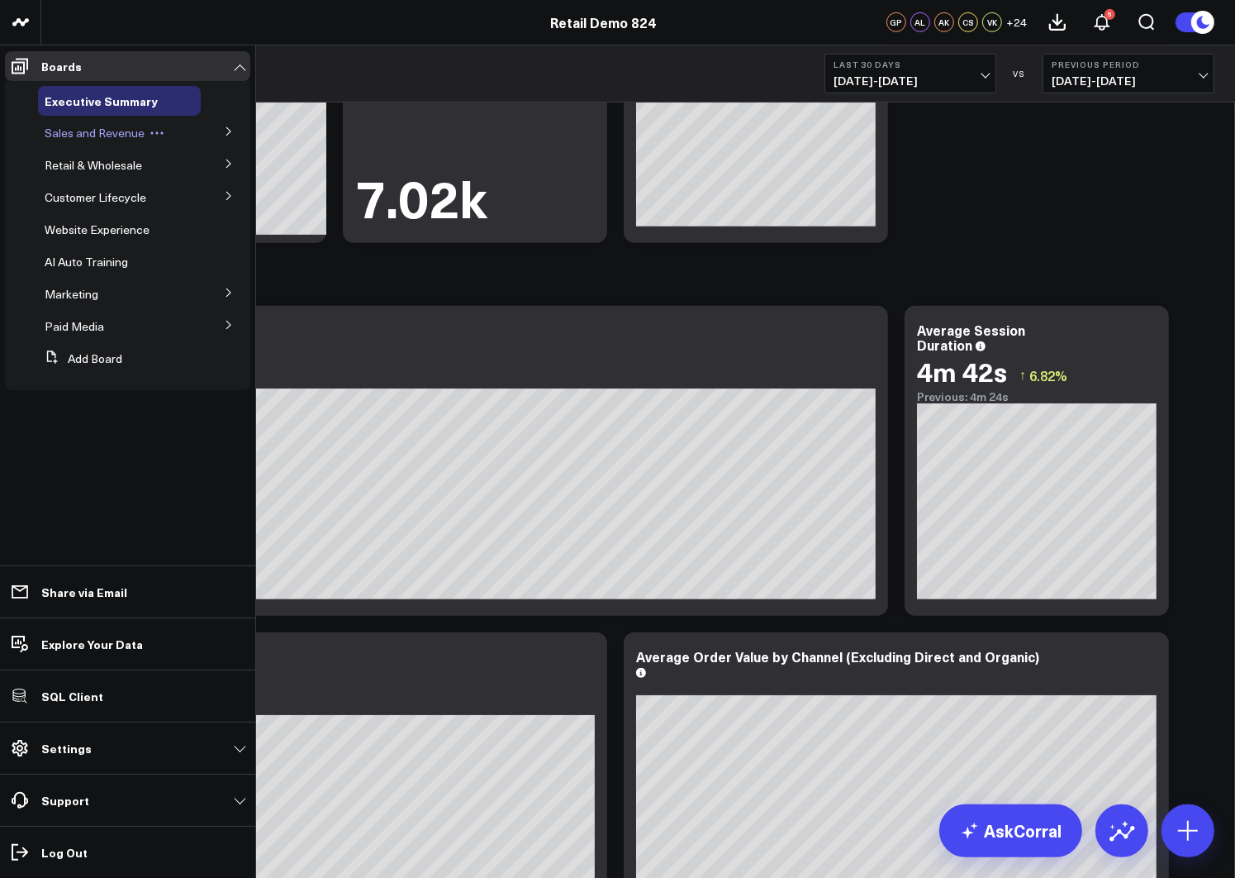
click at [109, 132] on span "Sales and Revenue" at bounding box center [95, 133] width 100 height 16
click at [228, 132] on icon at bounding box center [229, 131] width 10 height 10
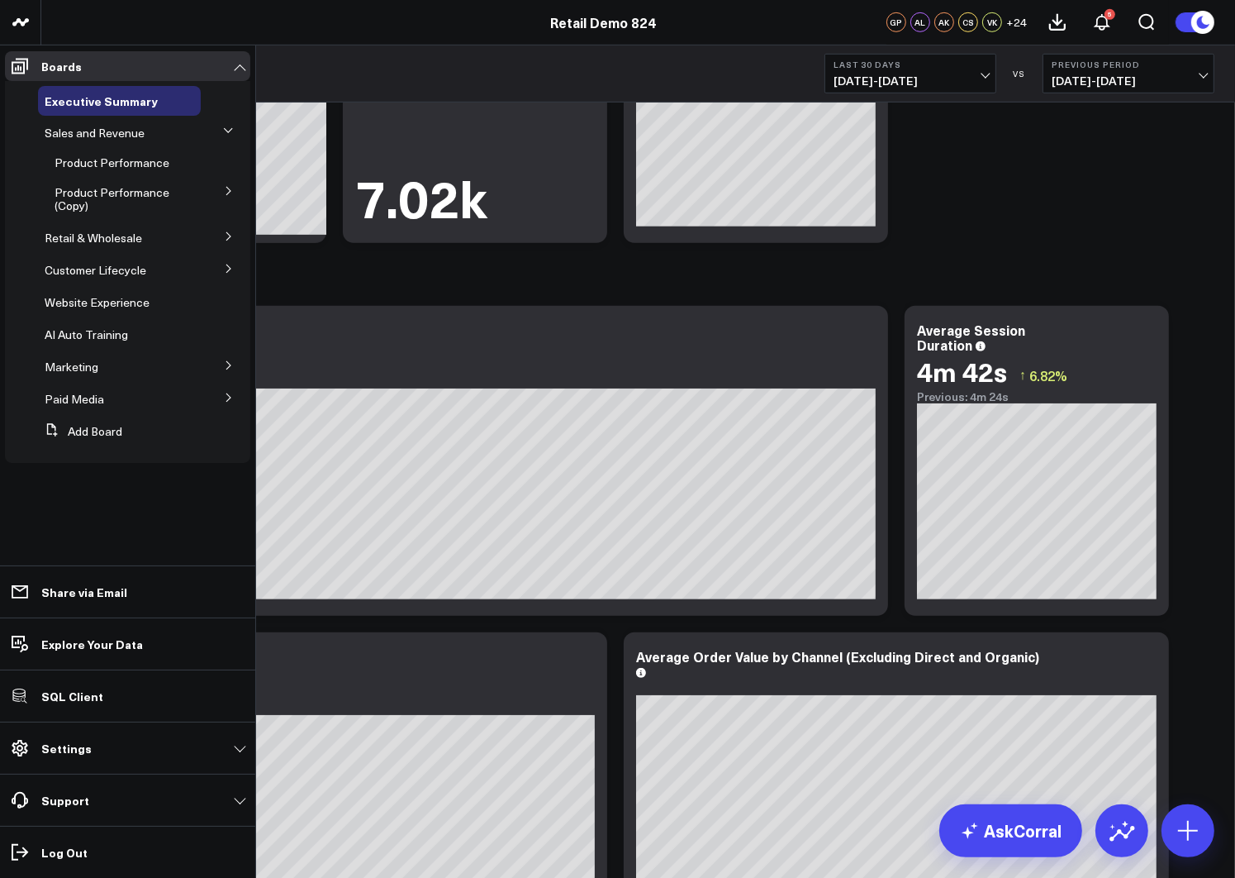
click at [222, 234] on button at bounding box center [228, 235] width 43 height 25
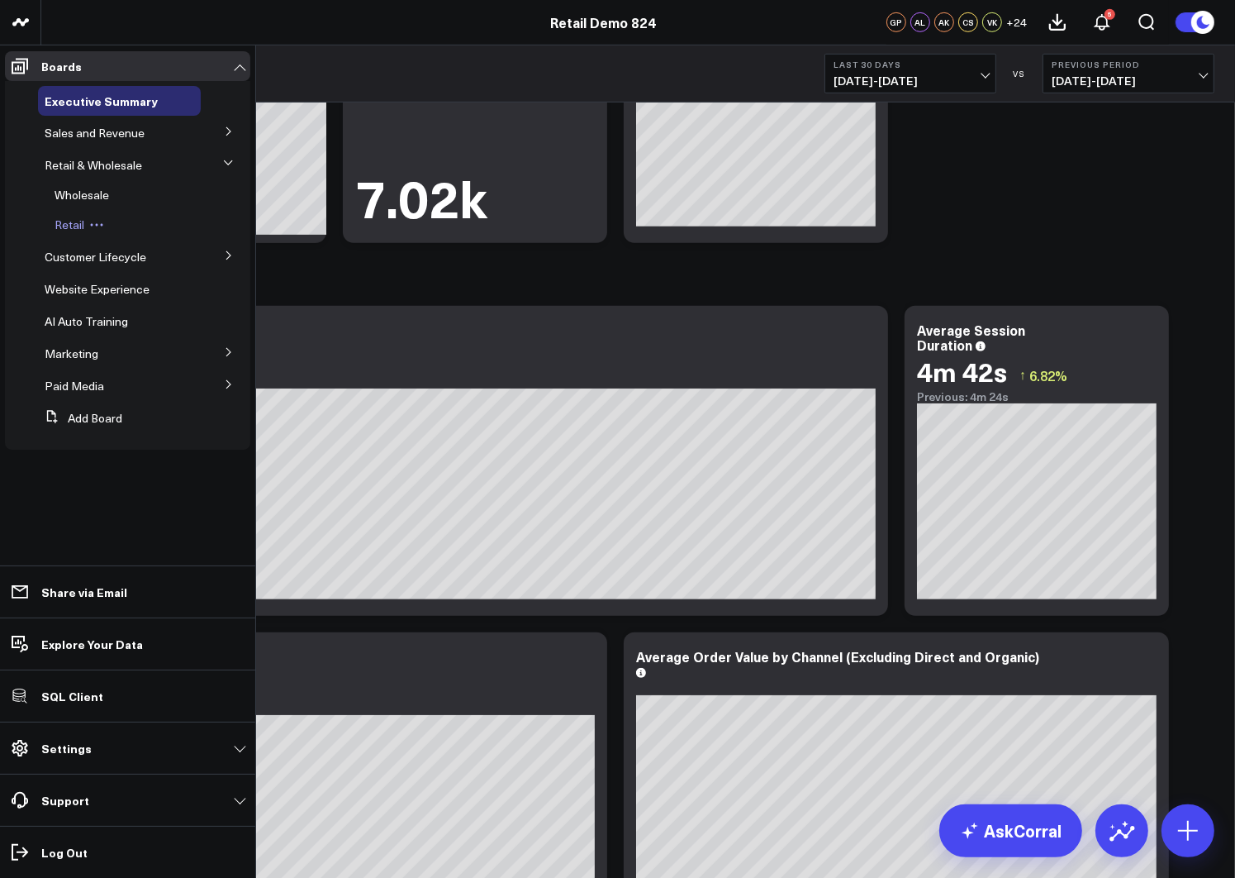
click at [67, 225] on span "Retail" at bounding box center [70, 224] width 30 height 16
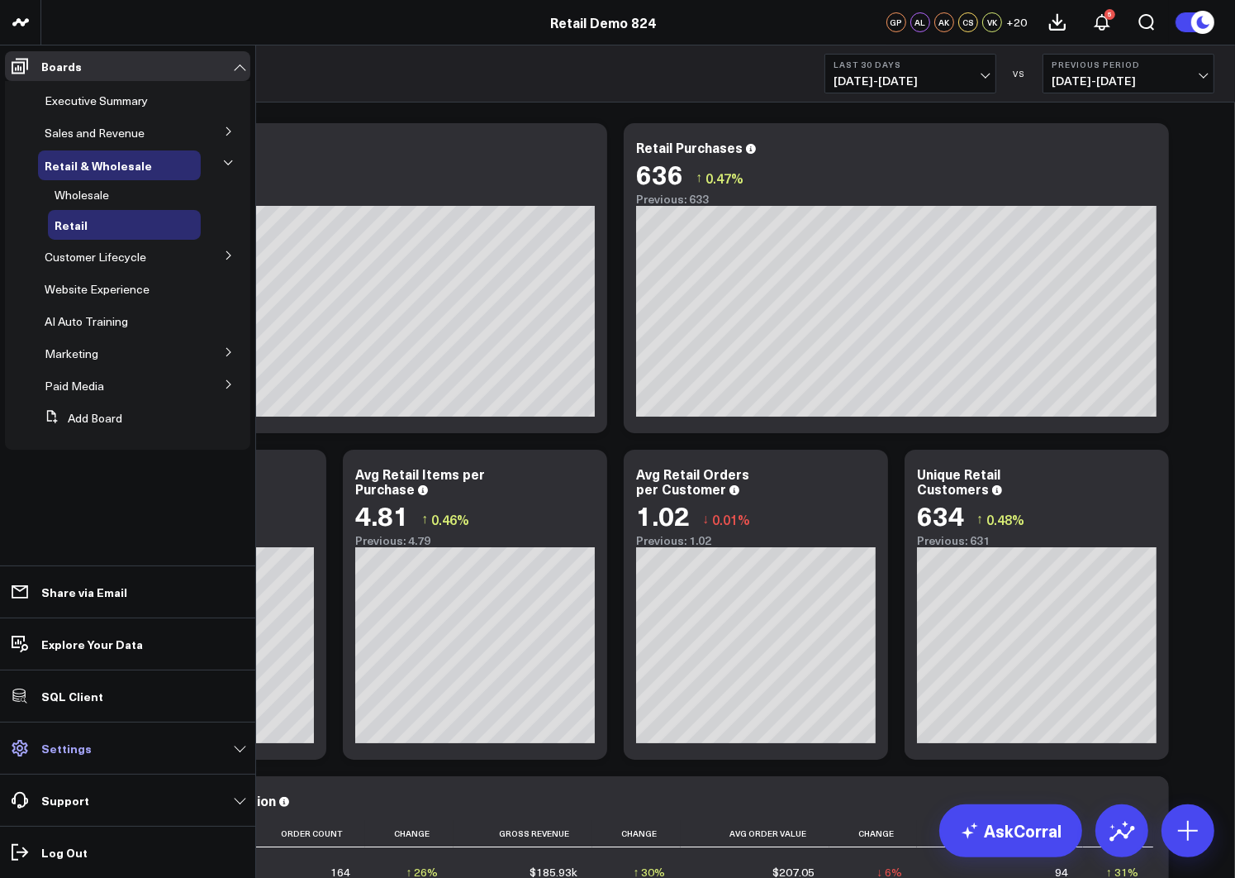
click at [84, 750] on p "Settings" at bounding box center [66, 747] width 50 height 13
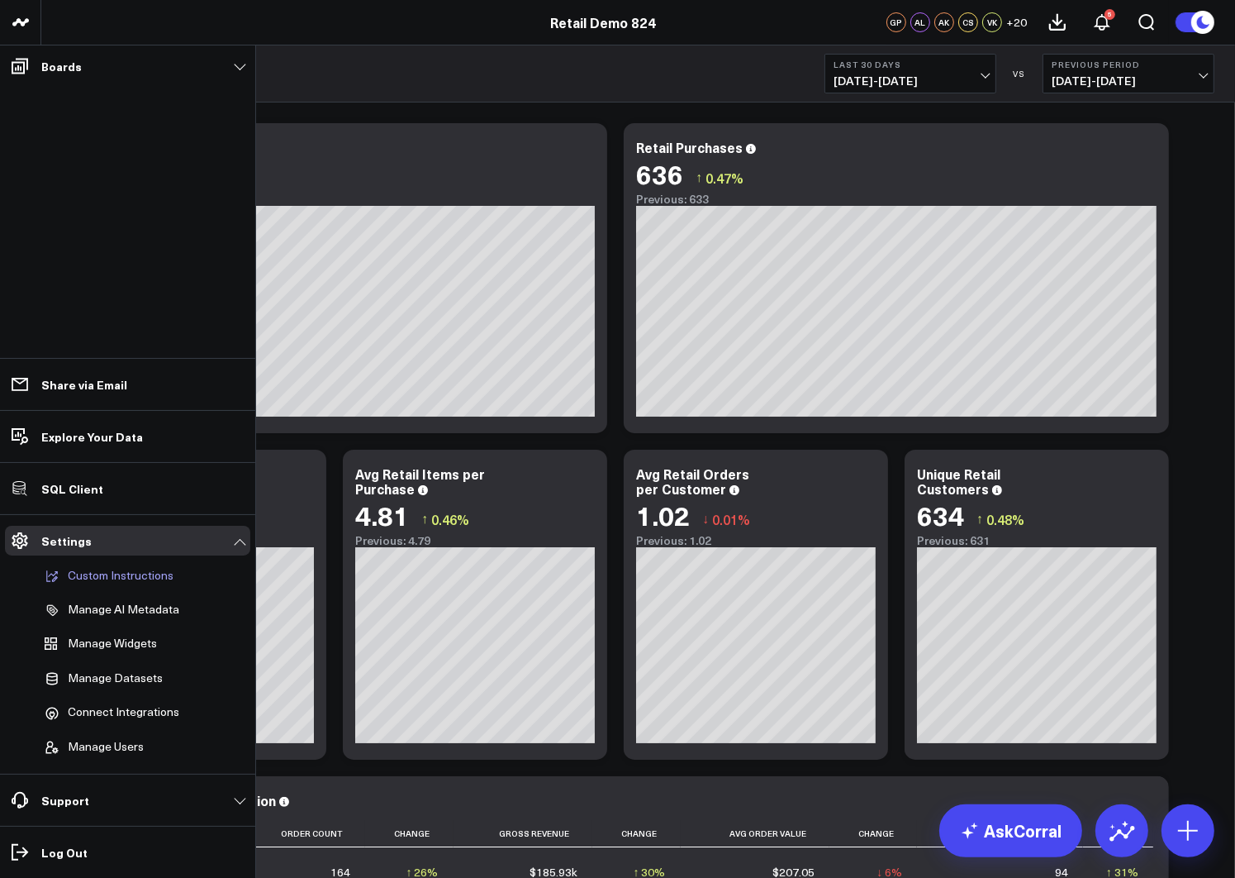
click at [108, 573] on p "Custom Instructions" at bounding box center [121, 576] width 106 height 15
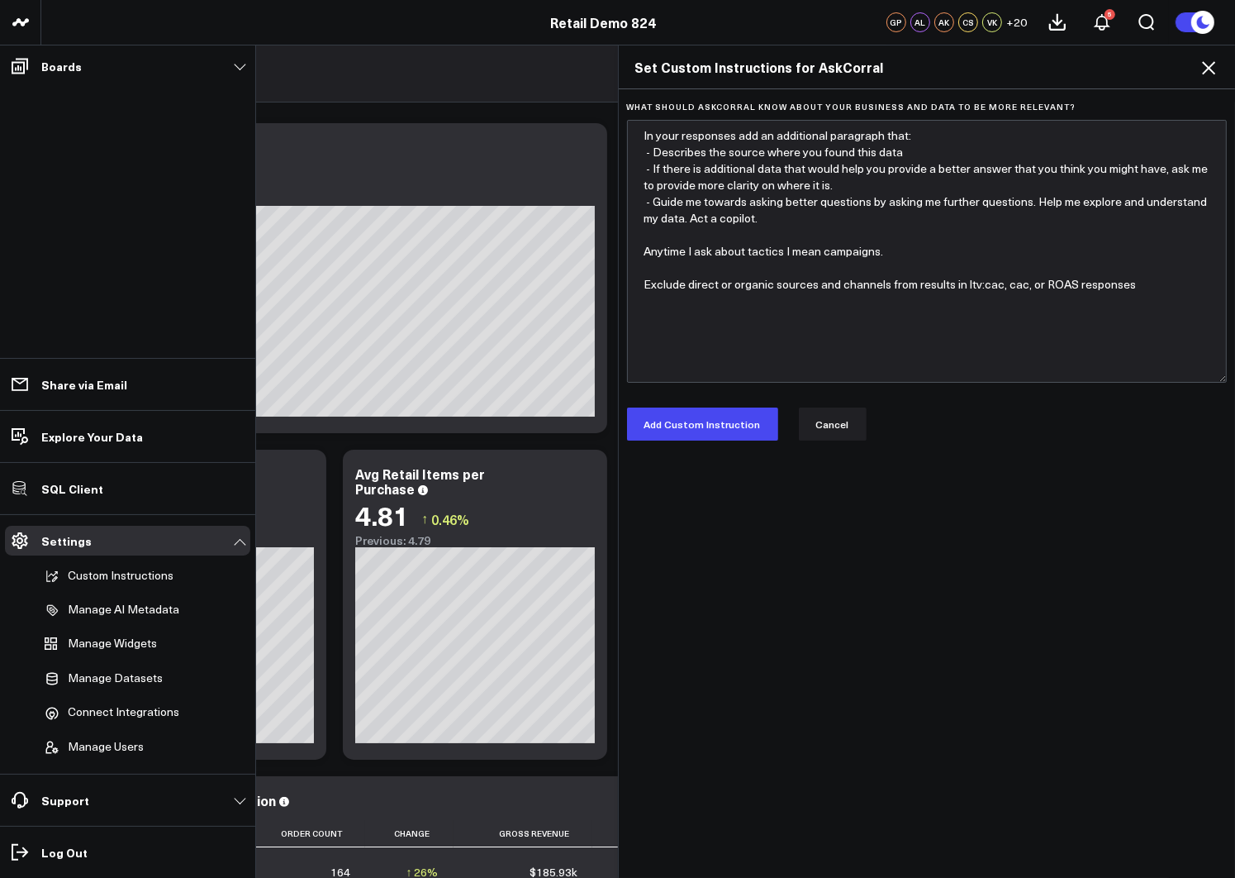
click at [1206, 67] on icon at bounding box center [1209, 68] width 20 height 20
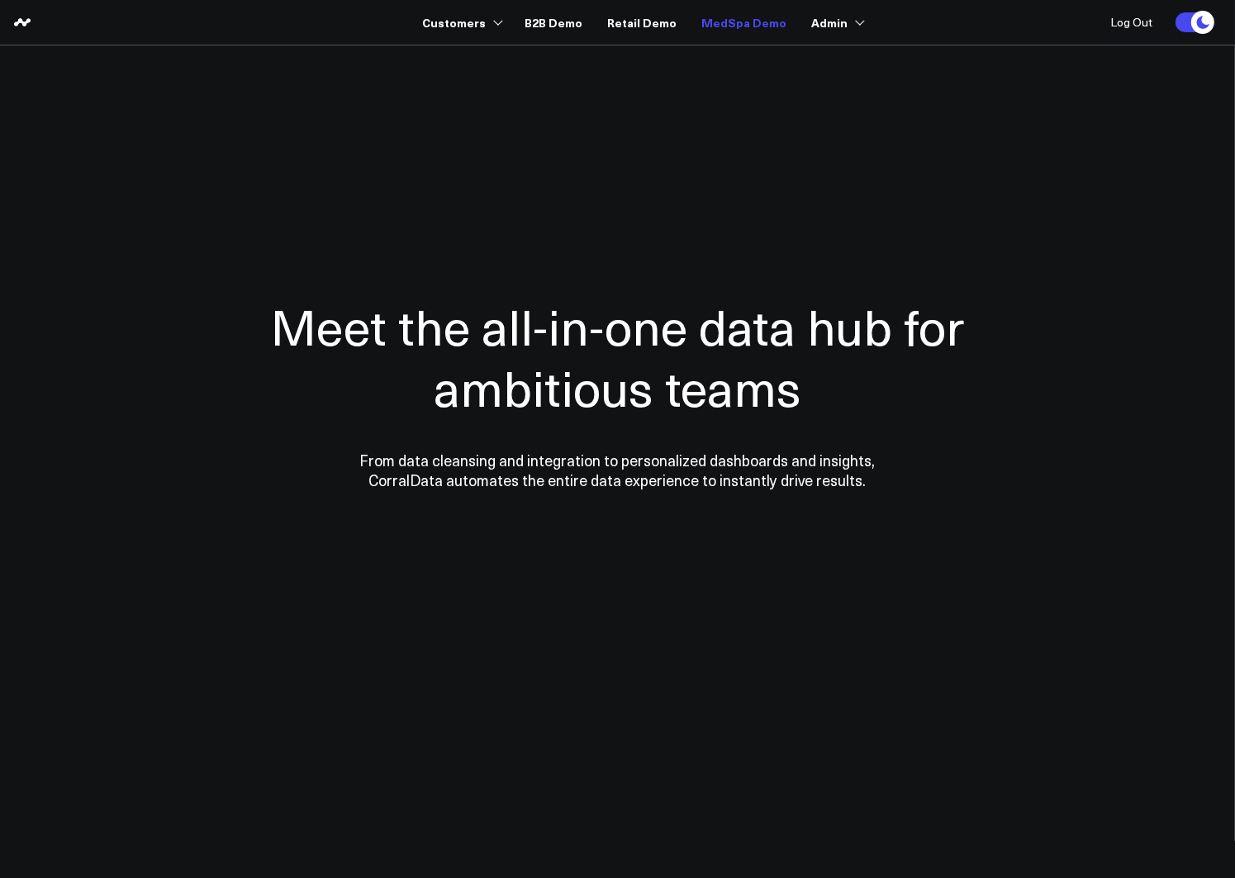
click at [727, 31] on link "MedSpa Demo" at bounding box center [744, 22] width 85 height 30
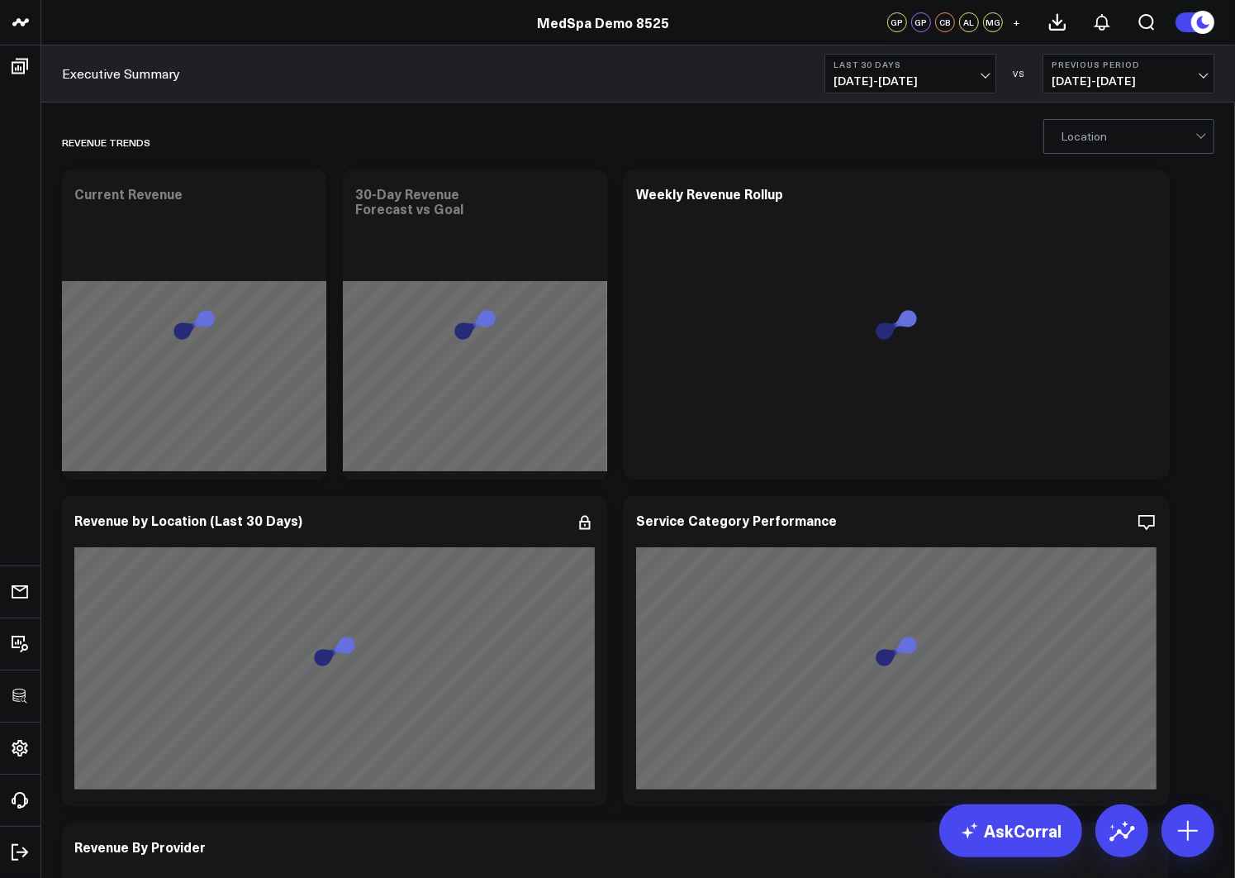
click at [1045, 142] on div "Location" at bounding box center [1129, 136] width 171 height 35
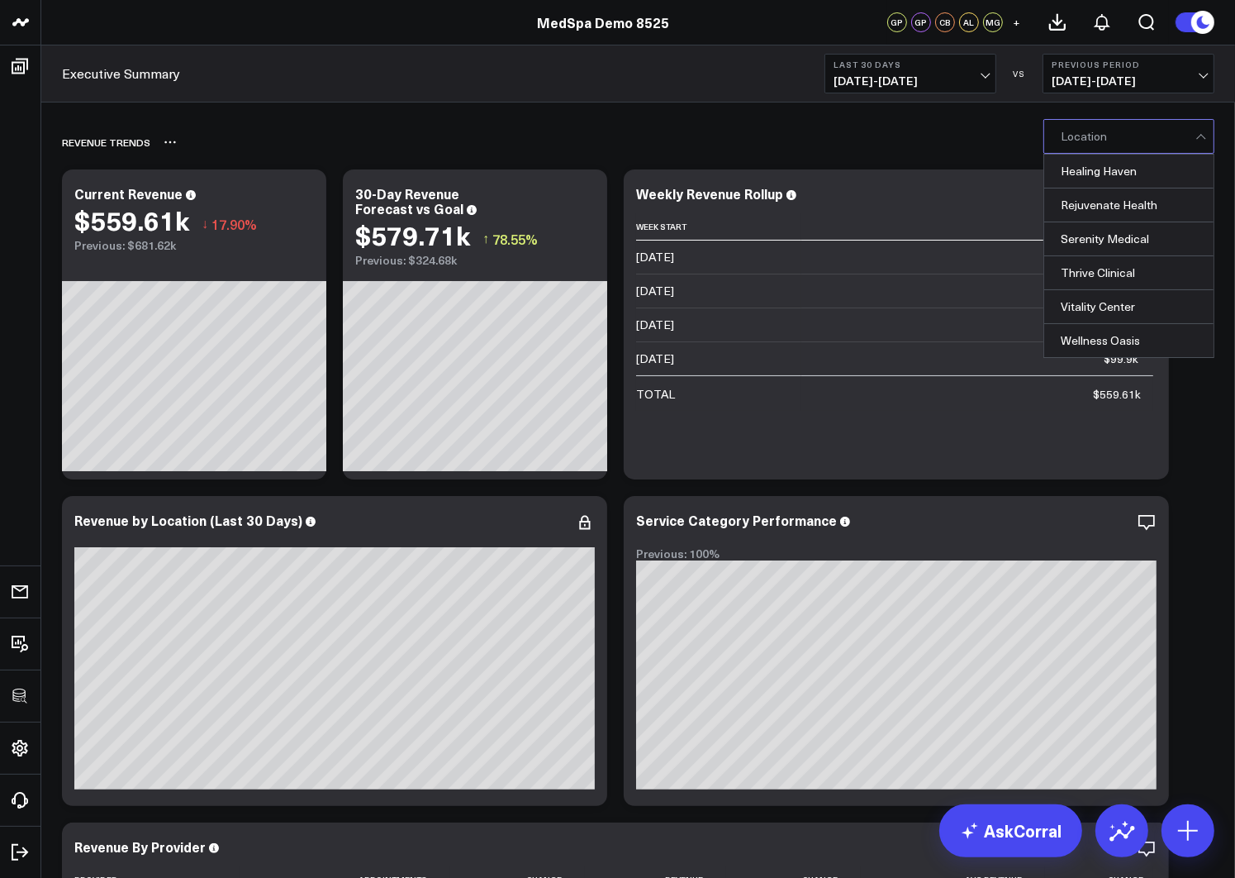
click at [457, 137] on div "REVENUE TRENDS" at bounding box center [543, 142] width 963 height 38
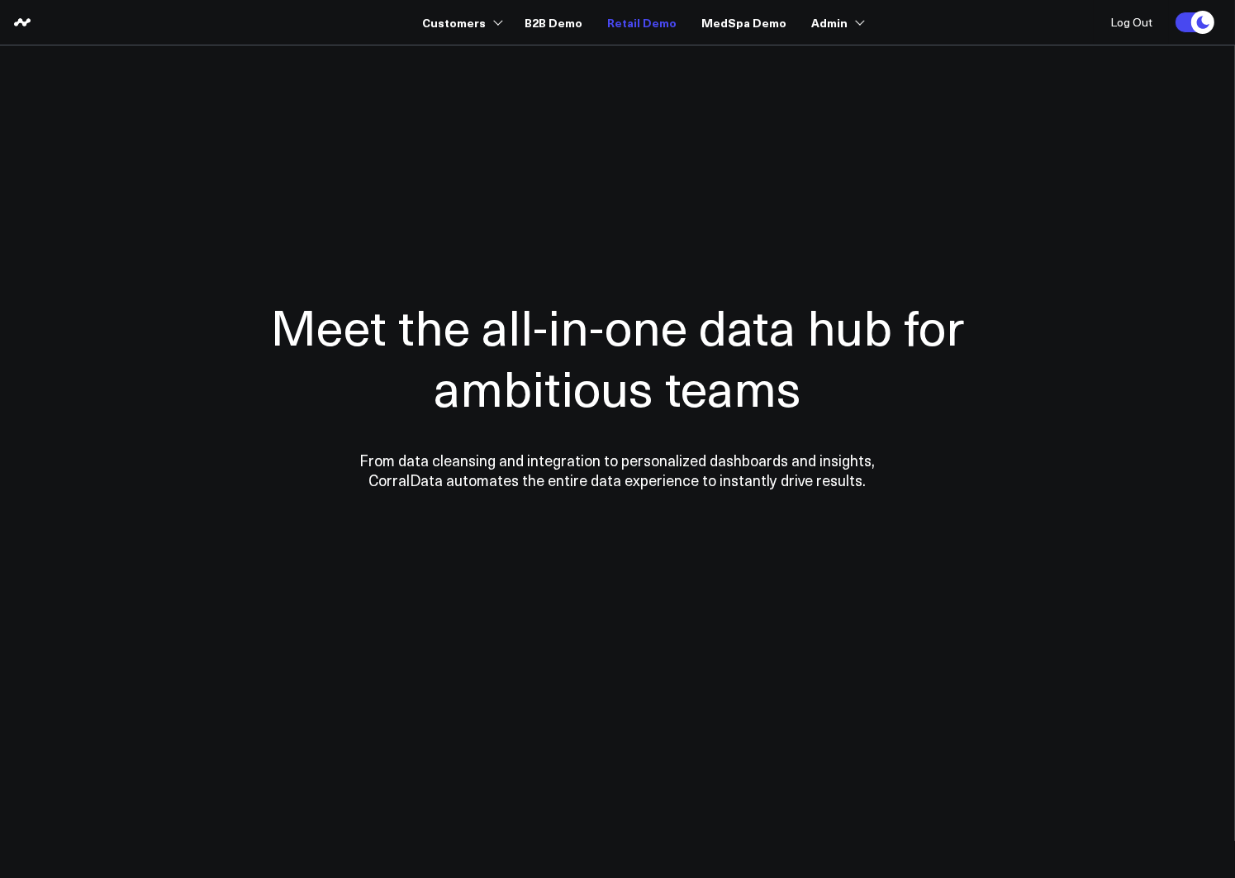
click at [668, 22] on link "Retail Demo" at bounding box center [641, 22] width 69 height 30
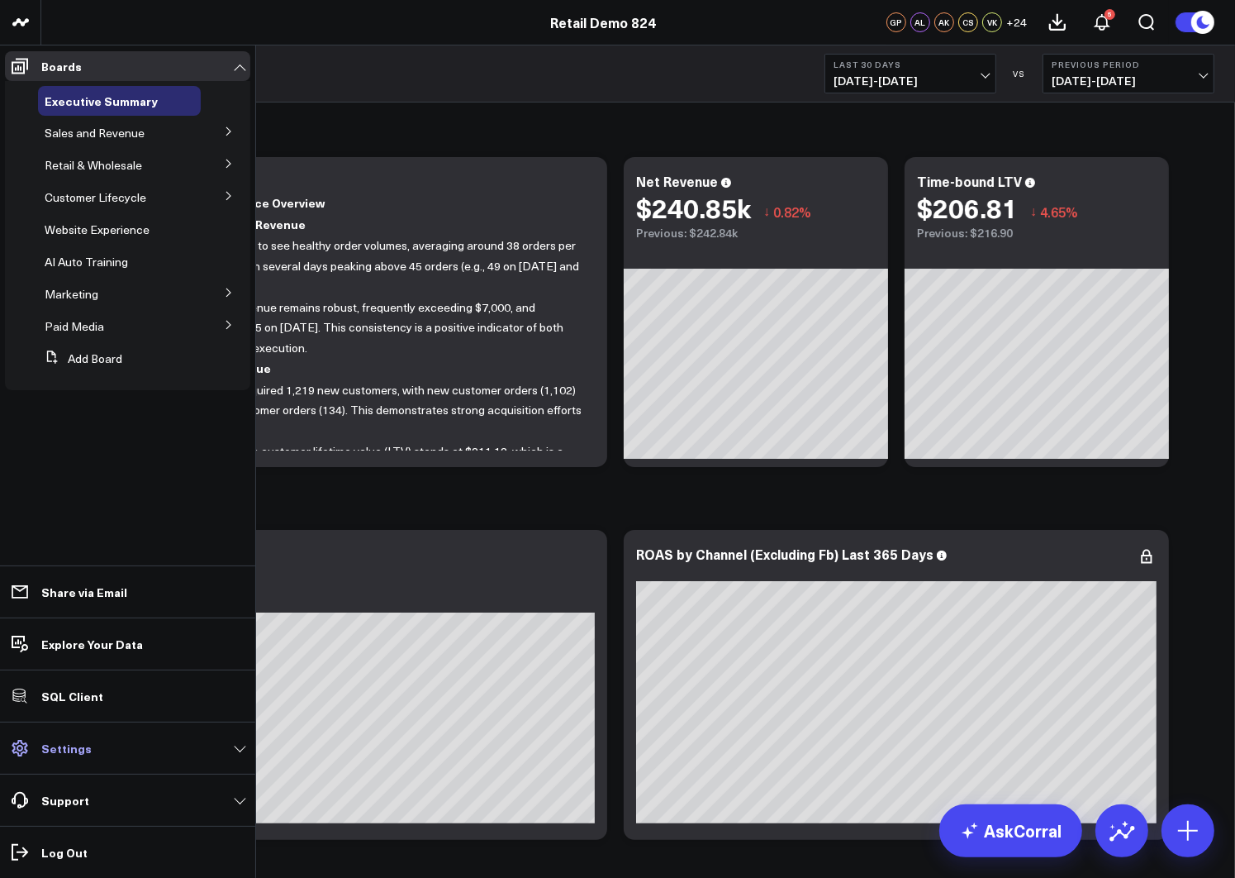
click at [77, 751] on p "Settings" at bounding box center [66, 747] width 50 height 13
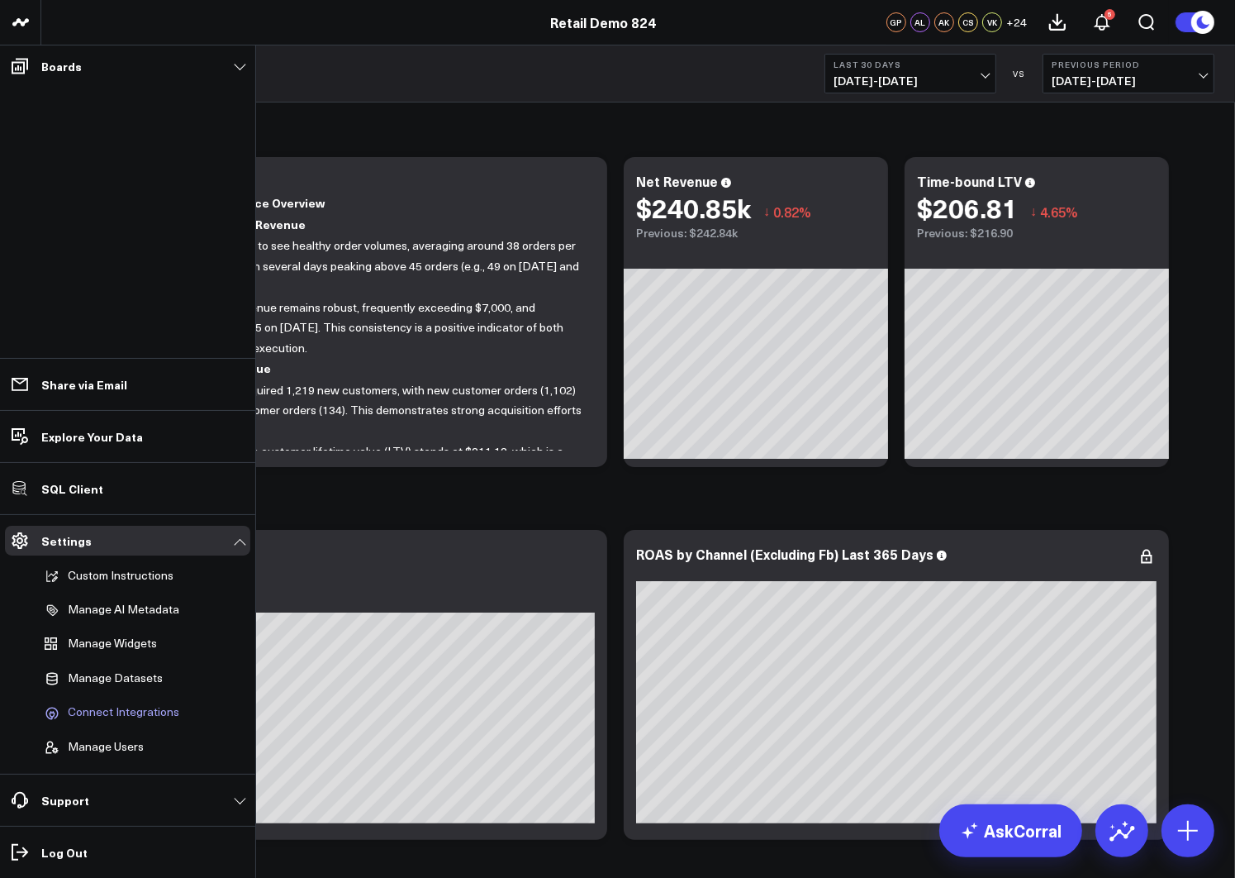
click at [121, 713] on span "Connect Integrations" at bounding box center [124, 712] width 112 height 15
